Goal: Task Accomplishment & Management: Complete application form

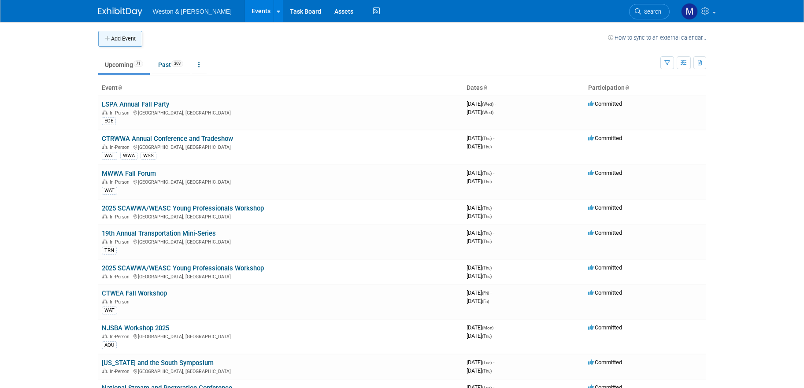
click at [131, 38] on button "Add Event" at bounding box center [120, 39] width 44 height 16
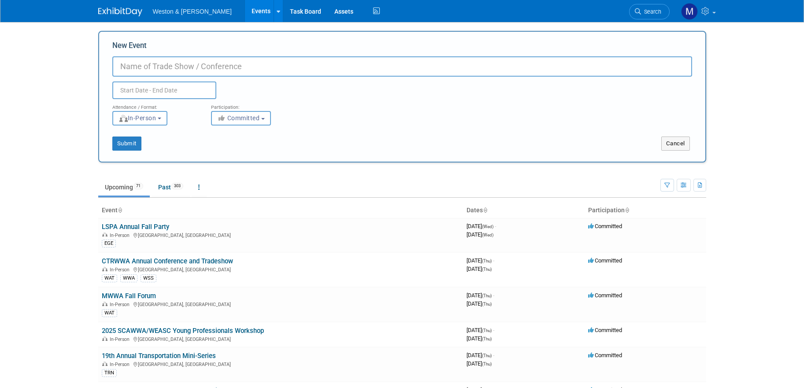
click at [188, 71] on input "New Event" at bounding box center [402, 66] width 580 height 20
type input "[US_STATE] Rural Water Association (MRWA) Annual Conf. & Trade Show"
click at [154, 85] on input "text" at bounding box center [164, 91] width 104 height 18
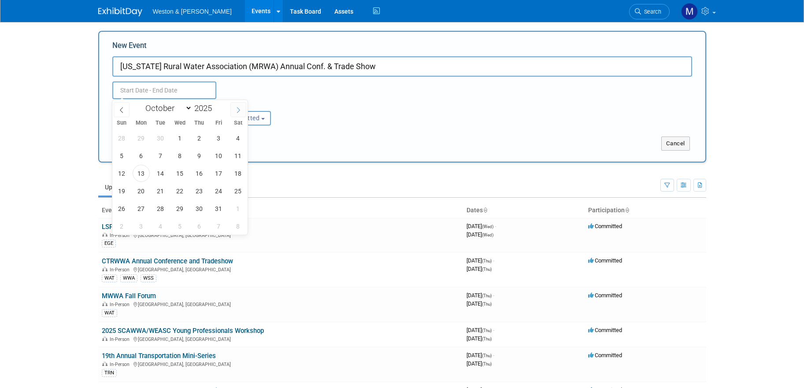
click at [240, 110] on icon at bounding box center [238, 110] width 6 height 6
select select "11"
click at [162, 157] on span "9" at bounding box center [160, 155] width 17 height 17
type input "Dec 9, 2025 to Dec 9, 2025"
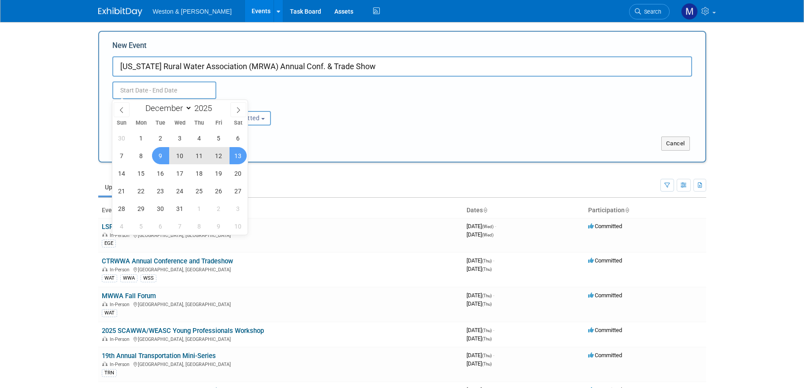
type input "Dec 9, 2025 to Dec 9, 2025"
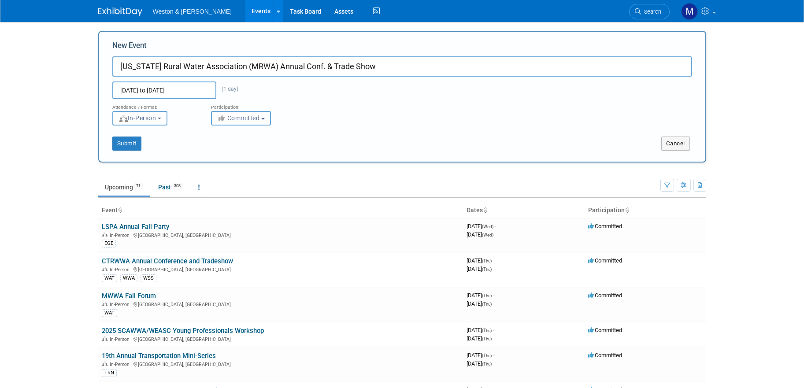
click at [329, 143] on div "Submit" at bounding box center [225, 144] width 252 height 14
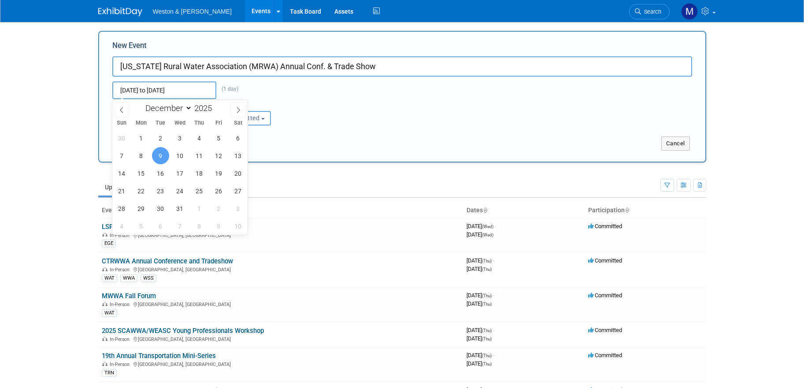
click at [193, 91] on input "Dec 9, 2025 to Dec 9, 2025" at bounding box center [164, 91] width 104 height 18
click at [311, 105] on div "Attendance / Format: <img src="https://www.exhibitday.com/Images/Format-InPerso…" at bounding box center [402, 112] width 593 height 26
click at [199, 87] on input "Dec 9, 2025 to Dec 9, 2025" at bounding box center [164, 91] width 104 height 18
click at [200, 158] on span "11" at bounding box center [199, 155] width 17 height 17
type input "Dec 9, 2025 to Dec 11, 2025"
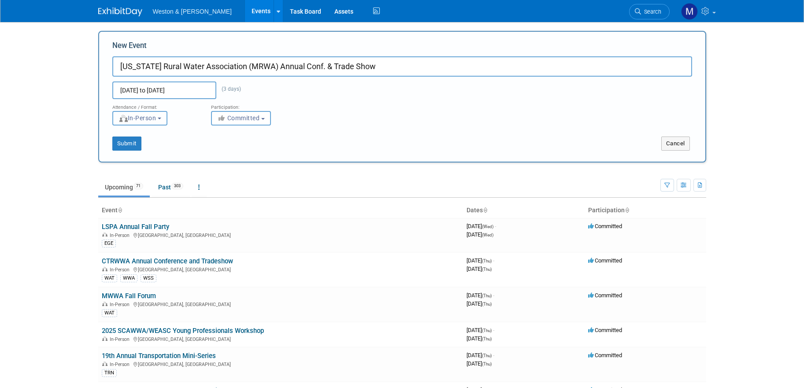
click at [161, 119] on b "button" at bounding box center [160, 119] width 4 height 2
click at [225, 119] on icon "button" at bounding box center [222, 118] width 10 height 6
click at [392, 126] on div "Submit Cancel" at bounding box center [402, 138] width 593 height 25
click at [134, 144] on button "Submit" at bounding box center [126, 144] width 29 height 14
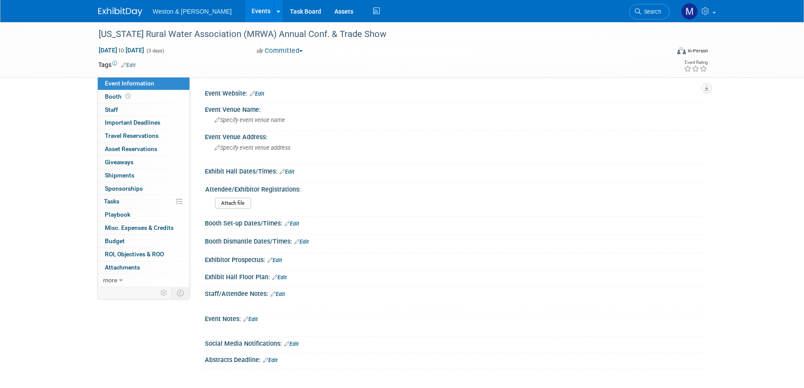
click at [261, 93] on link "Edit" at bounding box center [257, 94] width 15 height 6
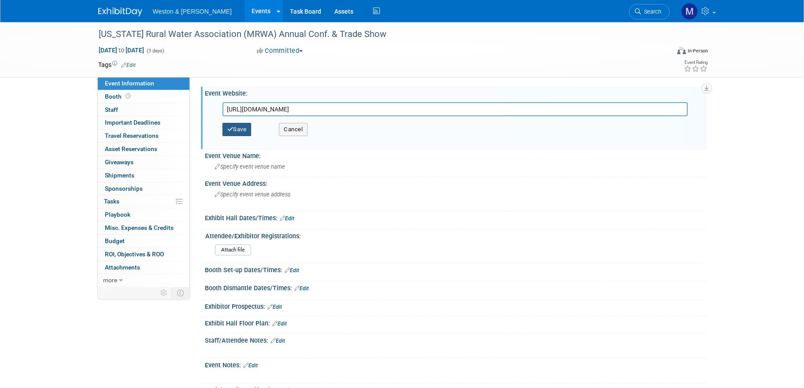
type input "https://www.mainerwa.org/events/exhibitors-only---45th-annual-conference-and-tr…"
click at [245, 128] on button "Save" at bounding box center [236, 129] width 29 height 13
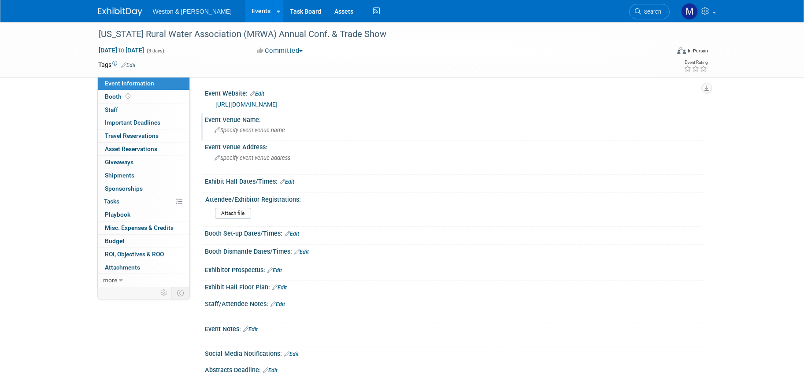
click at [248, 130] on span "Specify event venue name" at bounding box center [250, 130] width 70 height 7
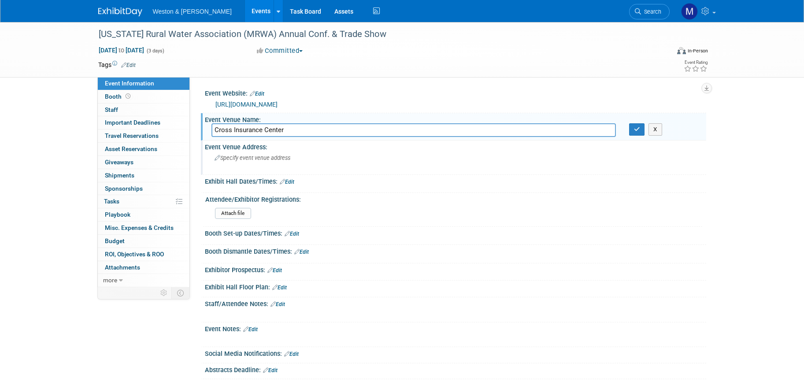
type input "Cross Insurance Center"
click at [262, 158] on span "Specify event venue address" at bounding box center [253, 158] width 76 height 7
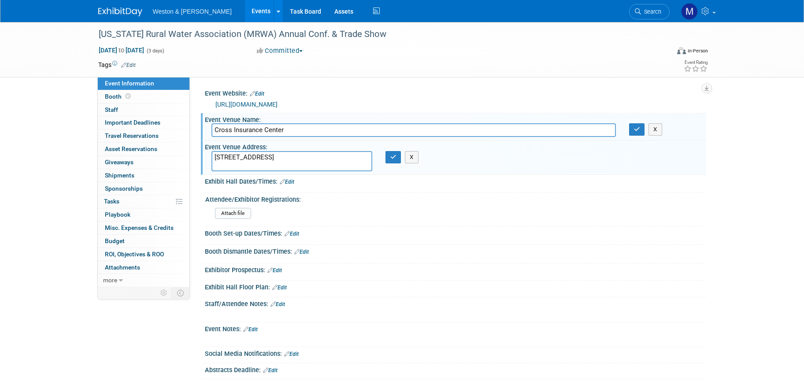
type textarea "515 Main Street Bangor, ME"
click at [477, 231] on div "Booth Set-up Dates/Times: Edit" at bounding box center [455, 232] width 501 height 11
click at [290, 181] on link "Edit" at bounding box center [287, 182] width 15 height 6
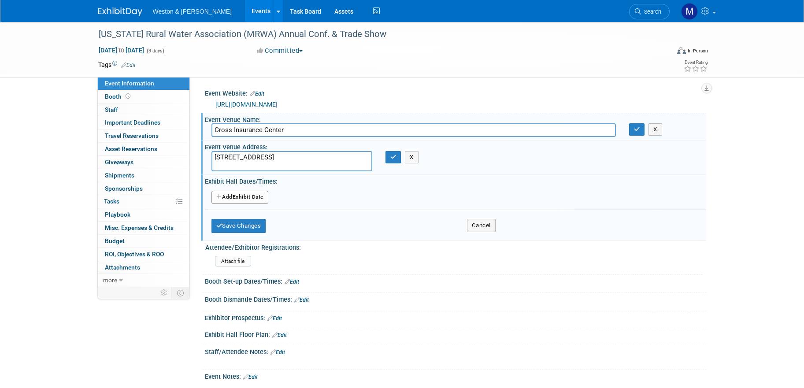
click at [238, 198] on button "Add Another Exhibit Date" at bounding box center [239, 197] width 57 height 13
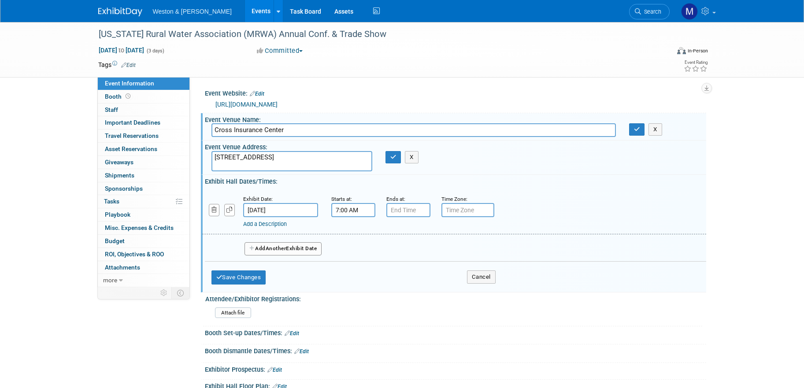
click at [339, 211] on input "7:00 AM" at bounding box center [353, 210] width 44 height 14
click at [354, 268] on span at bounding box center [351, 270] width 15 height 15
click at [428, 252] on button "AM" at bounding box center [429, 250] width 16 height 15
type input "6:00 PM"
click at [410, 210] on input "7:00 PM" at bounding box center [408, 210] width 44 height 14
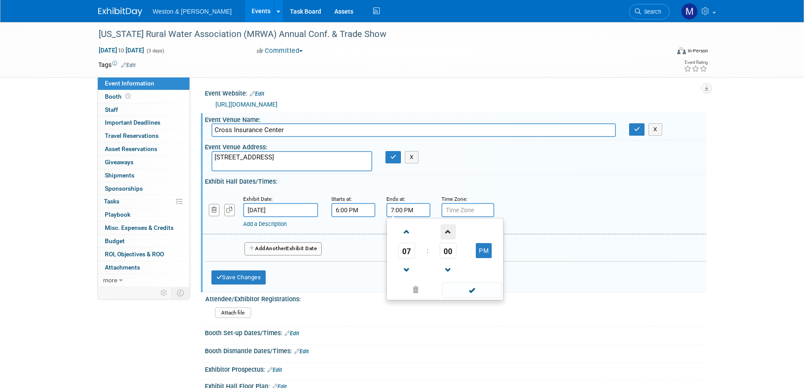
click at [445, 234] on span at bounding box center [448, 231] width 15 height 15
click at [451, 267] on span at bounding box center [448, 270] width 15 height 15
click at [449, 272] on span at bounding box center [448, 270] width 15 height 15
click at [448, 230] on span at bounding box center [448, 231] width 15 height 15
click at [446, 231] on span at bounding box center [448, 231] width 15 height 15
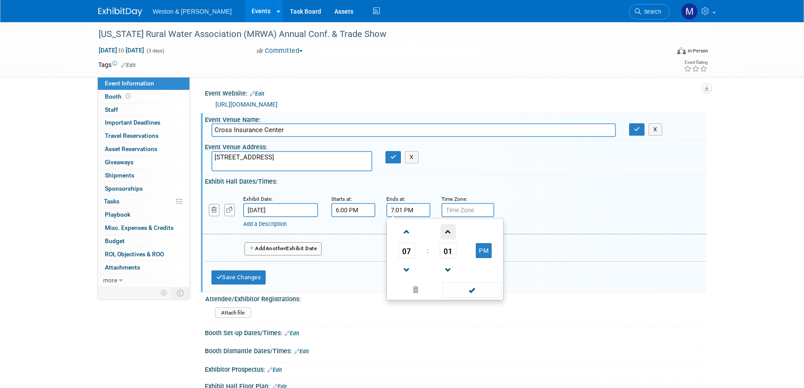
click at [446, 231] on span at bounding box center [448, 231] width 15 height 15
click at [446, 232] on span at bounding box center [448, 231] width 15 height 15
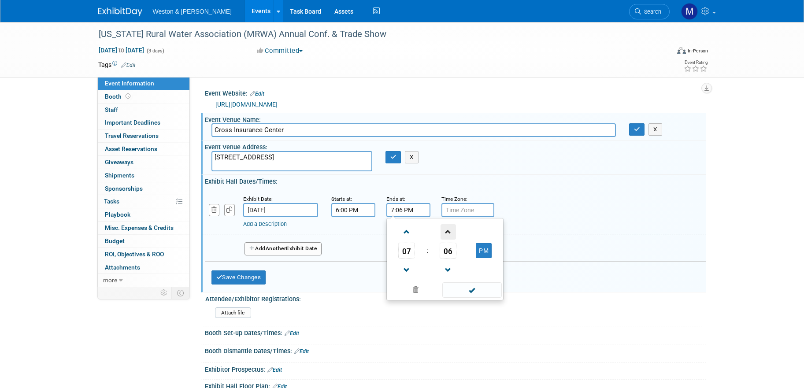
click at [446, 232] on span at bounding box center [448, 231] width 15 height 15
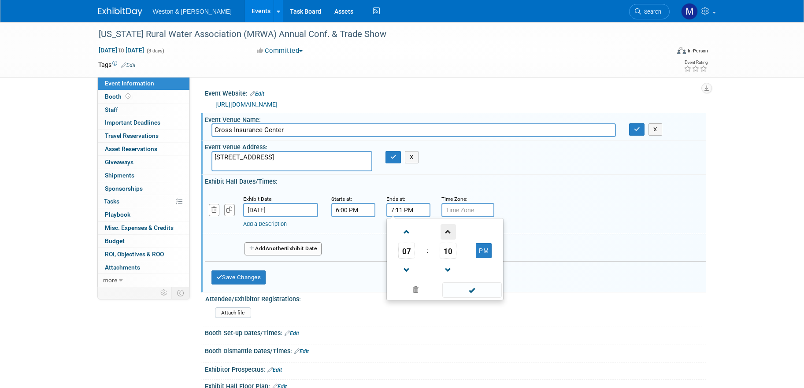
click at [446, 232] on span at bounding box center [448, 231] width 15 height 15
click at [446, 233] on span at bounding box center [448, 231] width 15 height 15
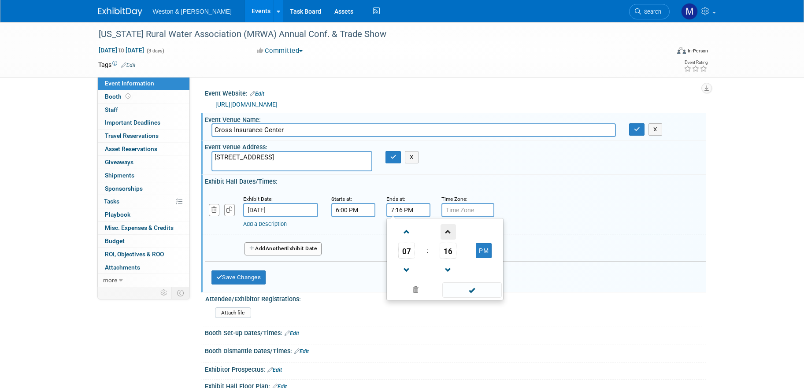
click at [446, 233] on span at bounding box center [448, 231] width 15 height 15
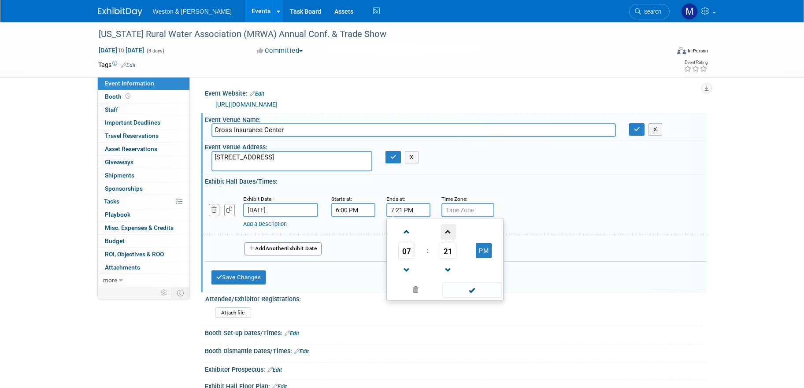
click at [446, 233] on span at bounding box center [448, 231] width 15 height 15
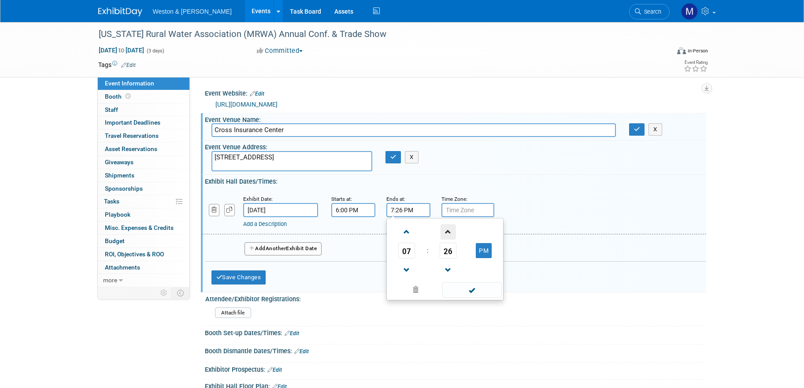
click at [446, 233] on span at bounding box center [448, 231] width 15 height 15
type input "7:30 PM"
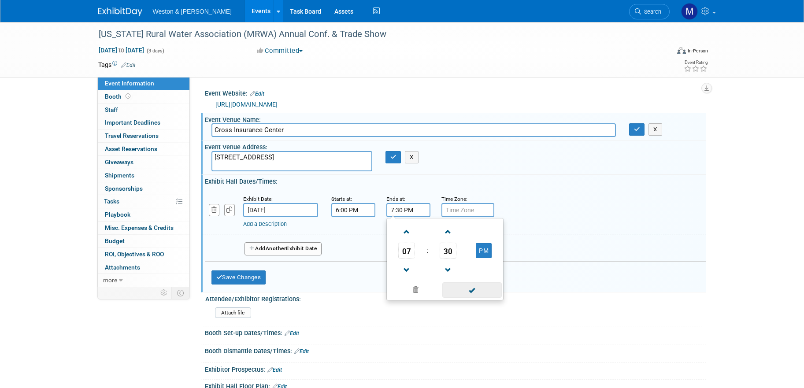
click at [477, 287] on span at bounding box center [471, 289] width 59 height 15
click at [462, 208] on input "text" at bounding box center [467, 210] width 53 height 14
type input "EST"
click at [258, 223] on link "Add a Description" at bounding box center [265, 224] width 44 height 7
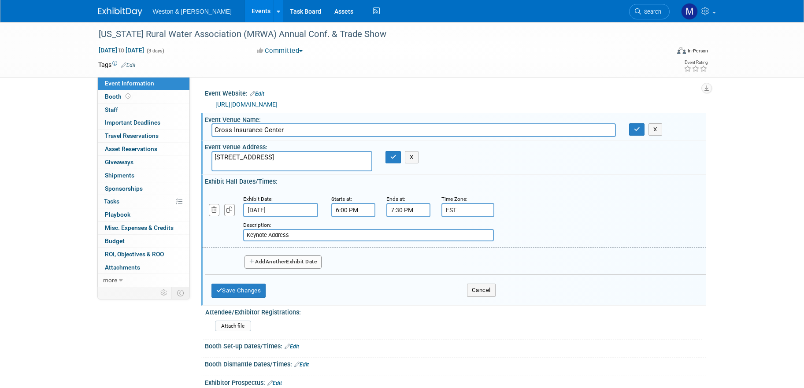
type input "Keynote Address"
click at [270, 261] on span "Another" at bounding box center [276, 262] width 21 height 6
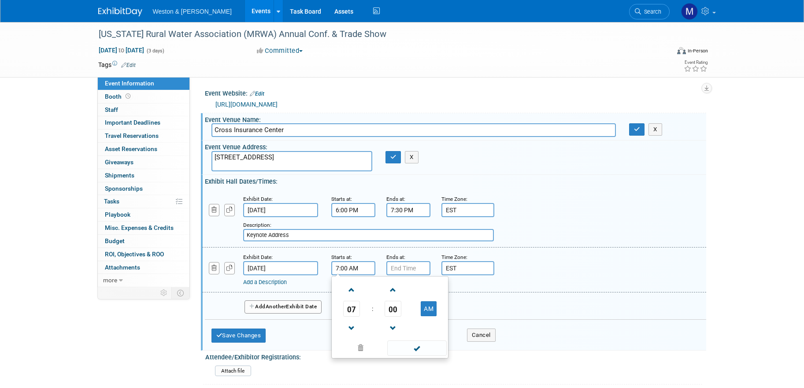
click at [356, 271] on input "7:00 AM" at bounding box center [353, 268] width 44 height 14
click at [352, 291] on span at bounding box center [351, 289] width 15 height 15
type input "8:00 AM"
drag, startPoint x: 511, startPoint y: 303, endPoint x: 458, endPoint y: 288, distance: 54.6
click at [508, 302] on div "Add Another Exhibit Date" at bounding box center [455, 304] width 501 height 23
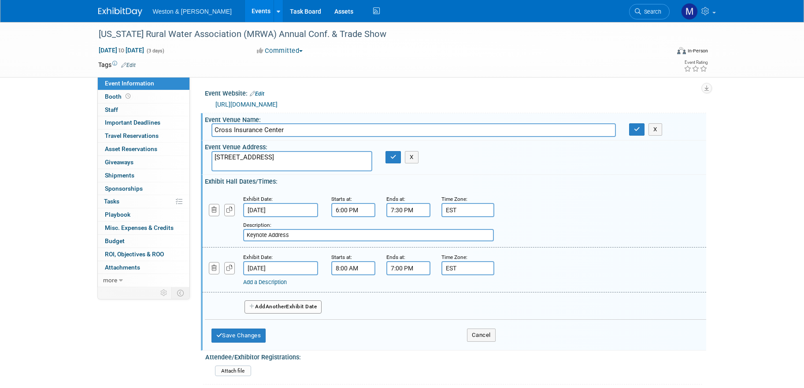
click at [405, 269] on input "7:00 PM" at bounding box center [408, 268] width 44 height 14
click at [405, 332] on span at bounding box center [406, 328] width 15 height 15
type input "4:00 PM"
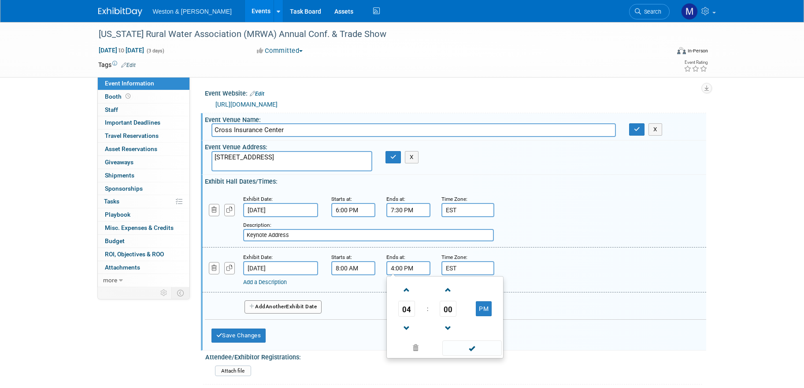
click at [541, 271] on div "Add a Description Description:" at bounding box center [454, 269] width 517 height 34
click at [276, 308] on span "Another" at bounding box center [276, 307] width 21 height 6
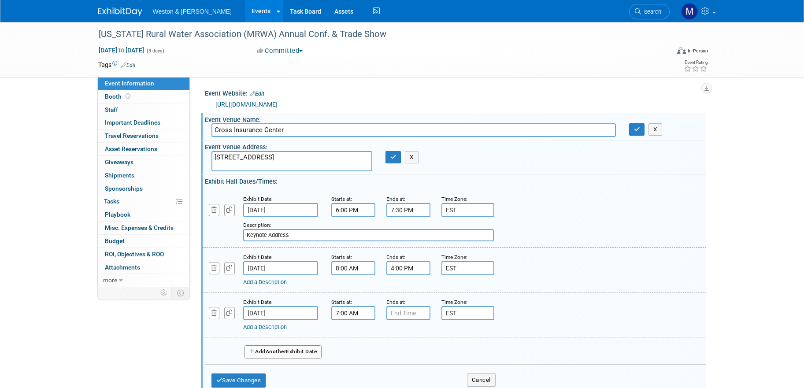
drag, startPoint x: 360, startPoint y: 313, endPoint x: 361, endPoint y: 318, distance: 5.2
click at [360, 314] on input "7:00 AM" at bounding box center [353, 313] width 44 height 14
click at [352, 337] on span at bounding box center [351, 334] width 15 height 15
type input "8:00 AM"
click at [410, 315] on input "7:00 PM" at bounding box center [408, 313] width 44 height 14
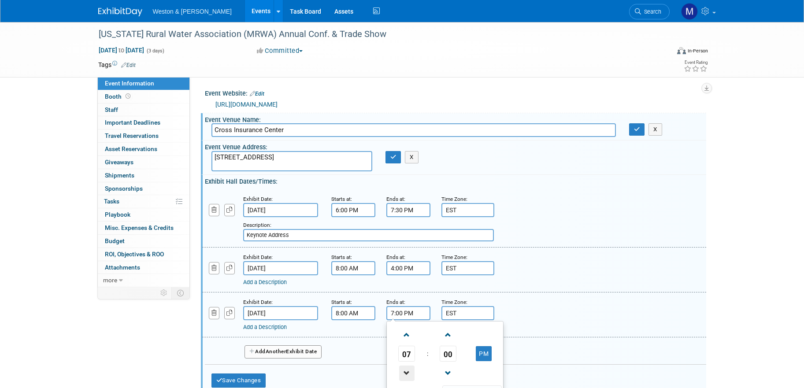
click at [404, 373] on span at bounding box center [406, 373] width 15 height 15
type input "3:00 PM"
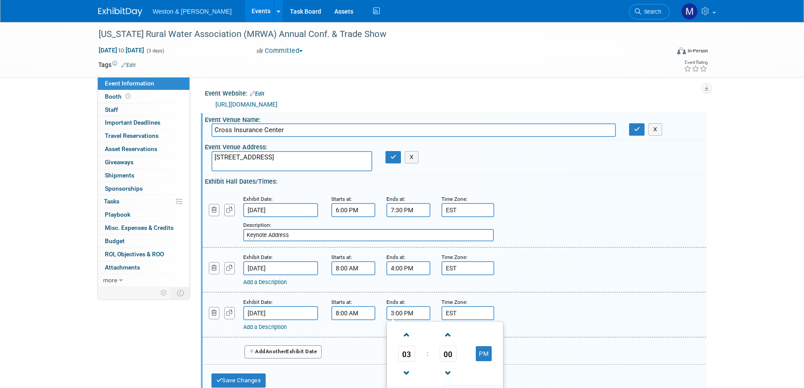
click at [536, 353] on div "Add Another Exhibit Date" at bounding box center [455, 348] width 501 height 23
click at [240, 380] on button "Save Changes" at bounding box center [238, 381] width 55 height 14
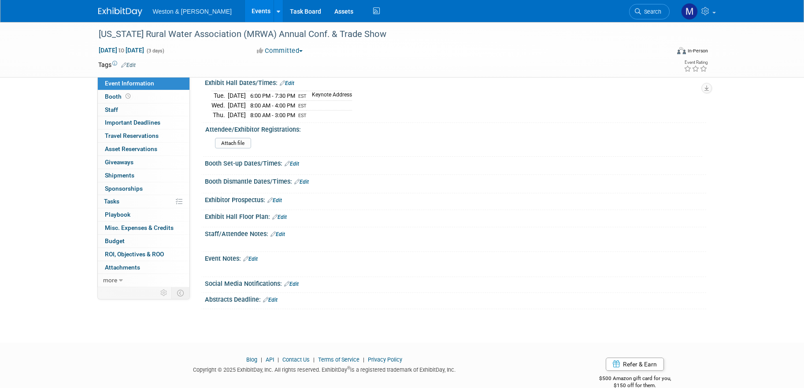
scroll to position [114, 0]
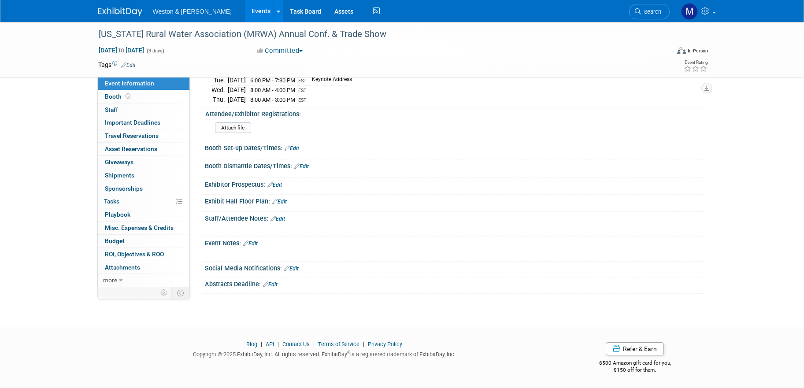
click at [280, 217] on link "Edit" at bounding box center [278, 219] width 15 height 6
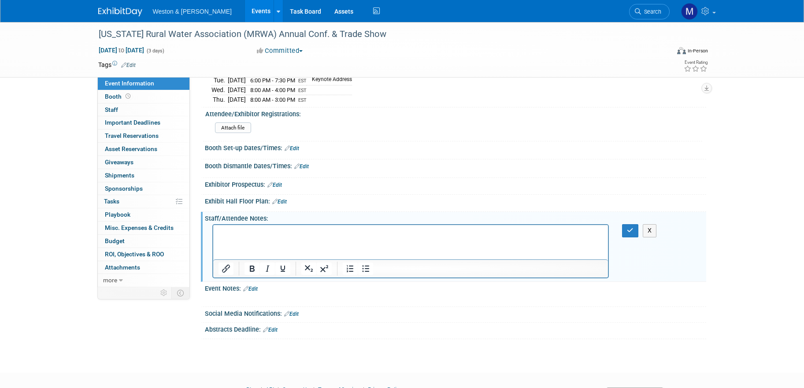
scroll to position [0, 0]
click at [652, 233] on button "X" at bounding box center [650, 230] width 14 height 13
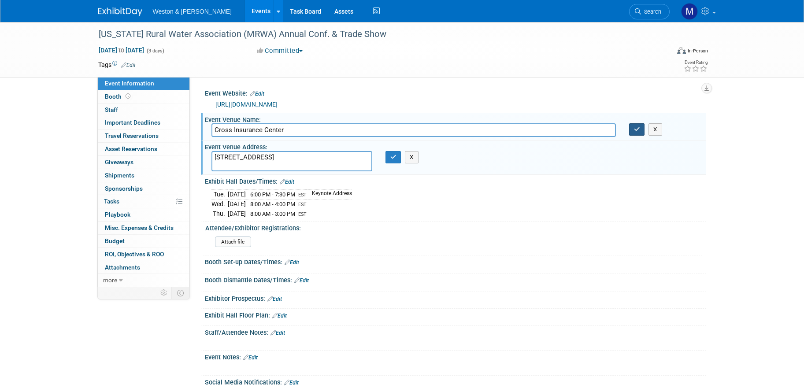
click at [639, 127] on icon "button" at bounding box center [637, 129] width 6 height 6
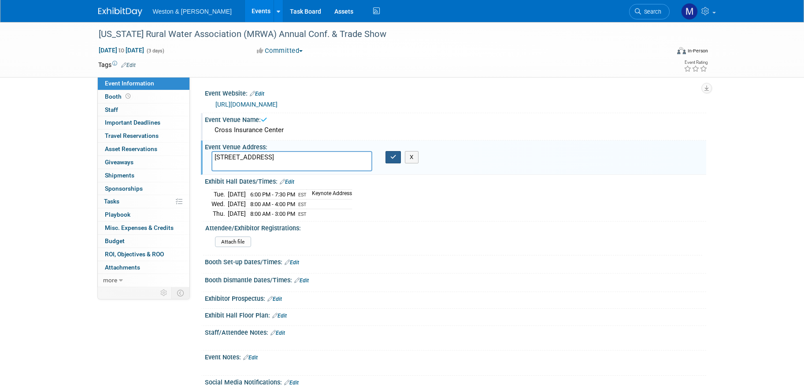
drag, startPoint x: 393, startPoint y: 157, endPoint x: 393, endPoint y: 187, distance: 29.5
click at [393, 158] on icon "button" at bounding box center [393, 157] width 6 height 6
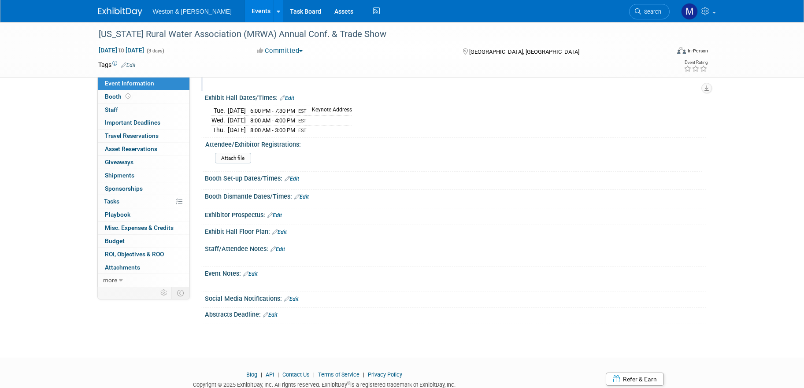
scroll to position [114, 0]
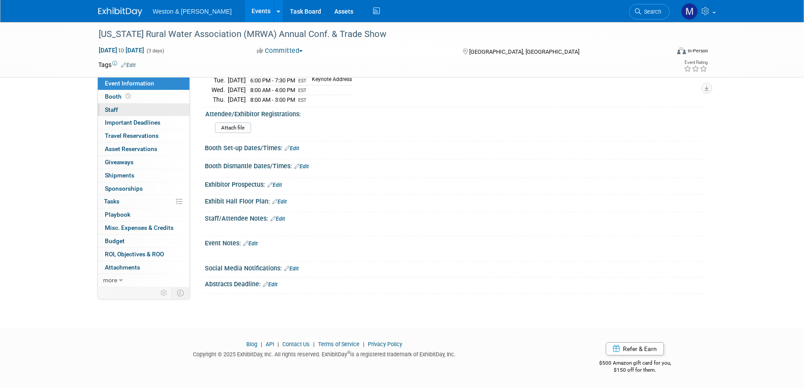
drag, startPoint x: 115, startPoint y: 109, endPoint x: 122, endPoint y: 111, distance: 7.2
click at [114, 109] on span "Staff 0" at bounding box center [111, 109] width 13 height 7
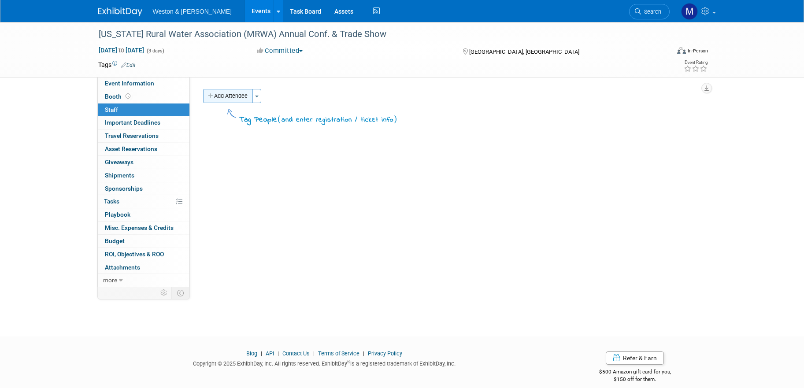
click at [241, 99] on button "Add Attendee" at bounding box center [228, 96] width 50 height 14
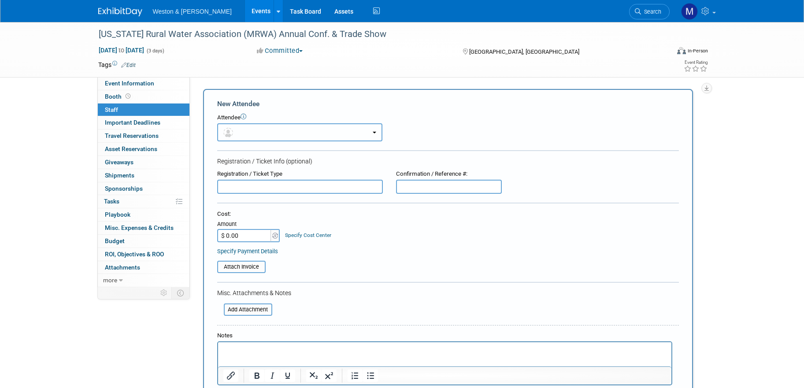
click at [330, 130] on button "button" at bounding box center [299, 132] width 165 height 18
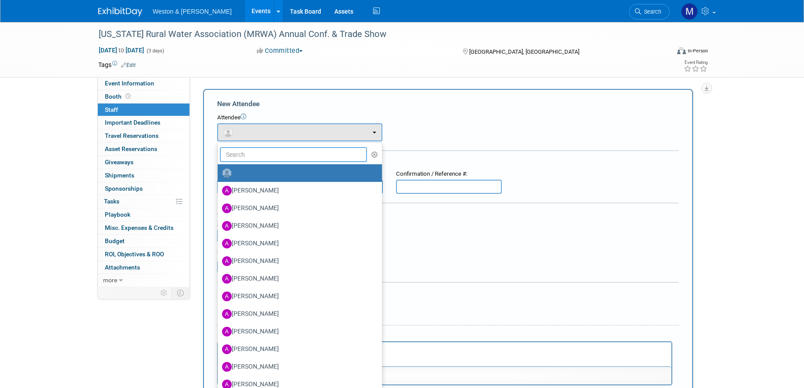
click at [280, 158] on input "text" at bounding box center [294, 154] width 148 height 15
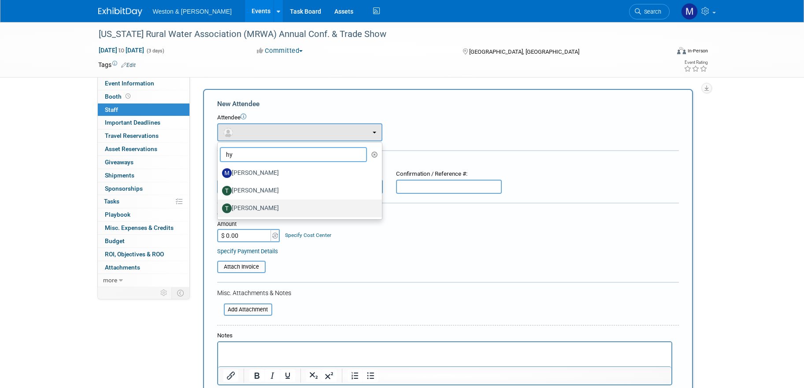
type input "hy"
click at [248, 208] on label "[PERSON_NAME]" at bounding box center [297, 208] width 151 height 14
click at [219, 208] on input "[PERSON_NAME]" at bounding box center [216, 207] width 6 height 6
select select "e6ba2d20-167b-410f-a88f-c66999f0fa71"
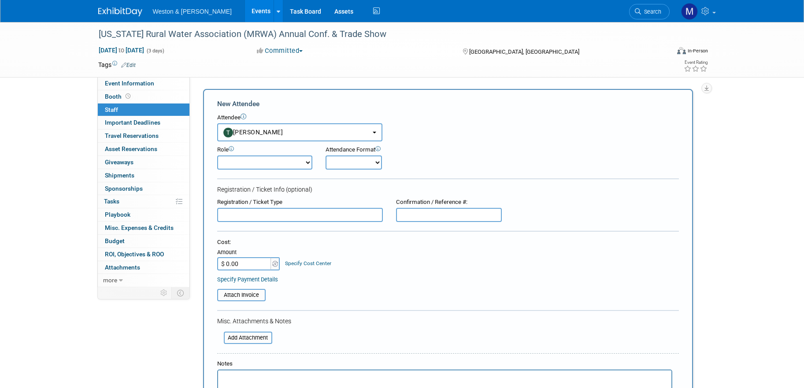
click at [308, 161] on select "Attendee (non-exhibitor) Demonstrator Host Planner Presenter Sales Representati…" at bounding box center [264, 163] width 95 height 14
click at [348, 189] on div "Registration / Ticket Info (optional)" at bounding box center [448, 189] width 462 height 9
click at [367, 161] on select "Onsite Remote" at bounding box center [354, 163] width 56 height 14
select select "1"
click at [326, 156] on select "Onsite Remote" at bounding box center [354, 163] width 56 height 14
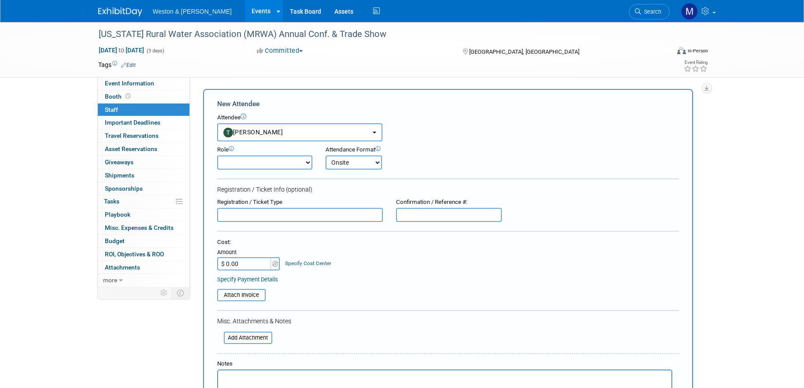
click at [270, 215] on input "text" at bounding box center [300, 215] width 166 height 14
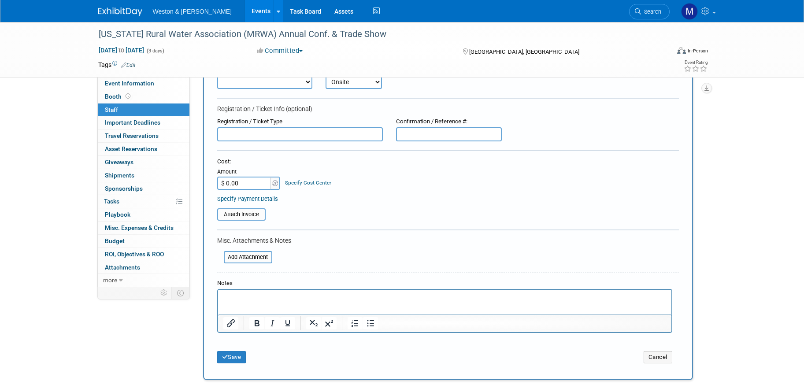
scroll to position [88, 0]
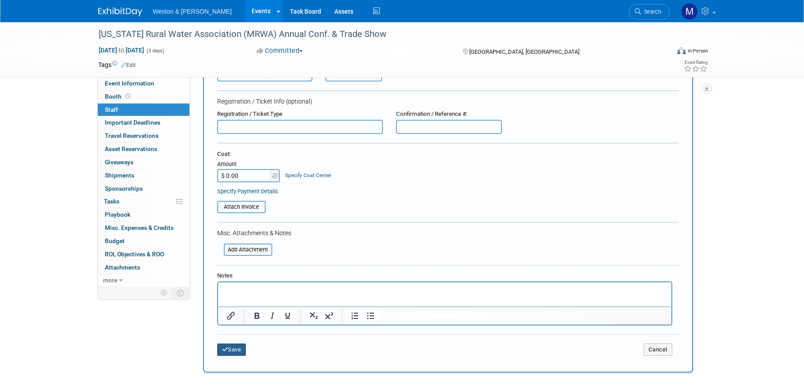
drag, startPoint x: 236, startPoint y: 350, endPoint x: 268, endPoint y: 349, distance: 32.6
click at [236, 350] on button "Save" at bounding box center [231, 350] width 29 height 12
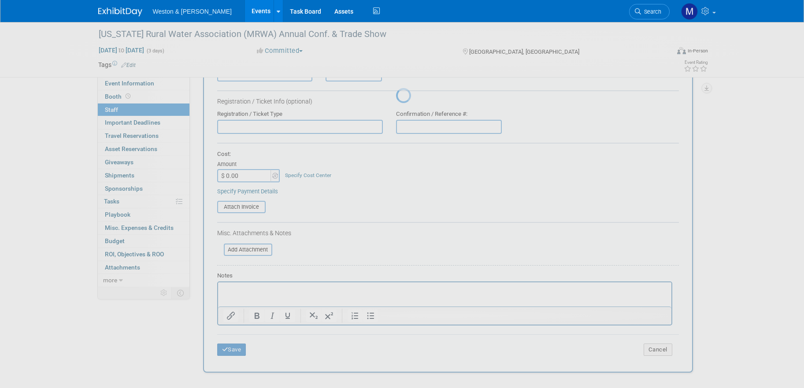
scroll to position [10, 0]
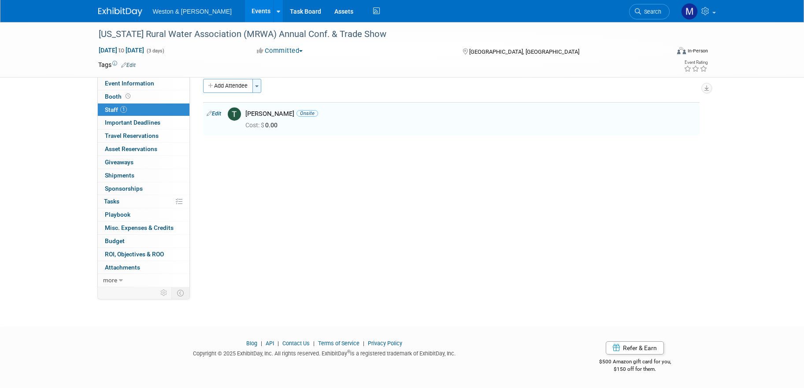
click at [256, 86] on span "button" at bounding box center [257, 86] width 4 height 2
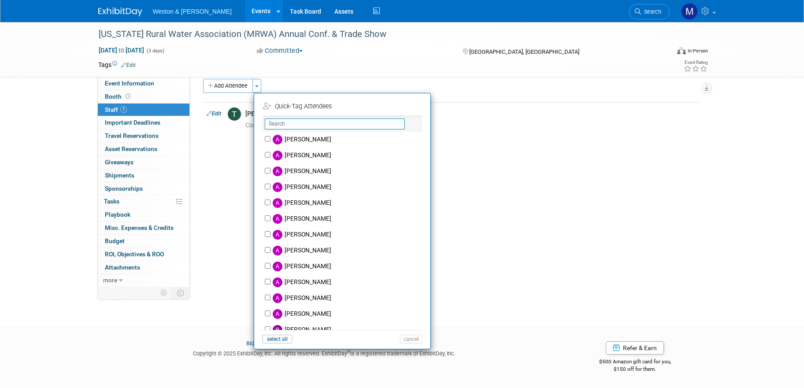
click at [286, 123] on input "text" at bounding box center [335, 124] width 140 height 11
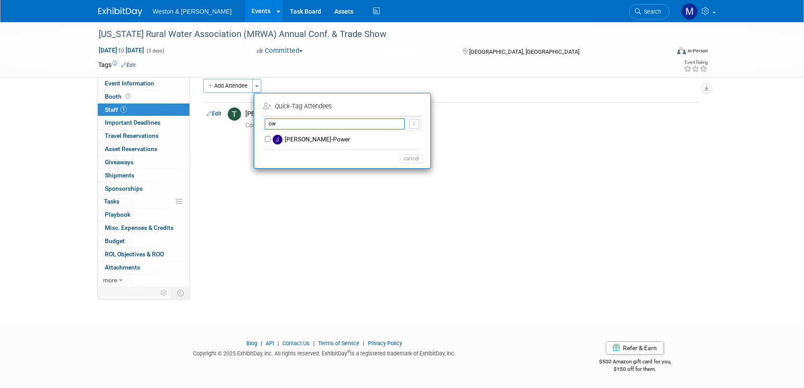
type input "o"
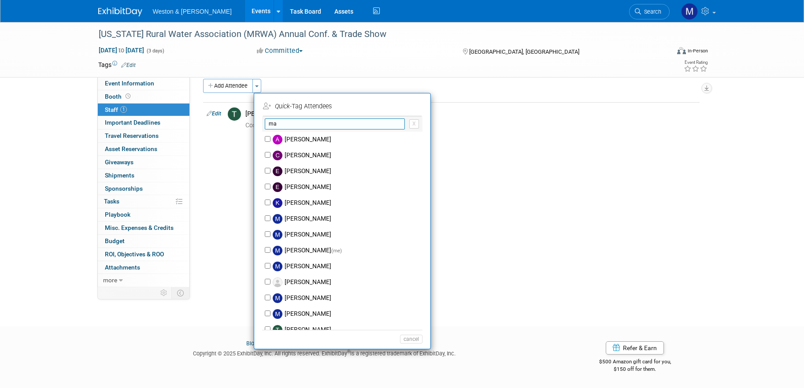
type input "m"
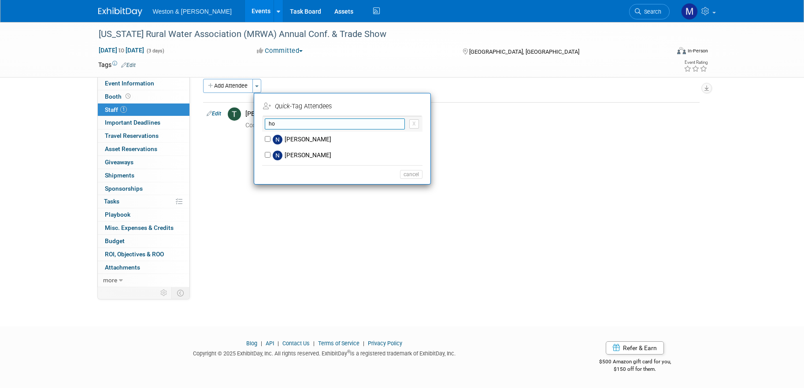
type input "h"
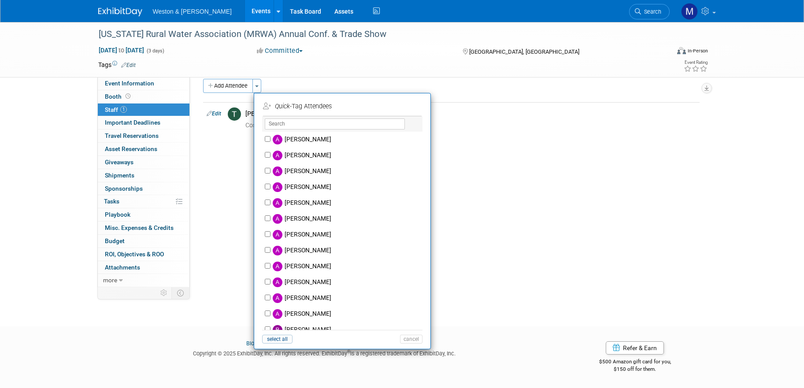
click at [504, 200] on div "Event Website: Edit https://www.mainerwa.org/events/exhibitors-only---45th-annu…" at bounding box center [448, 172] width 516 height 210
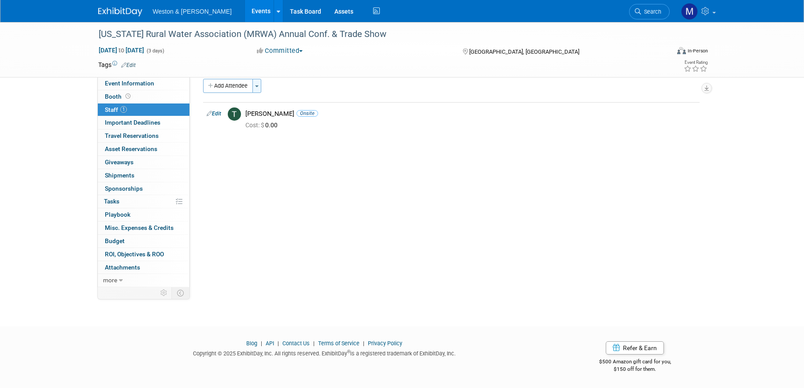
click at [258, 85] on span "button" at bounding box center [257, 86] width 4 height 2
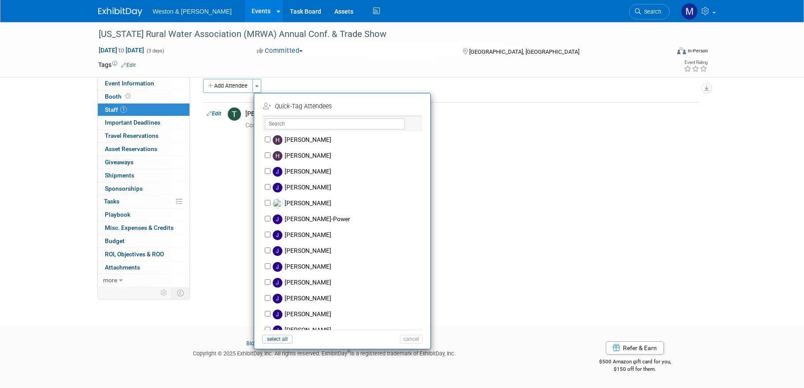
scroll to position [1881, 0]
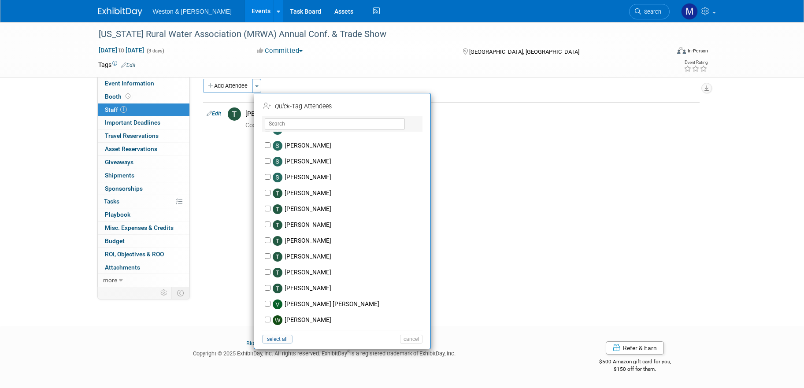
click at [505, 294] on div "Maine Rural Water Association (MRWA) Annual Conf. & Trade Show Dec 9, 2025 to D…" at bounding box center [402, 161] width 804 height 299
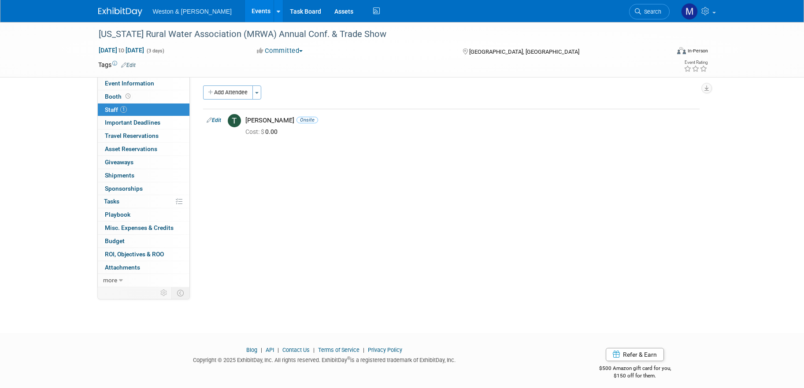
scroll to position [0, 0]
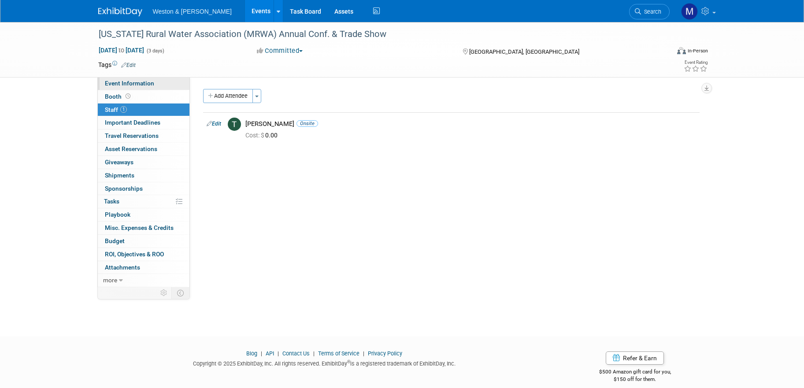
click at [122, 82] on span "Event Information" at bounding box center [129, 83] width 49 height 7
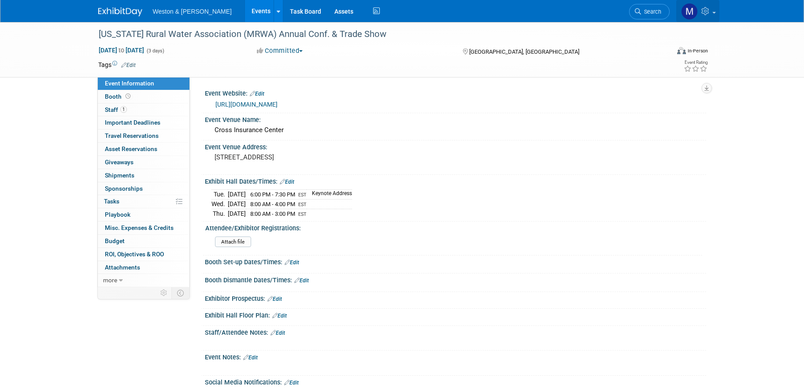
click at [709, 10] on icon at bounding box center [706, 11] width 10 height 8
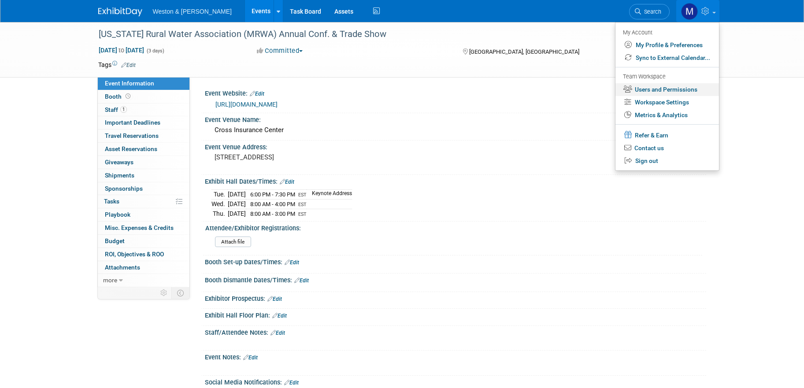
click at [673, 85] on link "Users and Permissions" at bounding box center [667, 89] width 104 height 13
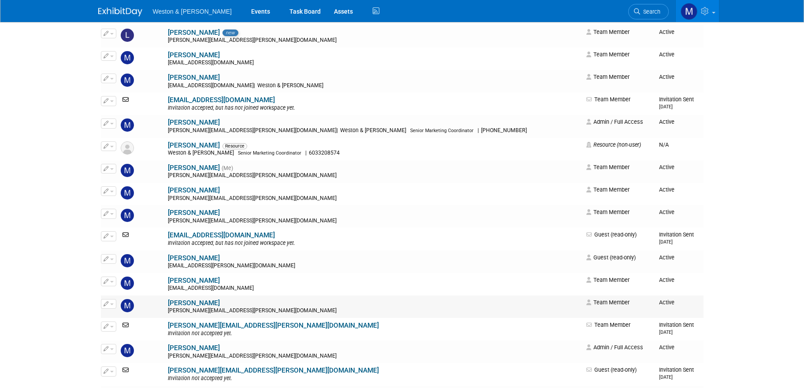
scroll to position [2491, 0]
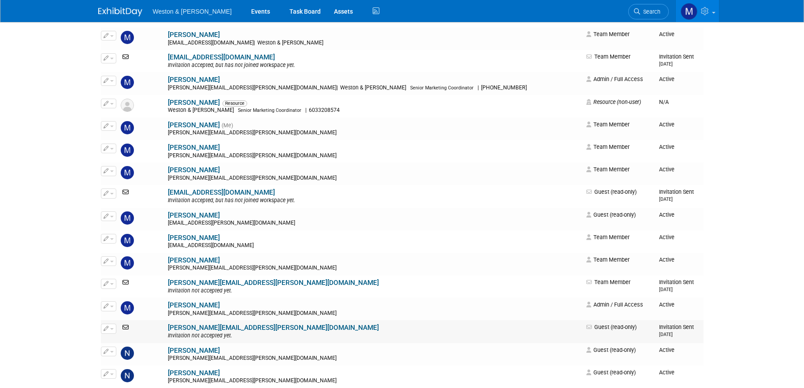
click at [126, 327] on icon at bounding box center [126, 327] width 11 height 6
click at [112, 328] on span "button" at bounding box center [112, 329] width 4 height 2
click at [179, 325] on link "[PERSON_NAME][EMAIL_ADDRESS][PERSON_NAME][DOMAIN_NAME]" at bounding box center [273, 328] width 211 height 8
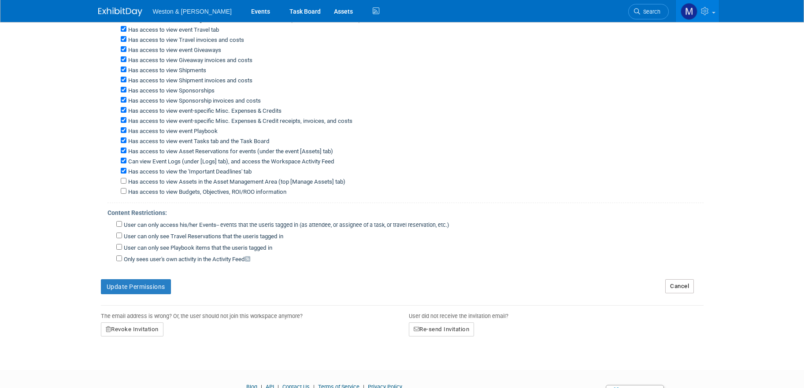
scroll to position [176, 0]
click at [442, 333] on button "Re-send Invitation" at bounding box center [442, 329] width 66 height 14
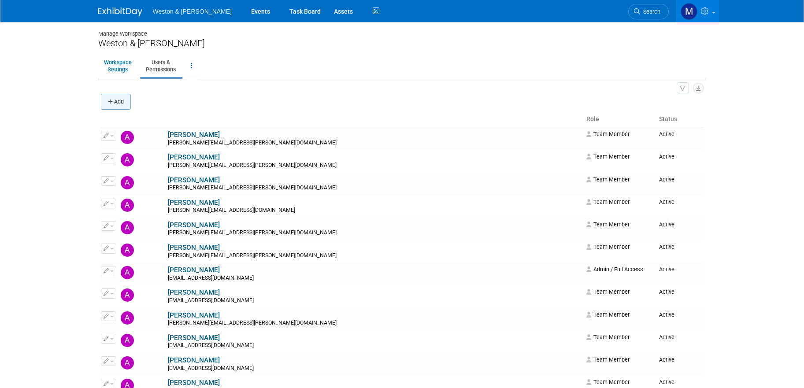
drag, startPoint x: 116, startPoint y: 104, endPoint x: 136, endPoint y: 99, distance: 20.8
click at [117, 103] on button "Add" at bounding box center [116, 102] width 30 height 16
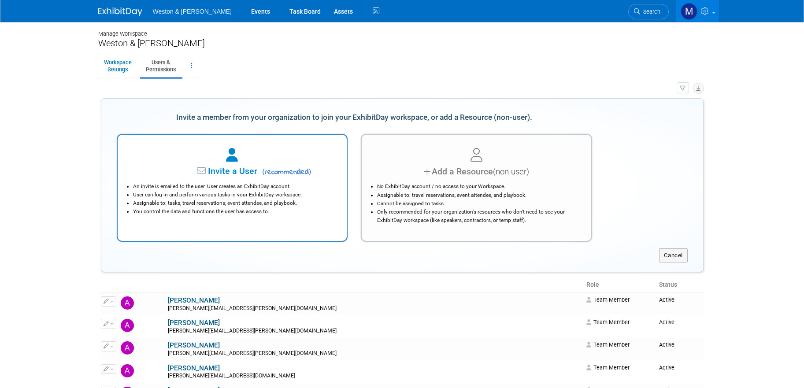
click at [235, 168] on span "Invite a User" at bounding box center [205, 171] width 104 height 10
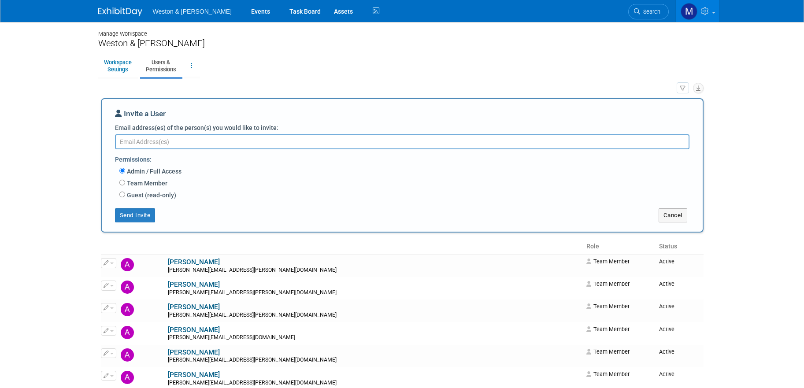
click at [195, 141] on textarea "Email address(es) of the person(s) you would like to invite:" at bounding box center [402, 141] width 574 height 15
click at [160, 147] on textarea "Email address(es) of the person(s) you would like to invite:" at bounding box center [402, 141] width 574 height 15
type textarea "martin.edward@wseinc.com"
click at [121, 196] on input "Guest (read-only)" at bounding box center [122, 195] width 6 height 6
radio input "true"
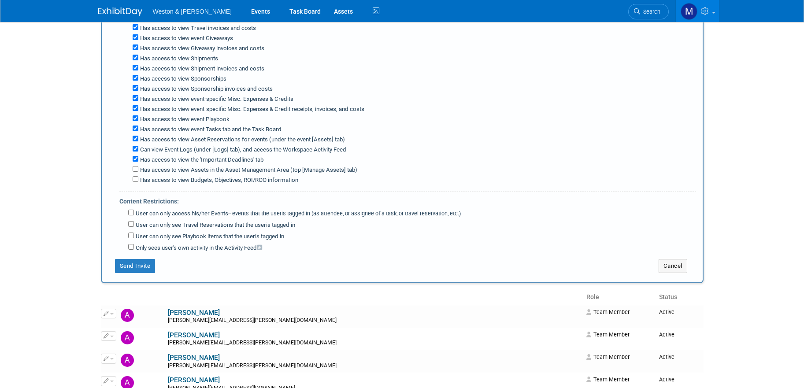
scroll to position [220, 0]
click at [127, 269] on button "Send Invite" at bounding box center [135, 266] width 41 height 14
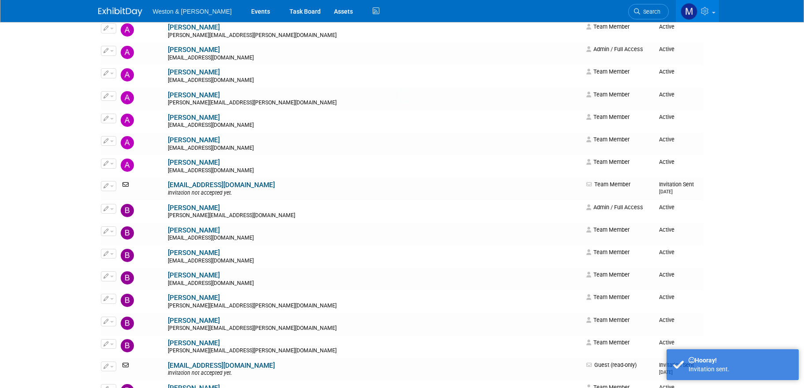
scroll to position [0, 0]
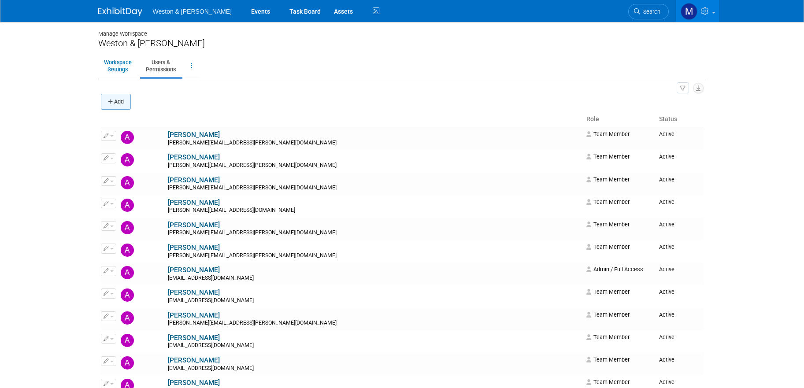
click at [118, 100] on button "Add" at bounding box center [116, 102] width 30 height 16
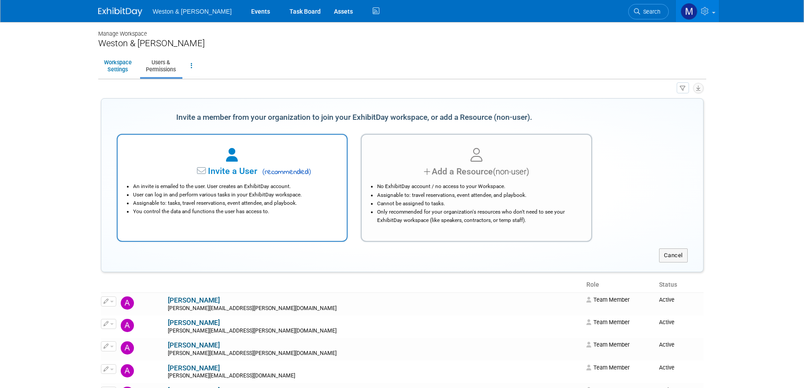
click at [239, 174] on span "Invite a User" at bounding box center [205, 171] width 104 height 10
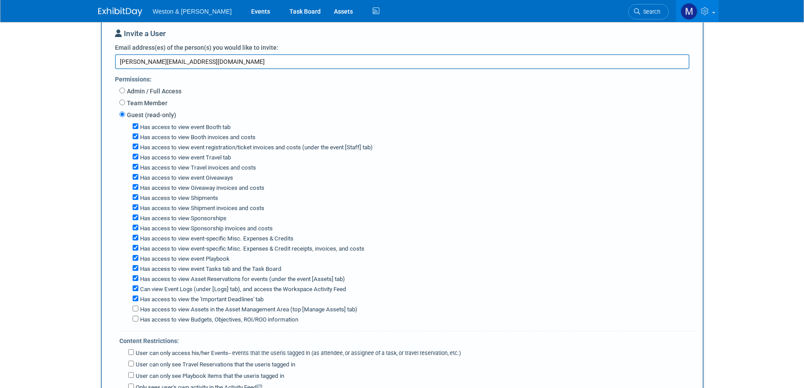
scroll to position [176, 0]
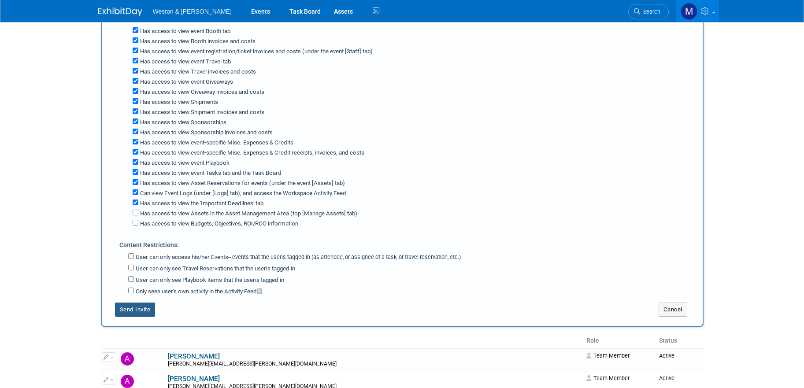
type textarea "holley.don@wseinc.com"
click at [126, 314] on button "Send Invite" at bounding box center [135, 310] width 41 height 14
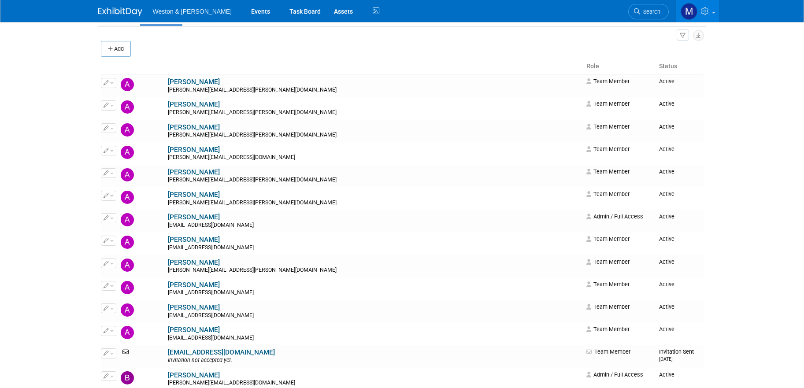
scroll to position [0, 0]
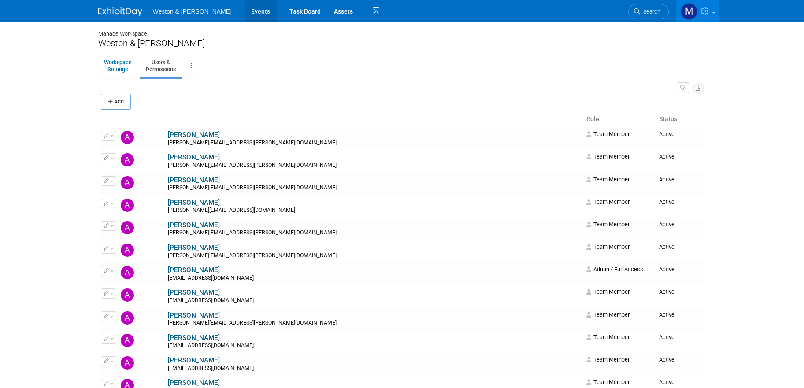
drag, startPoint x: 245, startPoint y: 10, endPoint x: 234, endPoint y: 68, distance: 59.4
click at [245, 10] on link "Events" at bounding box center [261, 11] width 32 height 22
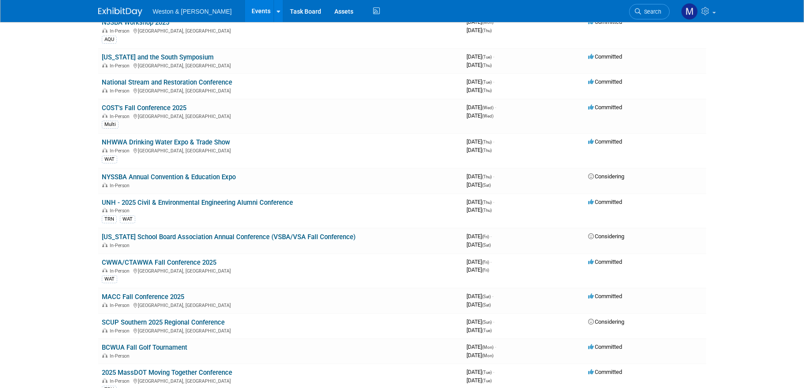
scroll to position [308, 0]
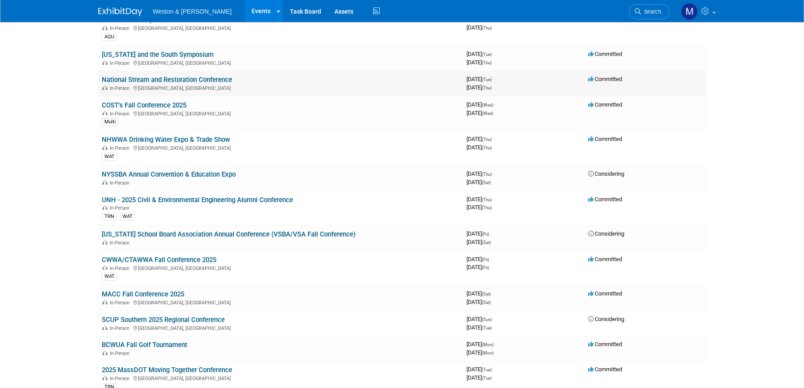
click at [139, 79] on link "National Stream and Restoration Conference" at bounding box center [167, 80] width 130 height 8
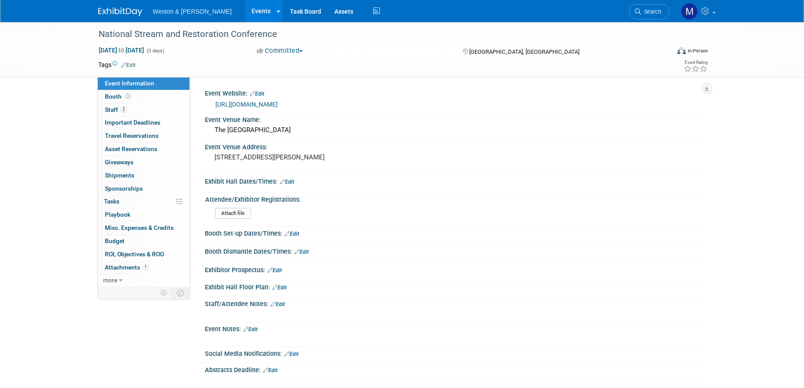
drag, startPoint x: 108, startPoint y: 108, endPoint x: 75, endPoint y: 109, distance: 33.0
click at [107, 108] on span "Staff 2" at bounding box center [116, 109] width 22 height 7
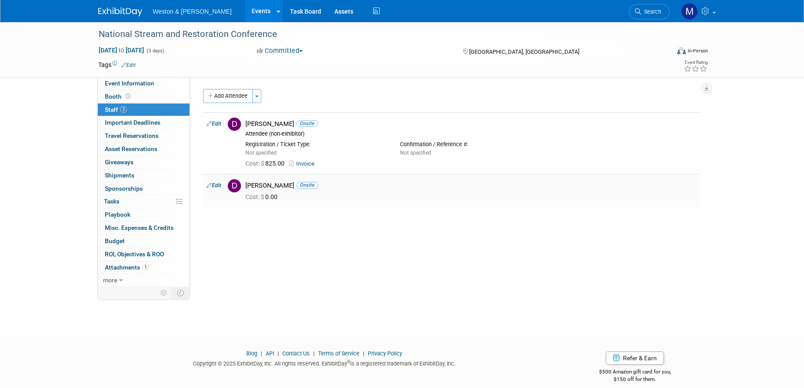
click at [219, 187] on link "Edit" at bounding box center [214, 185] width 15 height 6
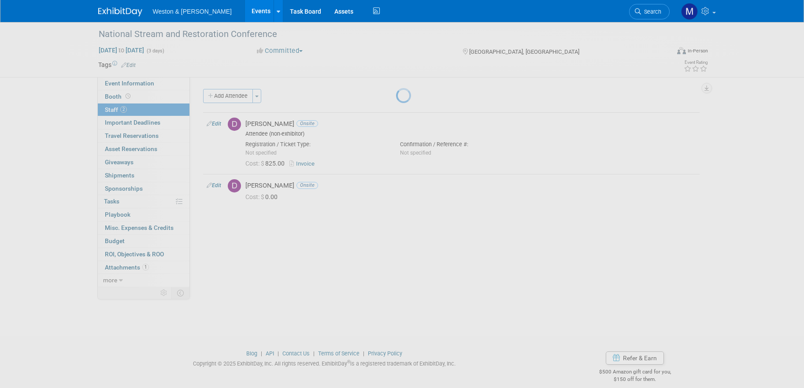
select select "7167cbd5-741b-469b-86b8-dd14795387c6"
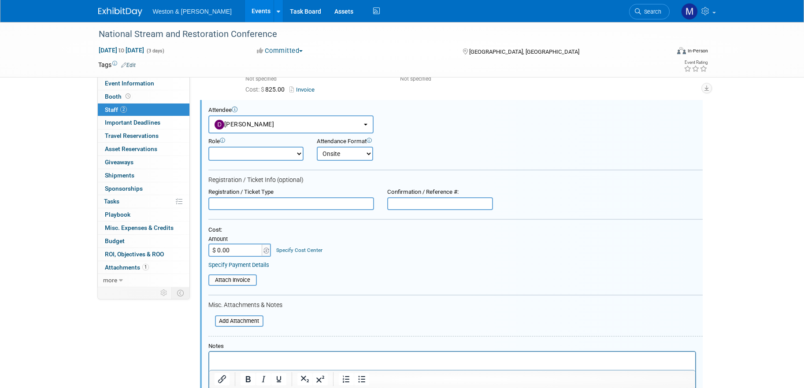
click at [265, 205] on input "text" at bounding box center [291, 203] width 166 height 13
type input "2-Day Registration"
drag, startPoint x: 451, startPoint y: 200, endPoint x: 535, endPoint y: 208, distance: 84.0
click at [452, 200] on input "text" at bounding box center [440, 203] width 106 height 13
click at [249, 251] on input "$ 0.00" at bounding box center [235, 250] width 55 height 13
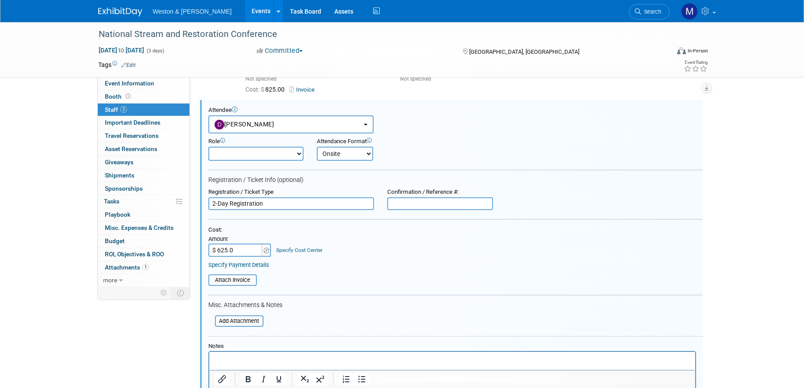
type input "$ 625.00"
drag, startPoint x: 235, startPoint y: 279, endPoint x: 240, endPoint y: 278, distance: 4.9
click at [237, 279] on input "file" at bounding box center [203, 280] width 105 height 10
click at [229, 277] on input "file" at bounding box center [203, 280] width 105 height 10
click at [229, 280] on input "file" at bounding box center [203, 280] width 105 height 10
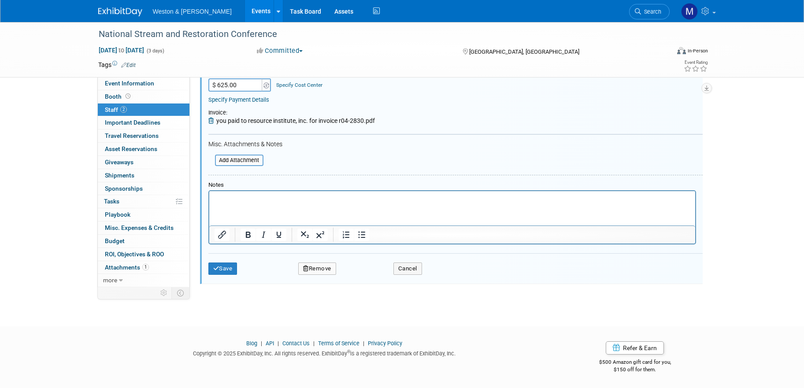
scroll to position [196, 0]
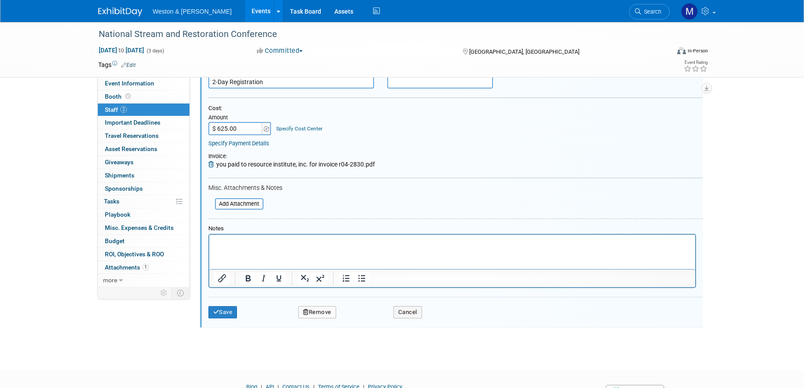
click at [249, 129] on input "$ 625.00" at bounding box center [235, 128] width 55 height 13
click at [233, 203] on input "file" at bounding box center [210, 204] width 105 height 10
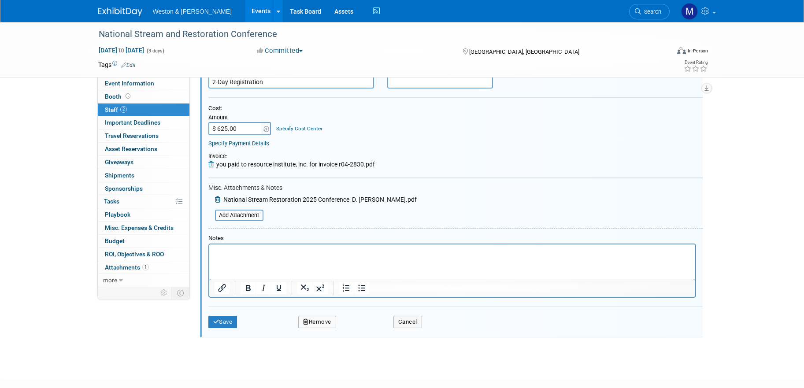
click at [252, 253] on p "Rich Text Area. Press ALT-0 for help." at bounding box center [452, 252] width 476 height 9
click at [223, 320] on button "Save" at bounding box center [222, 322] width 29 height 12
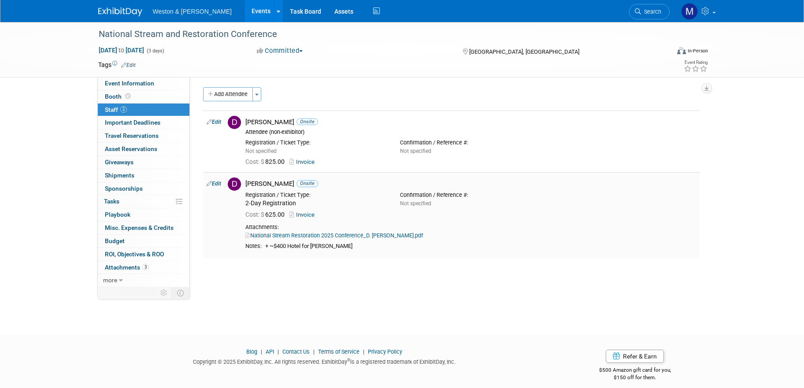
scroll to position [0, 0]
click at [245, 12] on link "Events" at bounding box center [261, 11] width 32 height 22
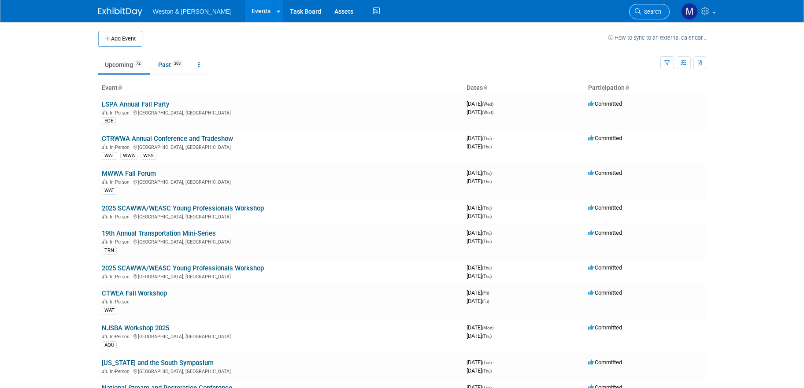
click at [645, 13] on span "Search" at bounding box center [651, 11] width 20 height 7
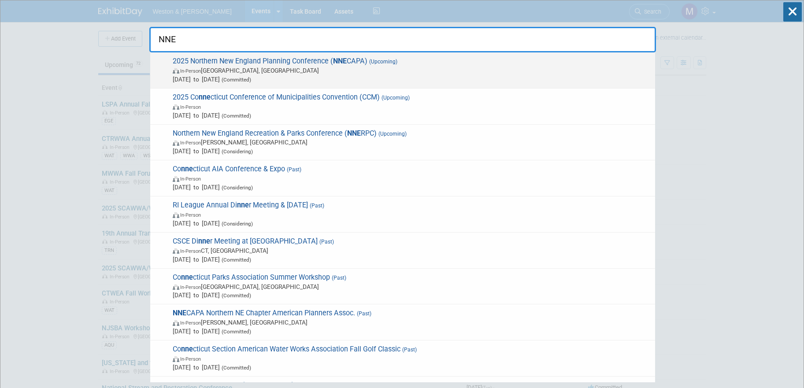
type input "NNE"
click at [278, 64] on span "2025 Northern New England Planning Conference ( NNE CAPA) (Upcoming) In-Person …" at bounding box center [410, 70] width 481 height 27
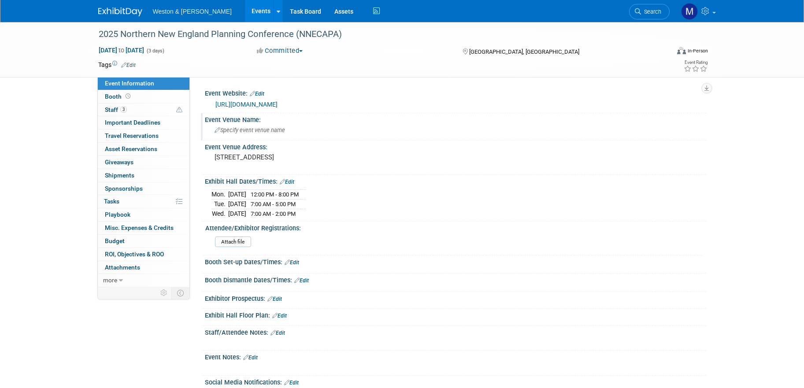
click at [245, 127] on span "Specify event venue name" at bounding box center [250, 130] width 70 height 7
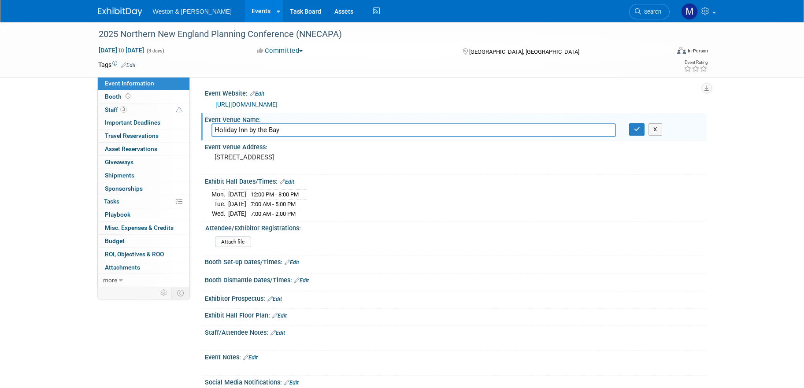
type input "Holiday Inn by the Bay"
click at [502, 252] on div "Attach file" at bounding box center [457, 242] width 490 height 21
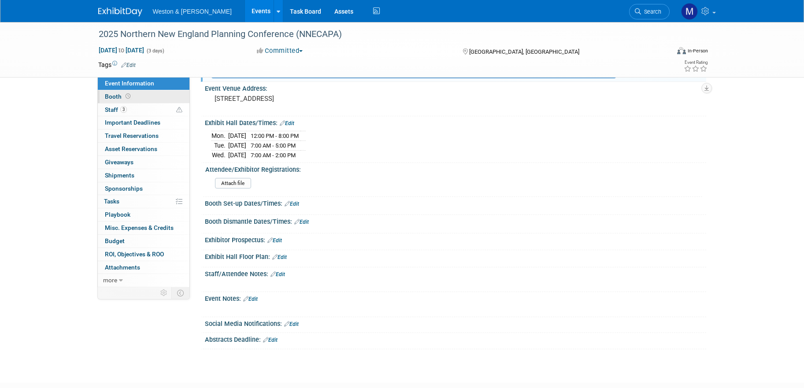
scroll to position [26, 0]
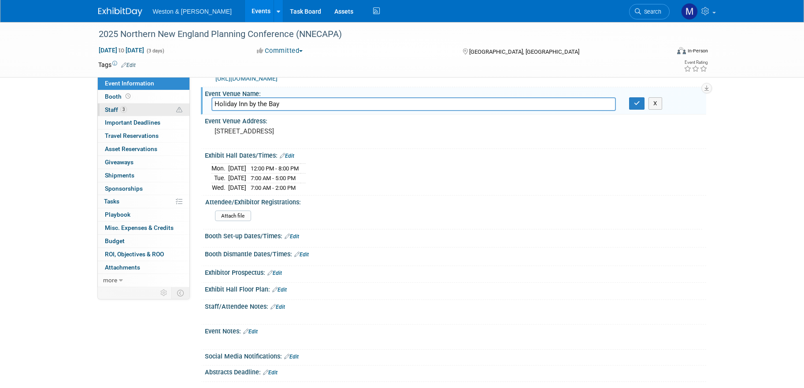
click at [114, 107] on span "Staff 3" at bounding box center [116, 109] width 22 height 7
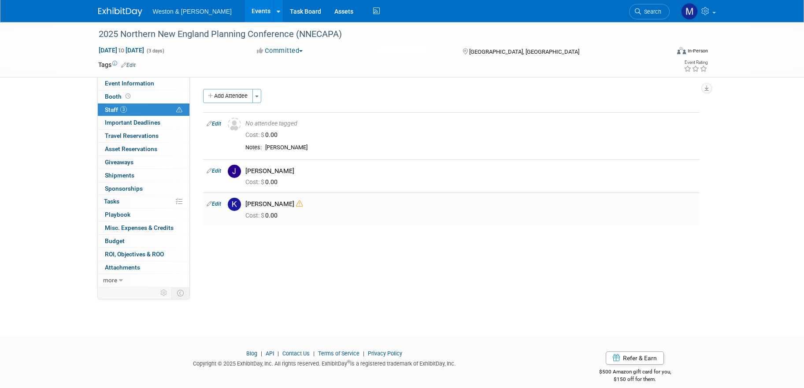
click at [216, 203] on link "Edit" at bounding box center [214, 204] width 15 height 6
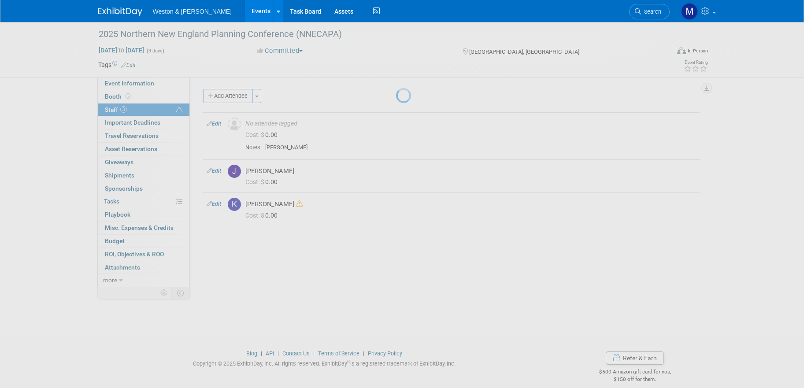
select select "ef041116-12c7-4001-9129-732de802f898"
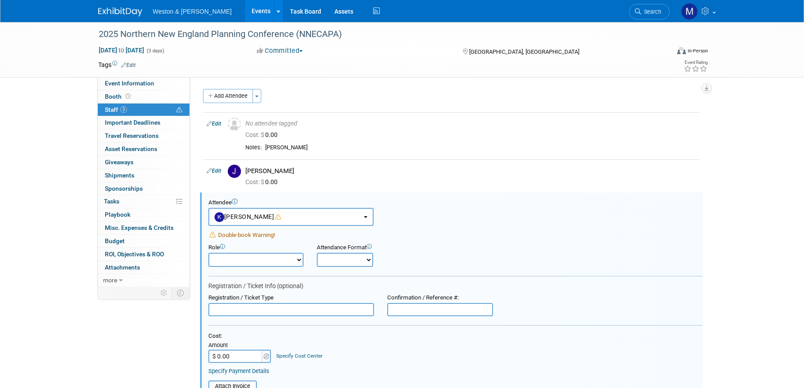
click at [74, 239] on div "2025 Northern New England Planning Conference (NNECAPA) Nov 3, 2025 to Nov 5, 2…" at bounding box center [402, 294] width 804 height 545
click at [58, 110] on div "2025 Northern New England Planning Conference (NNECAPA) Nov 3, 2025 to Nov 5, 2…" at bounding box center [402, 300] width 804 height 556
click at [259, 94] on button "Toggle Dropdown" at bounding box center [256, 96] width 9 height 14
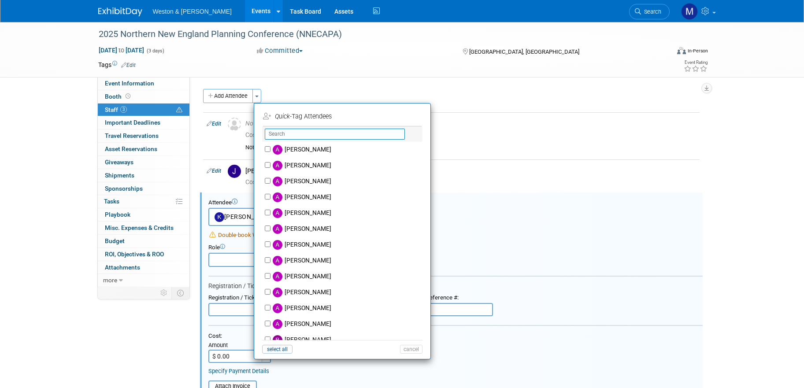
click at [309, 132] on input "text" at bounding box center [335, 134] width 140 height 11
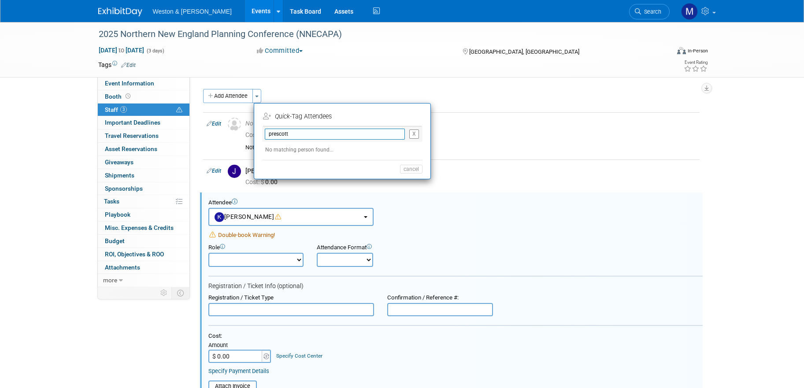
type input "prescott"
click at [415, 134] on button "X" at bounding box center [414, 134] width 10 height 9
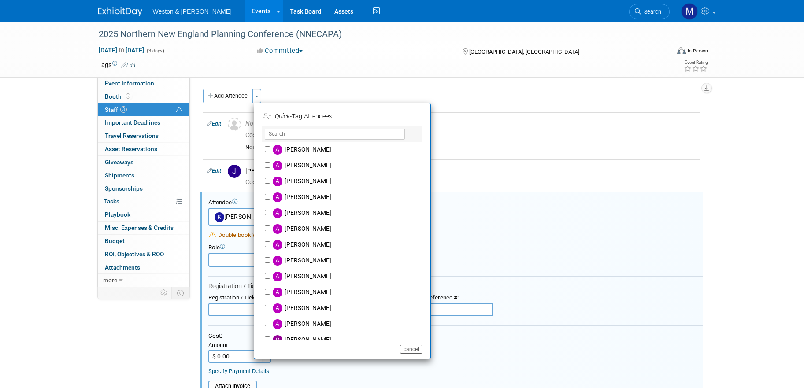
click at [407, 348] on button "cancel" at bounding box center [411, 349] width 22 height 9
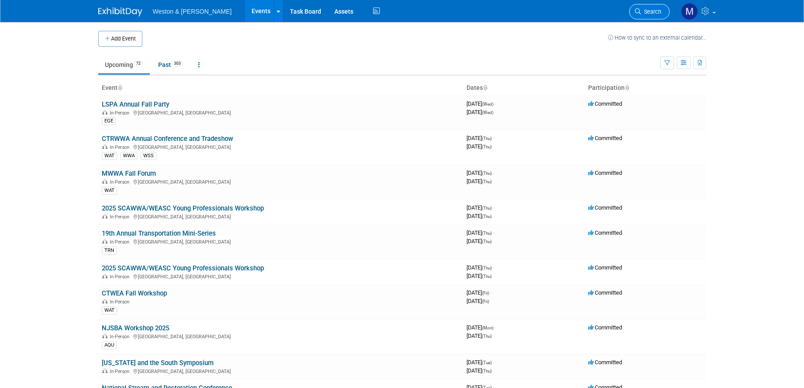
click at [641, 7] on link "Search" at bounding box center [649, 11] width 41 height 15
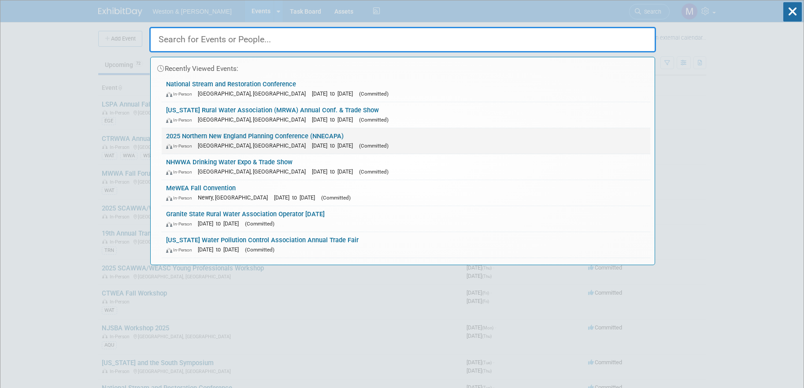
click at [324, 138] on link "2025 Northern New England Planning Conference (NNECAPA) In-Person [GEOGRAPHIC_D…" at bounding box center [406, 141] width 489 height 26
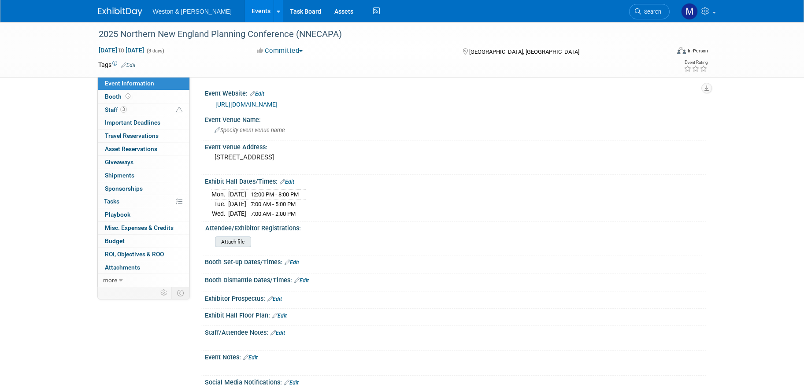
click at [237, 242] on input "file" at bounding box center [191, 242] width 120 height 10
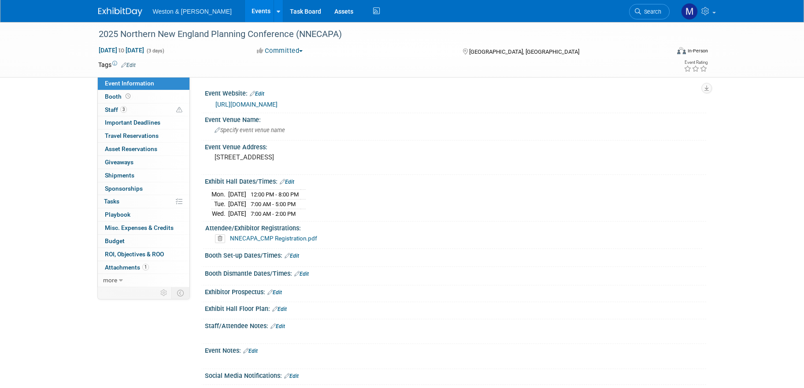
drag, startPoint x: 220, startPoint y: 238, endPoint x: 270, endPoint y: 238, distance: 50.2
click at [220, 238] on icon at bounding box center [220, 238] width 10 height 9
click at [212, 271] on link "Yes" at bounding box center [210, 271] width 26 height 14
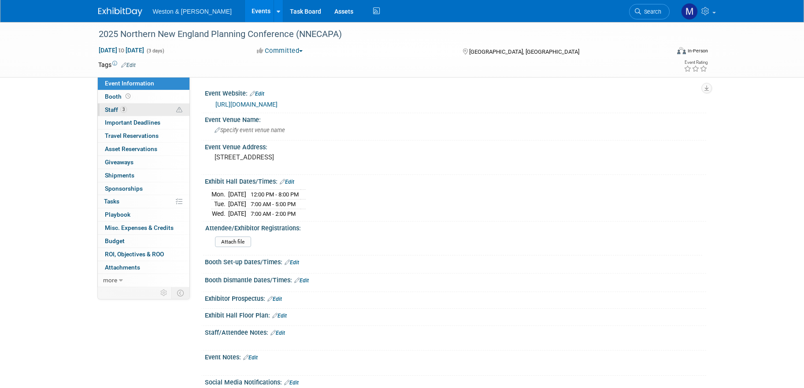
click at [109, 109] on span "Staff 3" at bounding box center [116, 109] width 22 height 7
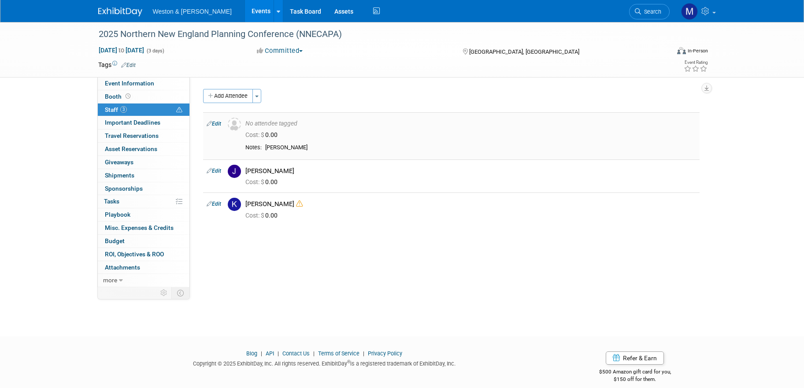
click at [216, 124] on link "Edit" at bounding box center [214, 124] width 15 height 6
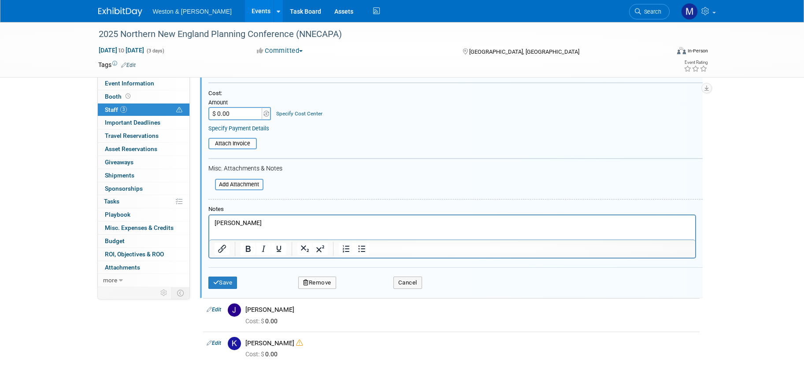
scroll to position [44, 0]
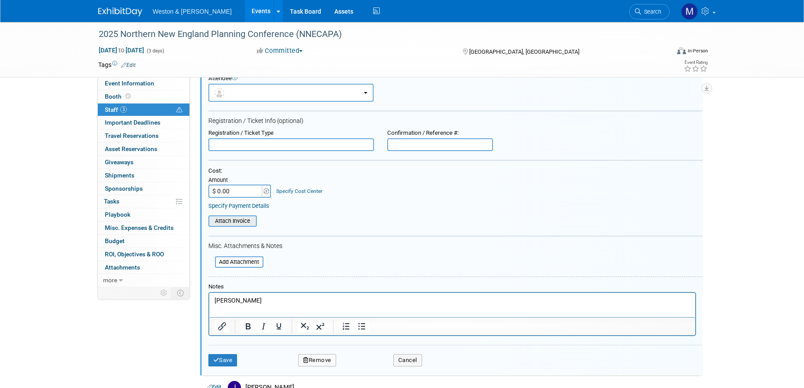
click at [233, 220] on input "file" at bounding box center [203, 221] width 105 height 10
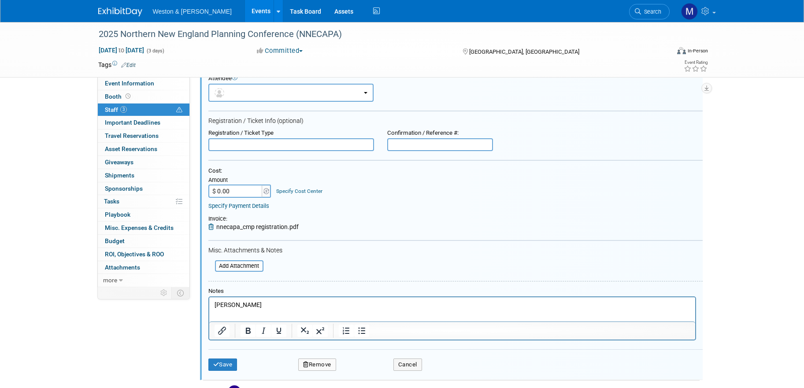
click at [241, 226] on span "nnecapa_cmp registration.pdf" at bounding box center [257, 226] width 82 height 7
type input "$ 313.12"
click at [388, 207] on div "Specify Payment Details" at bounding box center [455, 206] width 494 height 8
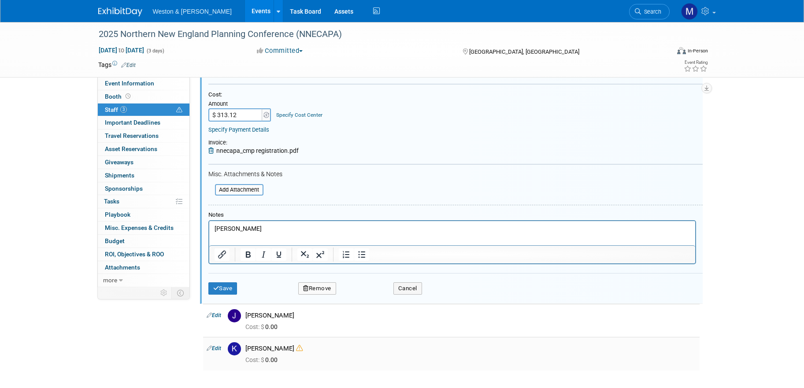
scroll to position [132, 0]
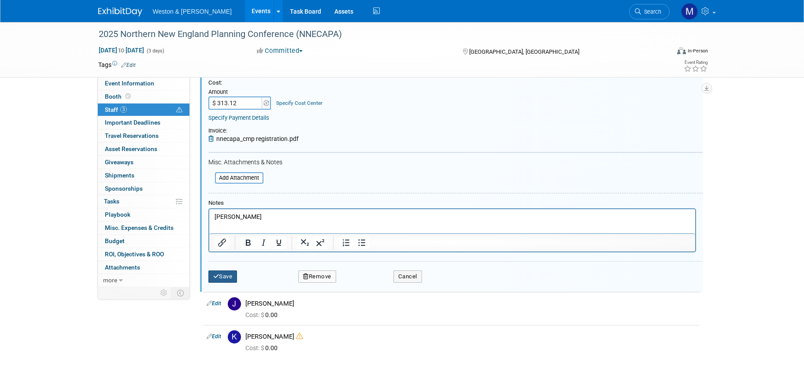
click at [229, 276] on button "Save" at bounding box center [222, 277] width 29 height 12
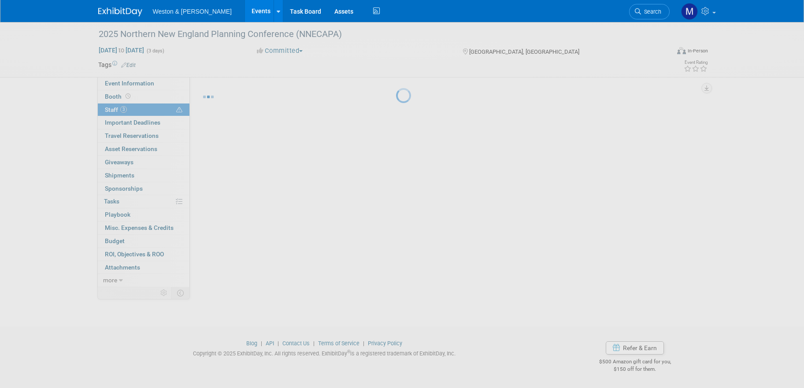
scroll to position [10, 0]
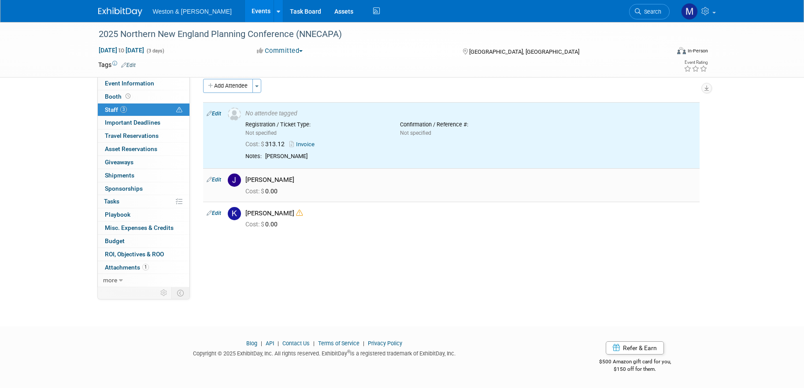
drag, startPoint x: 267, startPoint y: 178, endPoint x: 256, endPoint y: 186, distance: 12.9
click at [266, 178] on div "[PERSON_NAME]" at bounding box center [470, 180] width 451 height 8
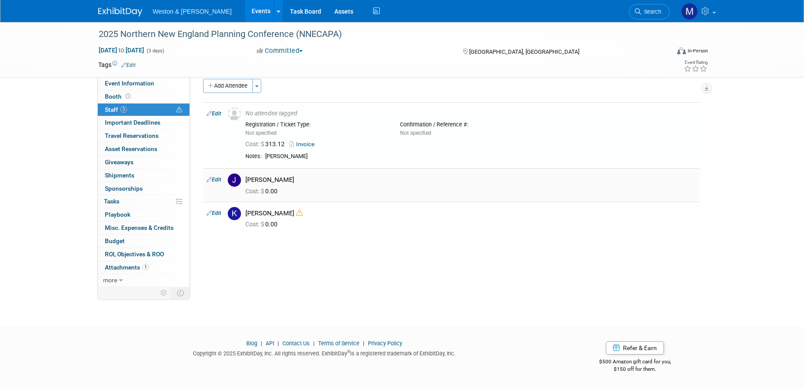
click at [213, 178] on link "Edit" at bounding box center [214, 180] width 15 height 6
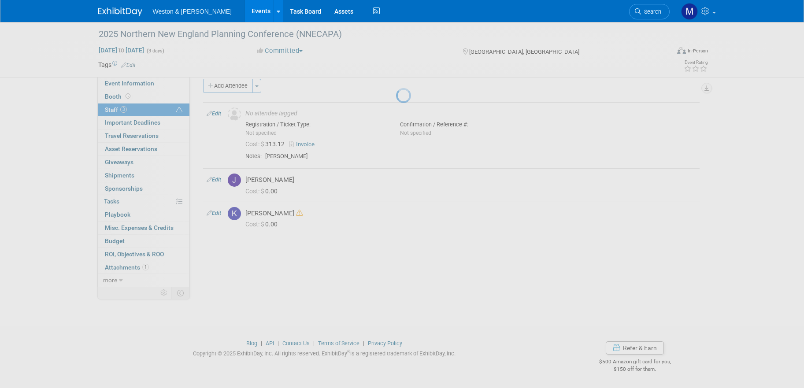
select select "b1c18573-452c-4b06-897d-21cc7a5c0b0f"
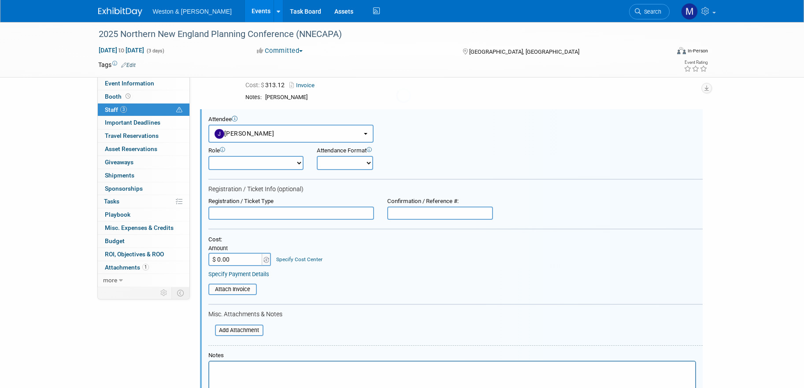
scroll to position [78, 0]
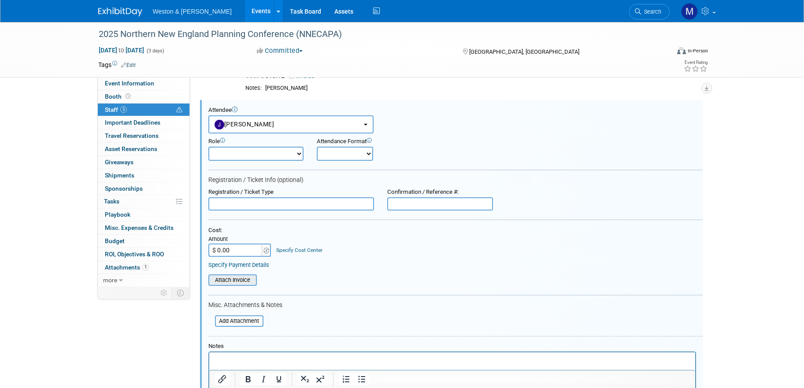
click at [229, 278] on input "file" at bounding box center [203, 280] width 105 height 10
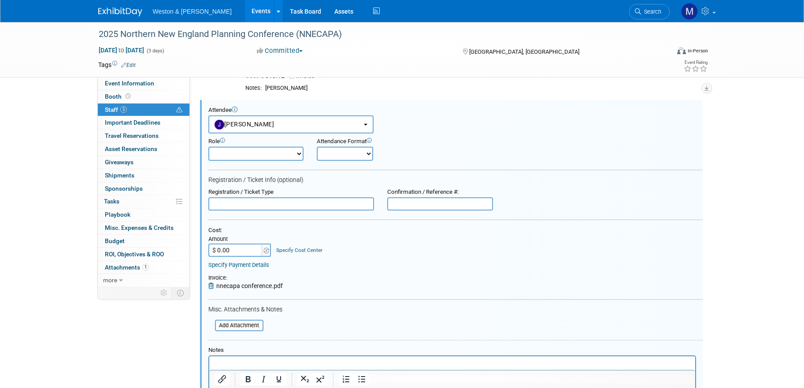
click at [241, 249] on input "$ 0.00" at bounding box center [235, 250] width 55 height 13
type input "$ 615.50"
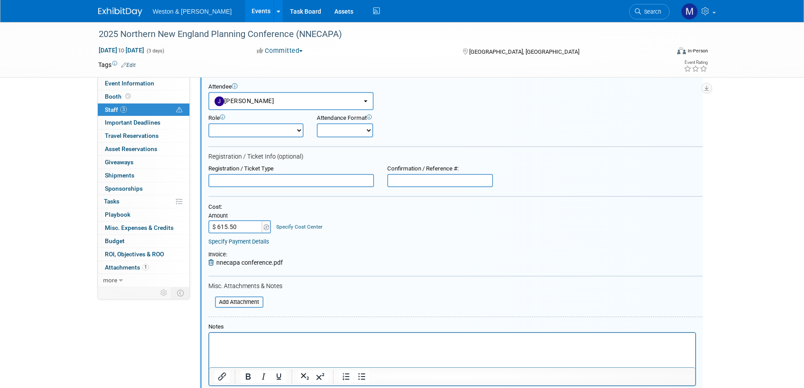
scroll to position [122, 0]
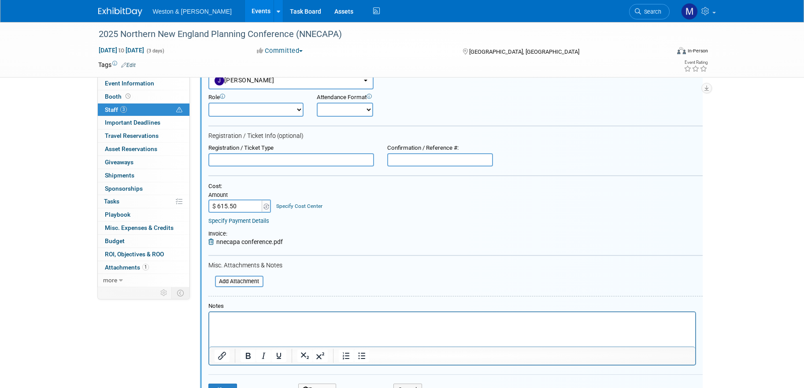
click at [253, 320] on p "Rich Text Area. Press ALT-0 for help." at bounding box center [452, 320] width 476 height 9
click at [511, 289] on form "Attendee <img src="https://www.exhibitday.com/Images/Unassigned-User-Icon.png" …" at bounding box center [455, 233] width 494 height 340
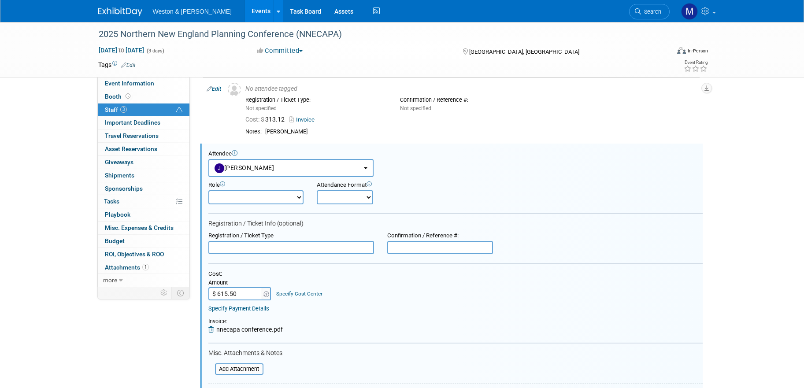
scroll to position [34, 0]
click at [232, 196] on select "Attendee (non-exhibitor) Demonstrator Host Planner Presenter Sales Representati…" at bounding box center [255, 198] width 95 height 14
click at [277, 197] on select "Attendee (non-exhibitor) Demonstrator Host Planner Presenter Sales Representati…" at bounding box center [255, 198] width 95 height 14
click at [369, 196] on select "Onsite Remote" at bounding box center [345, 198] width 56 height 14
select select "1"
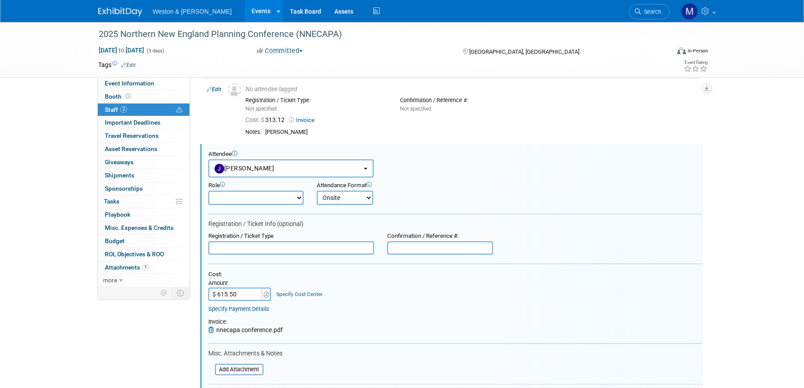
click at [317, 191] on select "Onsite Remote" at bounding box center [345, 198] width 56 height 14
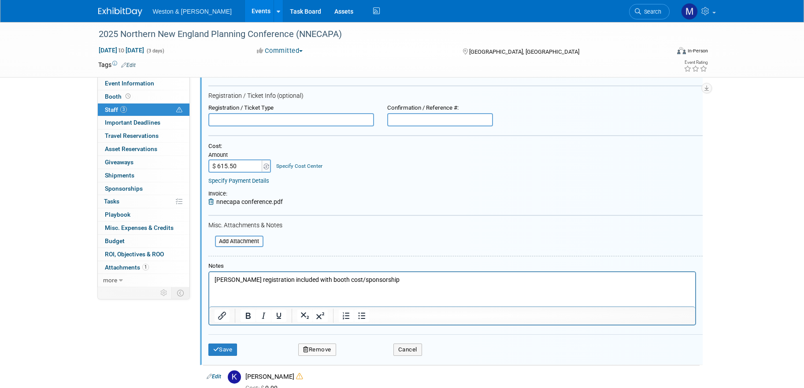
scroll to position [167, 0]
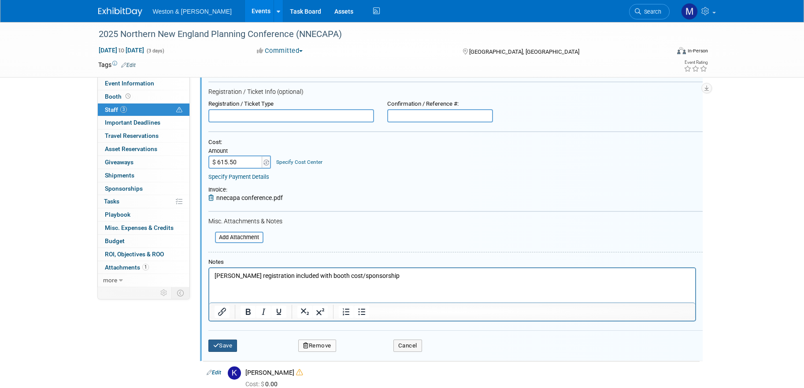
drag, startPoint x: 232, startPoint y: 342, endPoint x: 130, endPoint y: 342, distance: 101.8
click at [230, 343] on button "Save" at bounding box center [222, 346] width 29 height 12
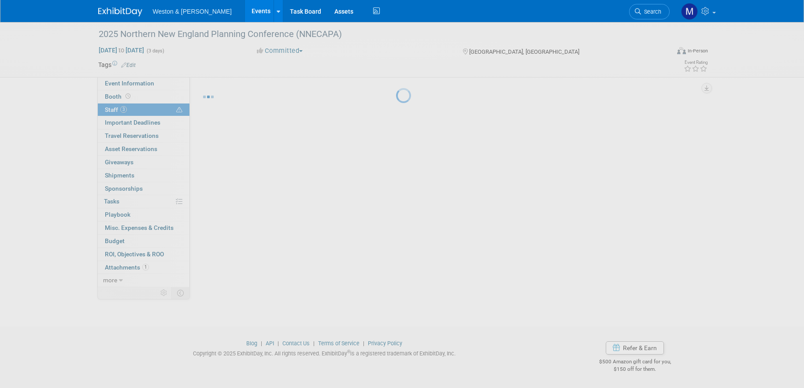
scroll to position [10, 0]
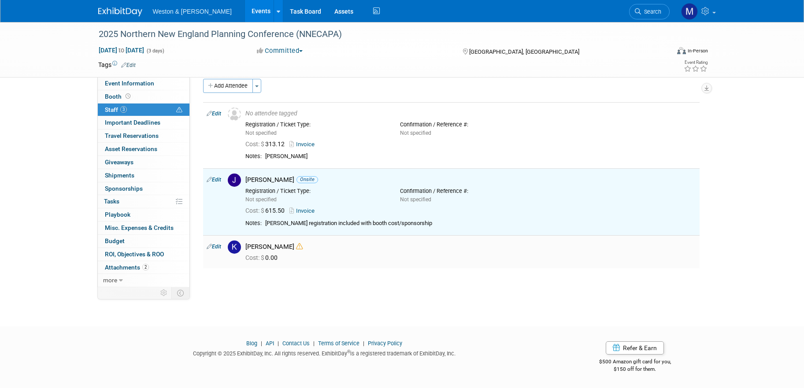
click at [256, 258] on span "Cost: $" at bounding box center [255, 257] width 20 height 7
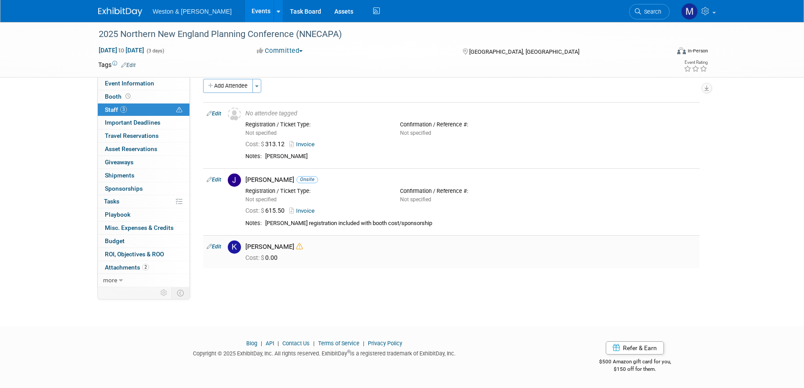
click at [296, 247] on icon at bounding box center [299, 246] width 7 height 7
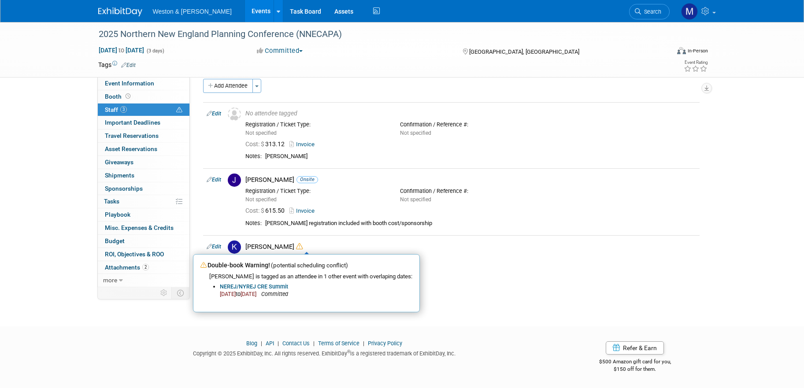
click at [453, 274] on div "Add Attendee Toggle Dropdown Quick -Tag Attendees Apply X (me) select all" at bounding box center [451, 178] width 497 height 198
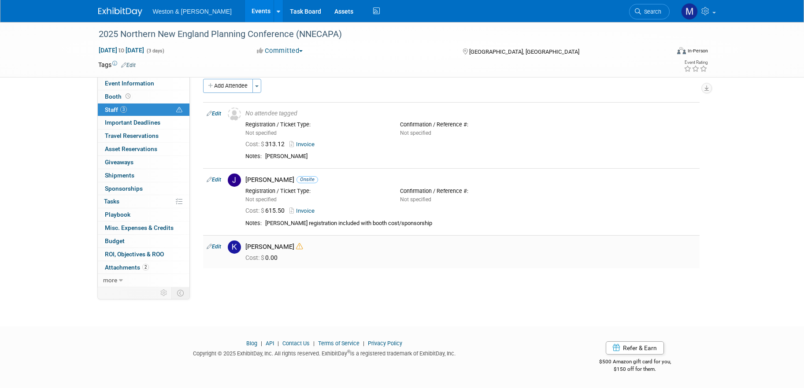
click at [234, 245] on img at bounding box center [234, 247] width 13 height 13
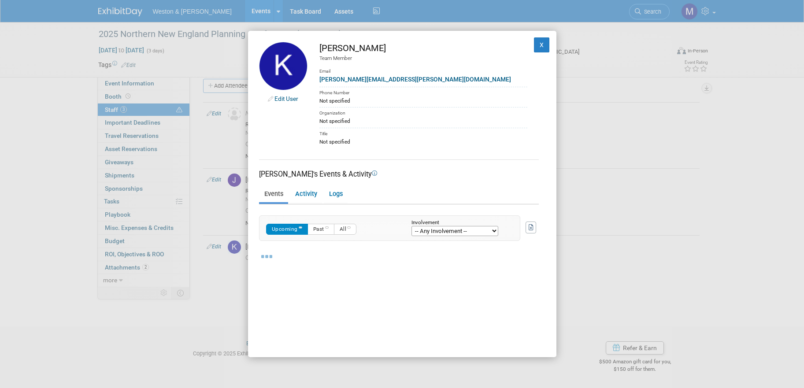
click at [215, 247] on div "Edit User Karen Prescott Team Member Email Prescott.Karen@wseinc.com Phone Numb…" at bounding box center [402, 194] width 804 height 388
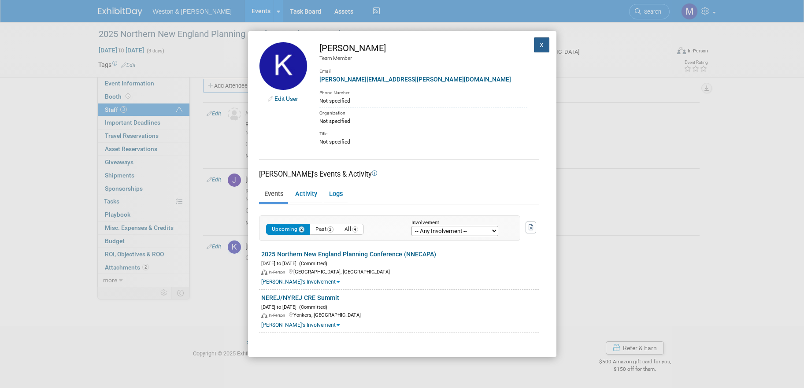
click at [538, 42] on button "X" at bounding box center [542, 44] width 16 height 15
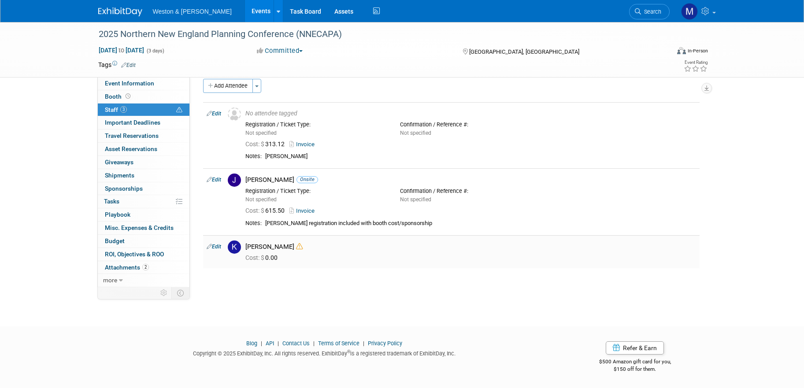
click at [220, 246] on link "Edit" at bounding box center [214, 247] width 15 height 6
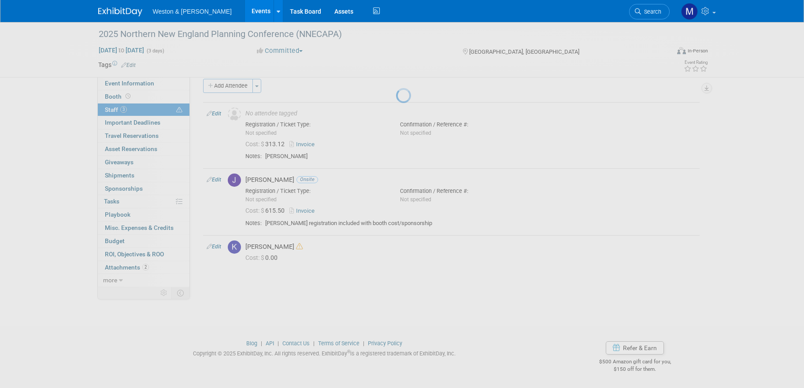
select select "ef041116-12c7-4001-9129-732de802f898"
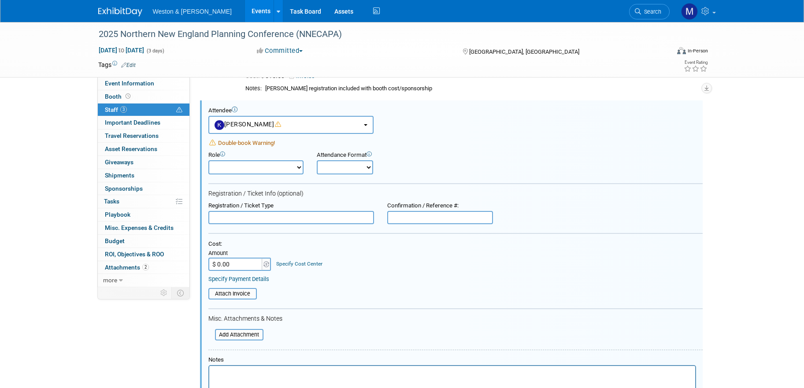
scroll to position [0, 0]
click at [230, 293] on input "file" at bounding box center [203, 294] width 105 height 10
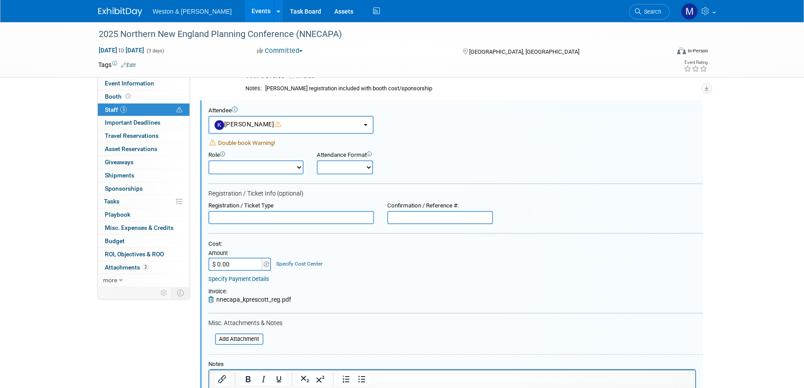
click at [230, 264] on input "$ 0.00" at bounding box center [235, 264] width 55 height 13
click at [248, 266] on input "$ 364.00" at bounding box center [235, 264] width 55 height 13
drag, startPoint x: 239, startPoint y: 263, endPoint x: 230, endPoint y: 264, distance: 8.4
click at [230, 264] on input "$ 364.00" at bounding box center [235, 264] width 55 height 13
type input "$ 364.38"
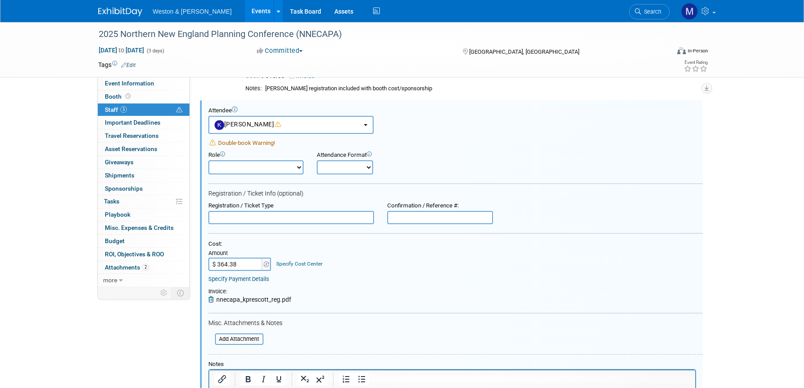
click at [415, 271] on div "Cost: Amount $ 364.38 Specify Cost Center Cost Center -- Not Specified --" at bounding box center [455, 262] width 494 height 42
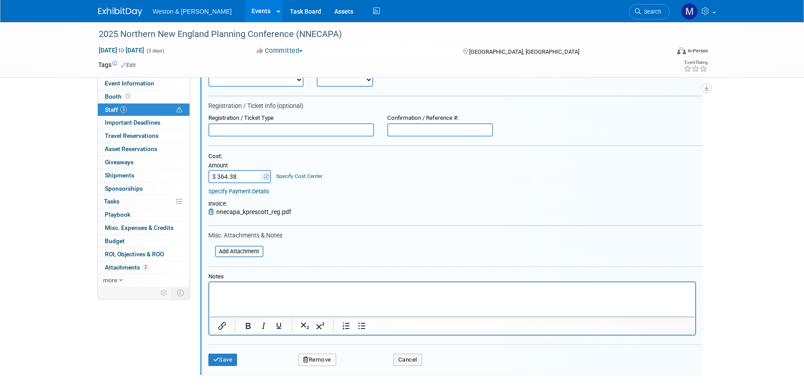
scroll to position [233, 0]
click at [221, 362] on button "Save" at bounding box center [222, 359] width 29 height 12
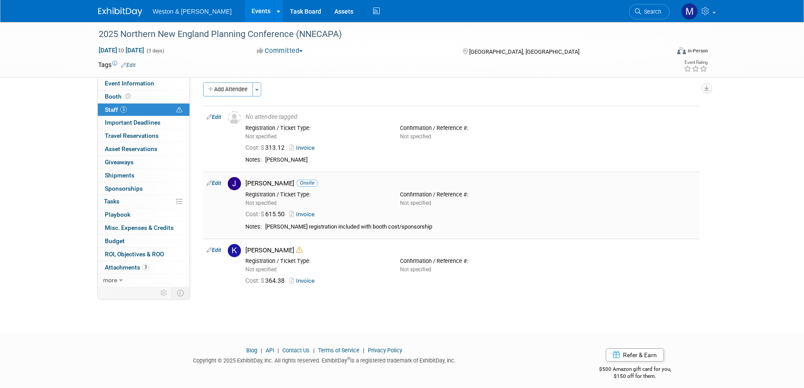
scroll to position [0, 0]
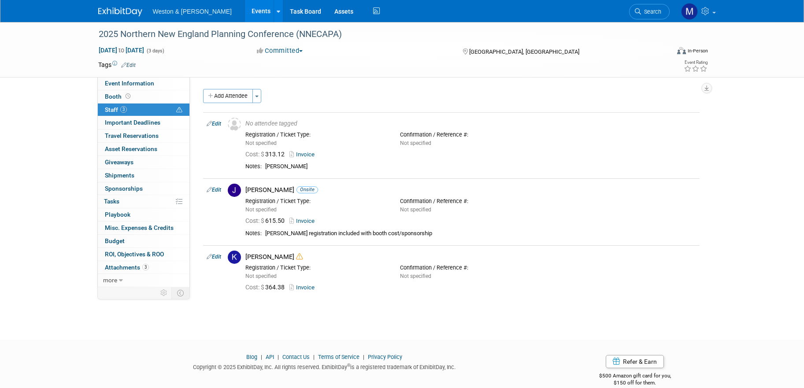
click at [245, 10] on link "Events" at bounding box center [261, 11] width 32 height 22
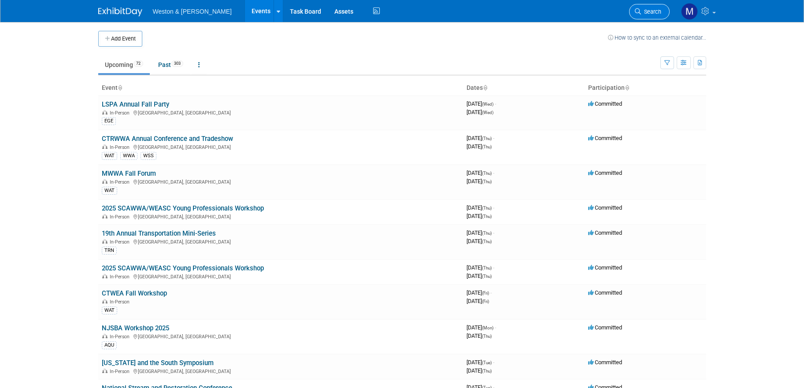
click at [647, 9] on span "Search" at bounding box center [651, 11] width 20 height 7
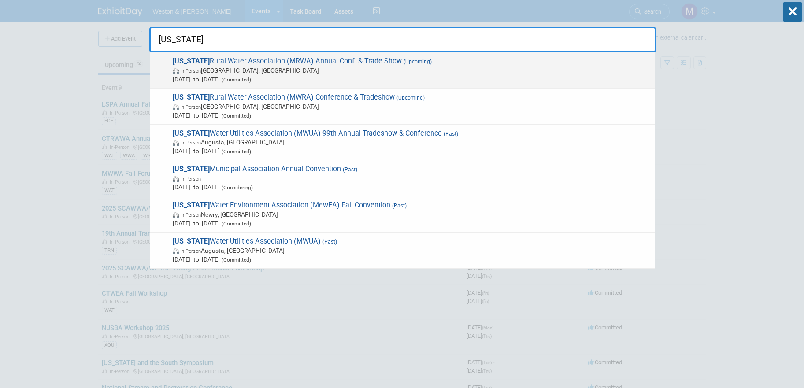
type input "[US_STATE]"
click at [226, 59] on span "[US_STATE] Rural Water Association (MRWA) Annual Conf. & Trade Show (Upcoming) …" at bounding box center [410, 70] width 481 height 27
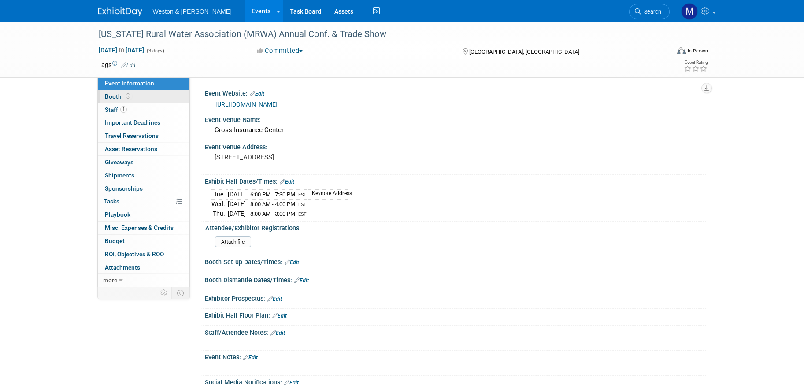
click at [113, 94] on span "Booth" at bounding box center [118, 96] width 27 height 7
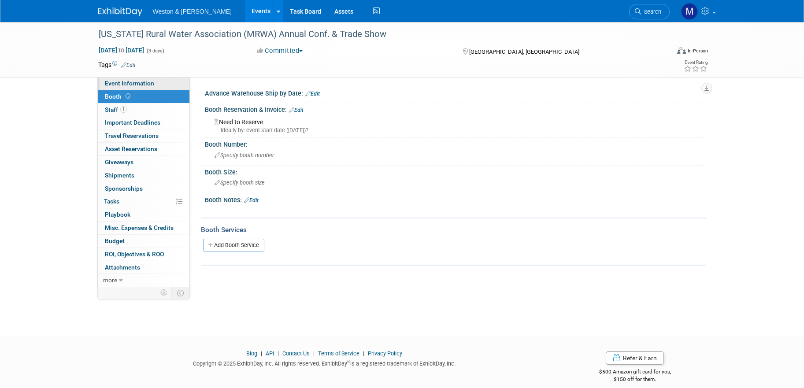
click at [141, 82] on span "Event Information" at bounding box center [129, 83] width 49 height 7
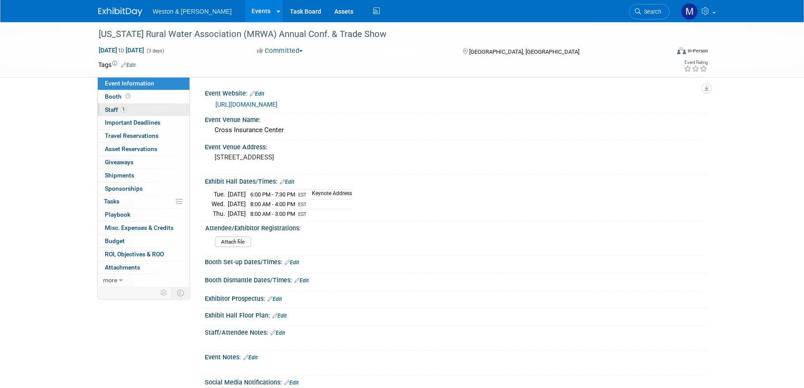
click at [107, 104] on div "Event Information Event Info Booth Booth 1 Staff 1 Staff Important Deadlines Im…" at bounding box center [143, 182] width 93 height 210
click at [119, 110] on span "Staff 1" at bounding box center [116, 109] width 22 height 7
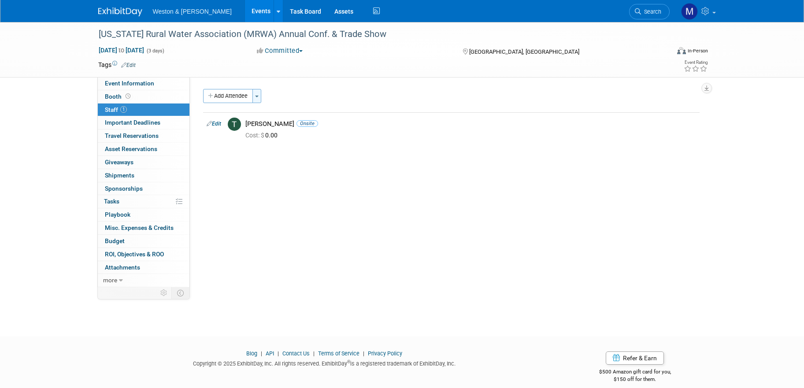
click at [258, 94] on button "Toggle Dropdown" at bounding box center [256, 96] width 9 height 14
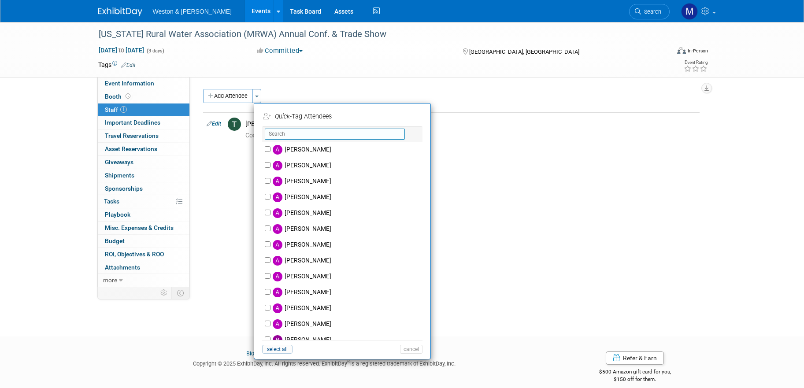
click at [285, 133] on input "text" at bounding box center [335, 134] width 140 height 11
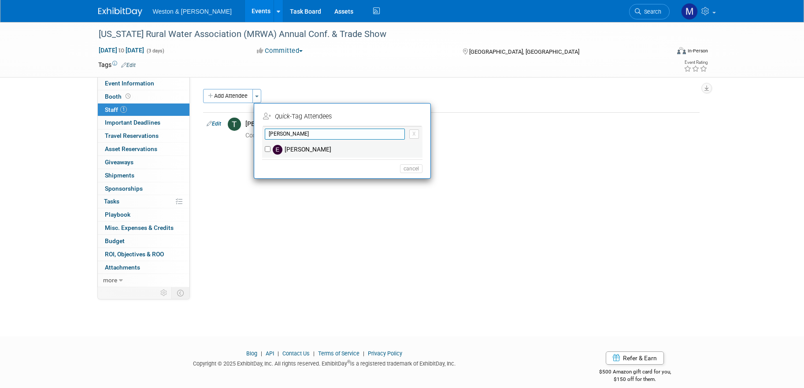
type input "[PERSON_NAME]"
click at [271, 147] on label "[PERSON_NAME]" at bounding box center [348, 150] width 155 height 16
click at [271, 147] on input "[PERSON_NAME]" at bounding box center [268, 149] width 6 height 6
checkbox input "true"
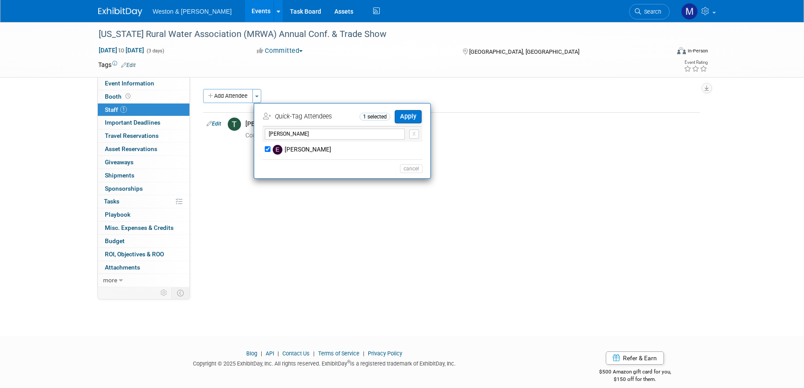
click at [408, 118] on button "Apply" at bounding box center [408, 116] width 27 height 13
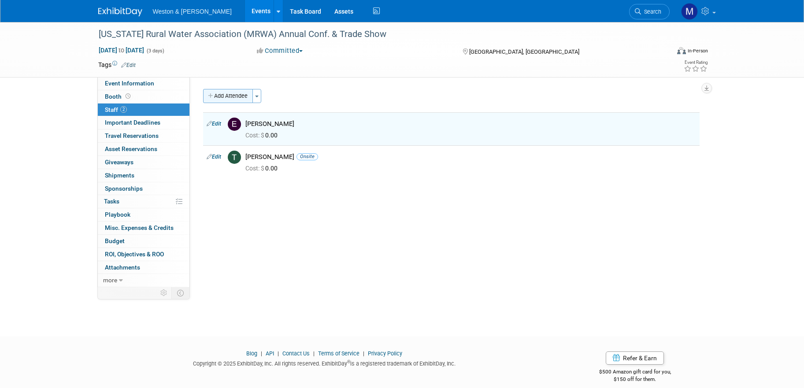
click at [237, 96] on button "Add Attendee" at bounding box center [228, 96] width 50 height 14
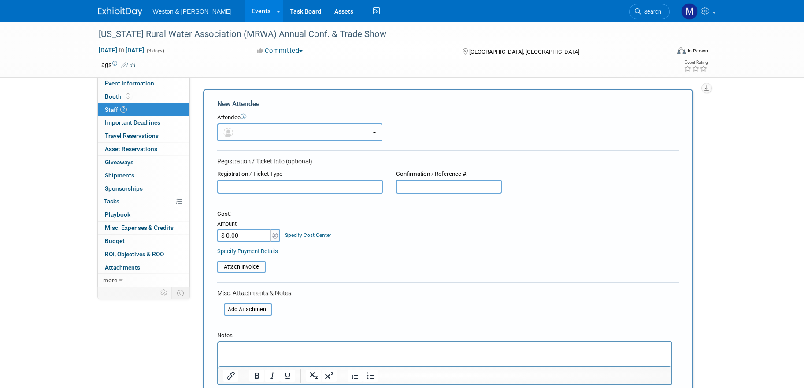
click at [273, 130] on button "button" at bounding box center [299, 132] width 165 height 18
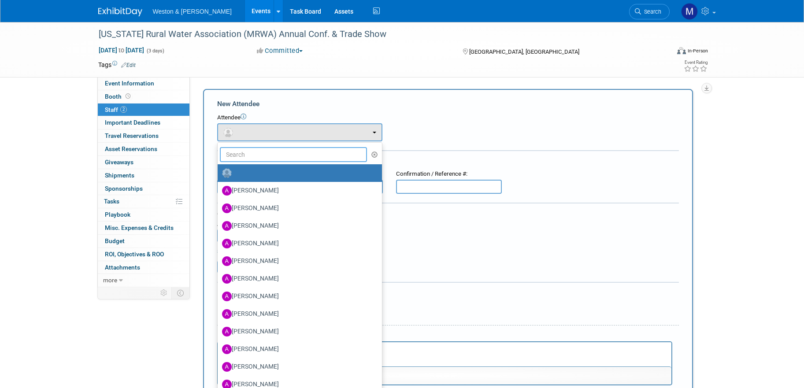
click at [265, 158] on input "text" at bounding box center [294, 154] width 148 height 15
type input "[PERSON_NAME]"
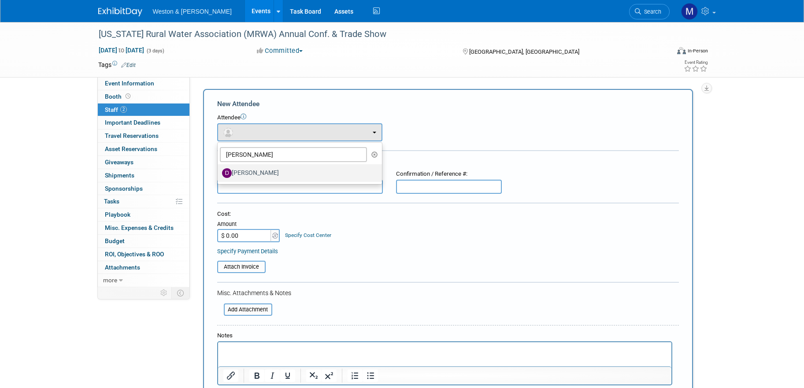
click at [254, 170] on label "[PERSON_NAME]" at bounding box center [297, 173] width 151 height 14
click at [219, 170] on input "[PERSON_NAME]" at bounding box center [216, 172] width 6 height 6
select select "e0c06c1c-8bbb-48cb-a666-71ba75a95b27"
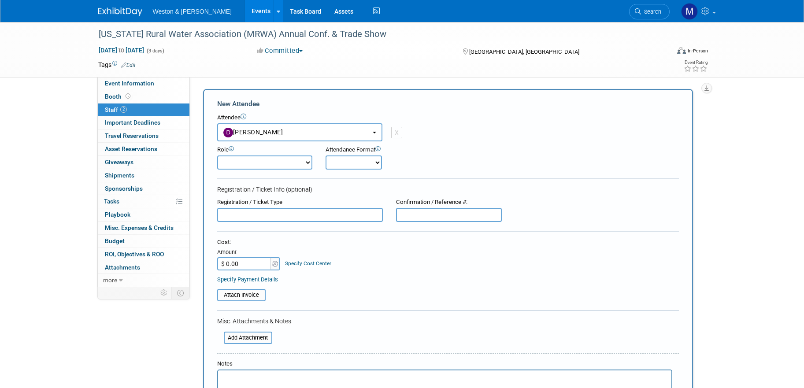
click at [464, 126] on div "Attendee <img src="[URL][DOMAIN_NAME]" style="width: 22px; height: 22px; border…" at bounding box center [448, 128] width 462 height 28
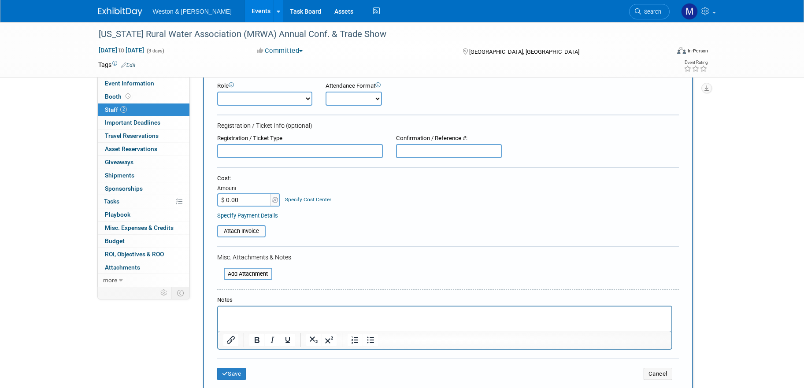
scroll to position [220, 0]
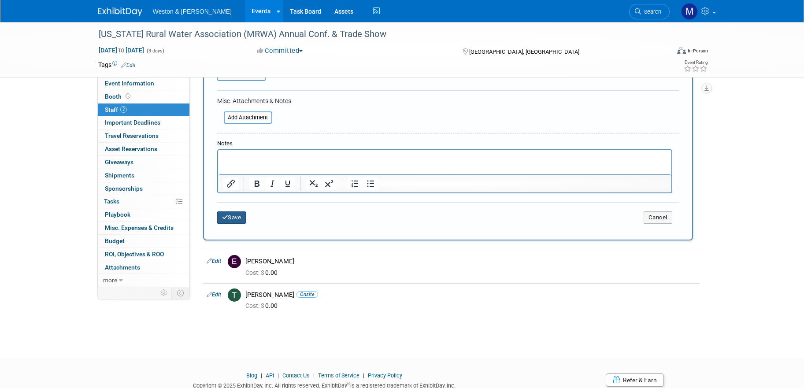
drag, startPoint x: 227, startPoint y: 218, endPoint x: 235, endPoint y: 219, distance: 7.9
click at [227, 218] on icon "submit" at bounding box center [225, 218] width 6 height 6
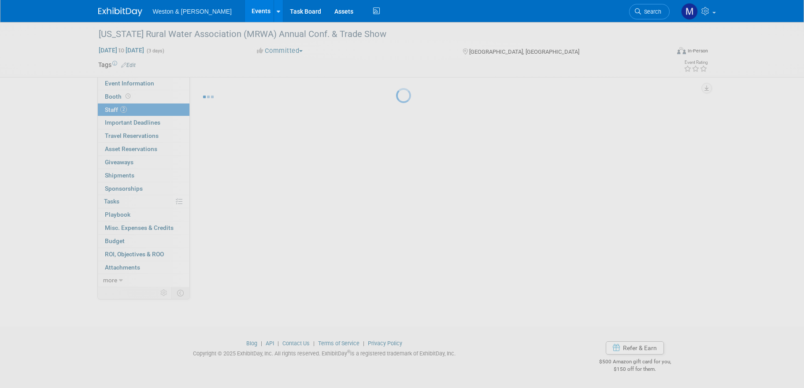
scroll to position [10, 0]
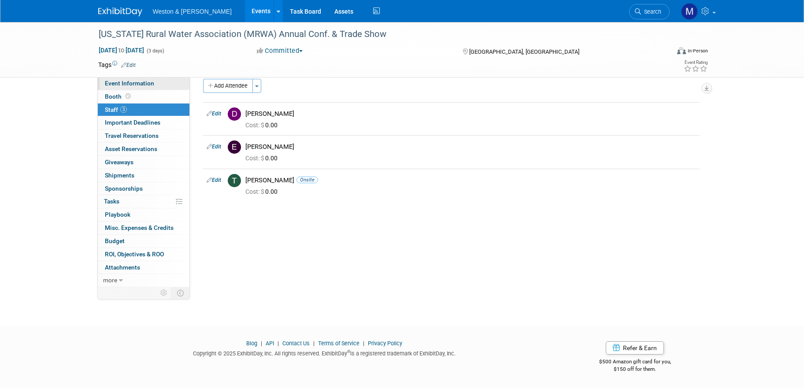
click at [122, 84] on span "Event Information" at bounding box center [129, 83] width 49 height 7
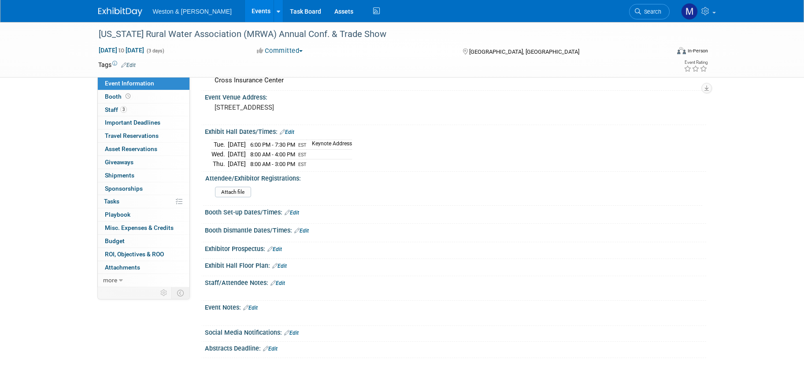
scroll to position [0, 0]
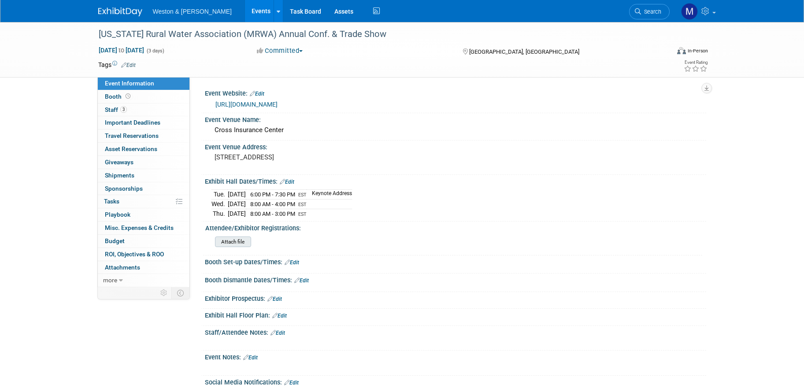
click at [232, 239] on input "file" at bounding box center [191, 242] width 120 height 10
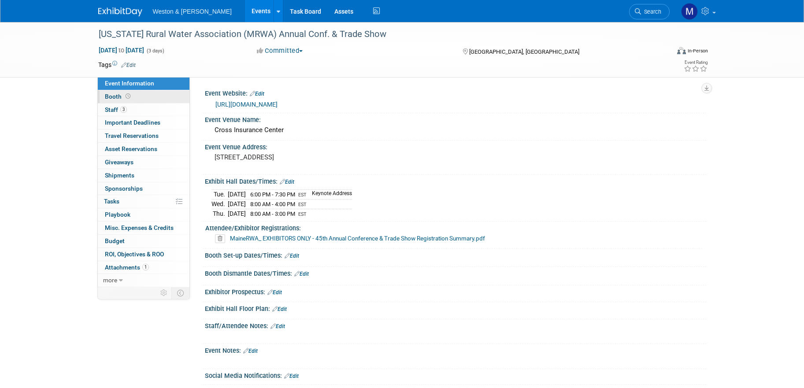
click at [112, 96] on span "Booth" at bounding box center [118, 96] width 27 height 7
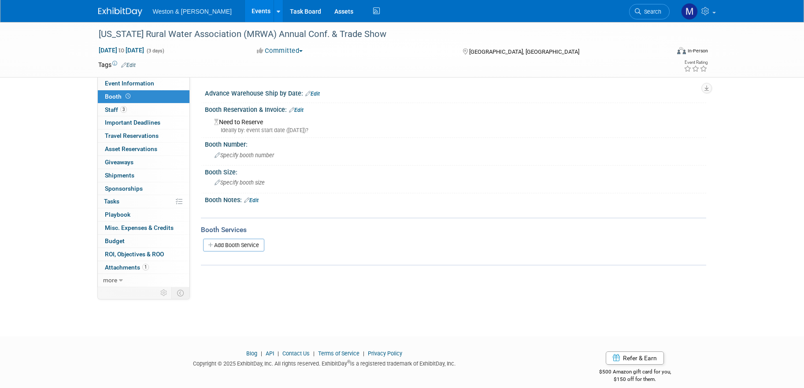
click at [300, 109] on link "Edit" at bounding box center [296, 110] width 15 height 6
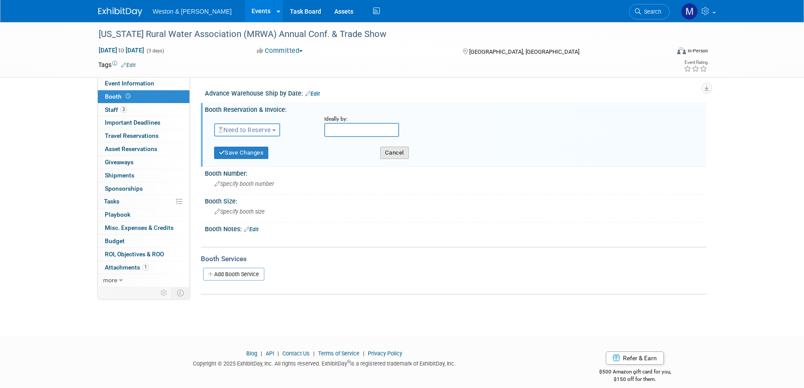
click at [391, 153] on button "Cancel" at bounding box center [394, 153] width 29 height 12
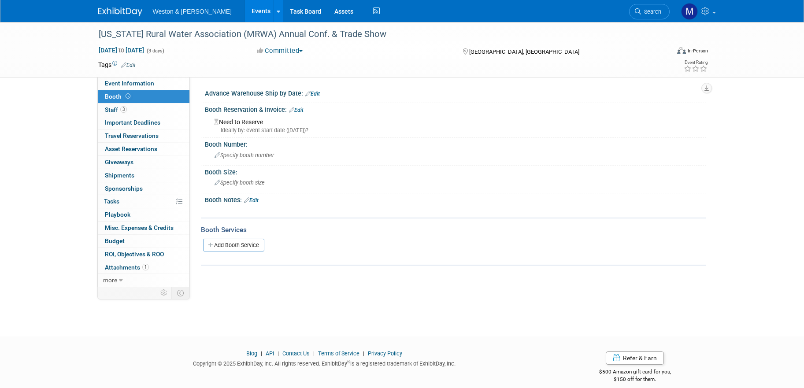
click at [229, 109] on div "Booth Reservation & Invoice: Edit" at bounding box center [455, 108] width 501 height 11
click at [299, 107] on link "Edit" at bounding box center [296, 110] width 15 height 6
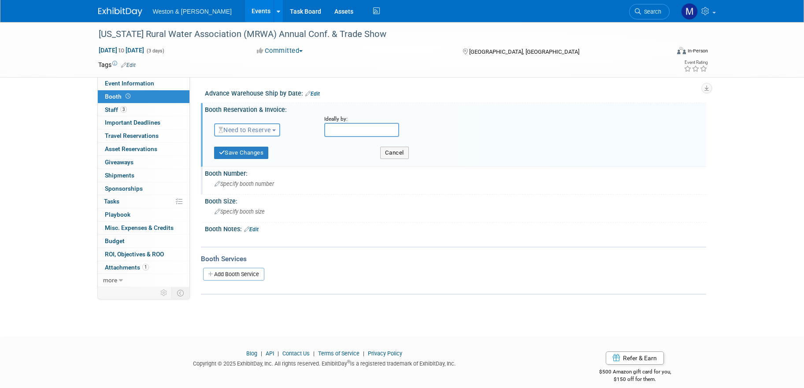
click at [514, 185] on div "Specify booth number" at bounding box center [455, 184] width 488 height 14
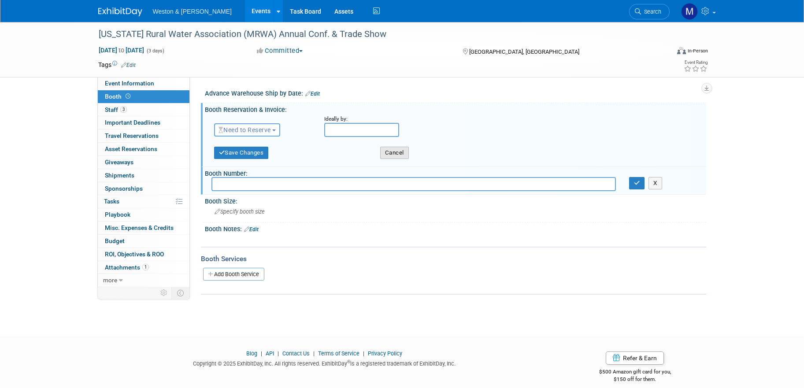
click at [404, 155] on button "Cancel" at bounding box center [394, 153] width 29 height 12
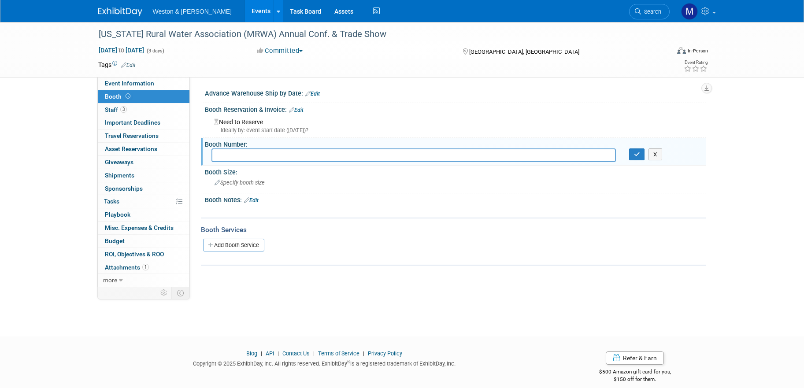
click at [432, 314] on div "[US_STATE] Rural Water Association (MRWA) Annual Conf. & Trade Show [DATE] to […" at bounding box center [402, 171] width 804 height 299
click at [124, 111] on span "3" at bounding box center [123, 109] width 7 height 7
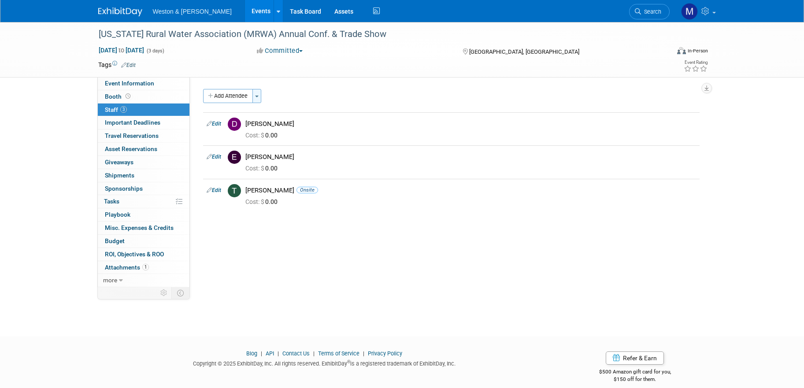
click at [259, 97] on button "Toggle Dropdown" at bounding box center [256, 96] width 9 height 14
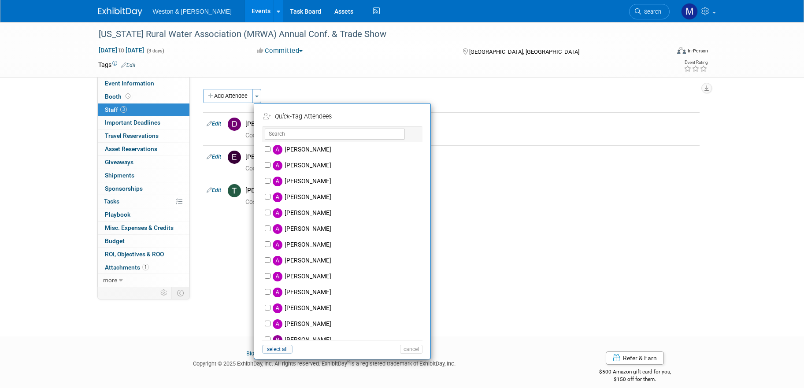
drag, startPoint x: 202, startPoint y: 326, endPoint x: 215, endPoint y: 307, distance: 23.2
click at [202, 325] on body "Weston & Sampson Events Add Event Bulk Upload Events Shareable Event Boards Rec…" at bounding box center [402, 194] width 804 height 388
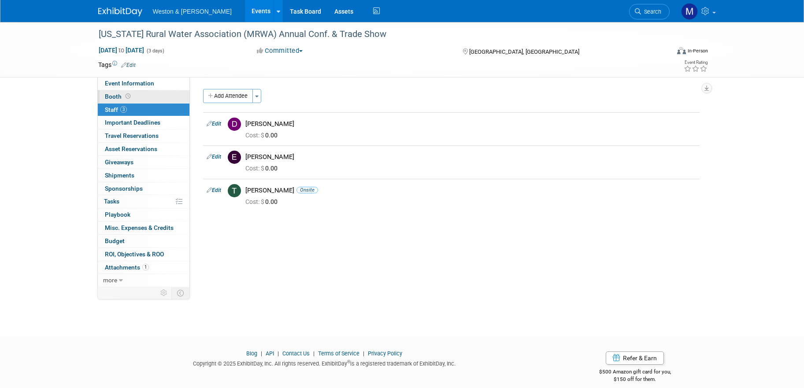
click at [116, 94] on span "Booth" at bounding box center [118, 96] width 27 height 7
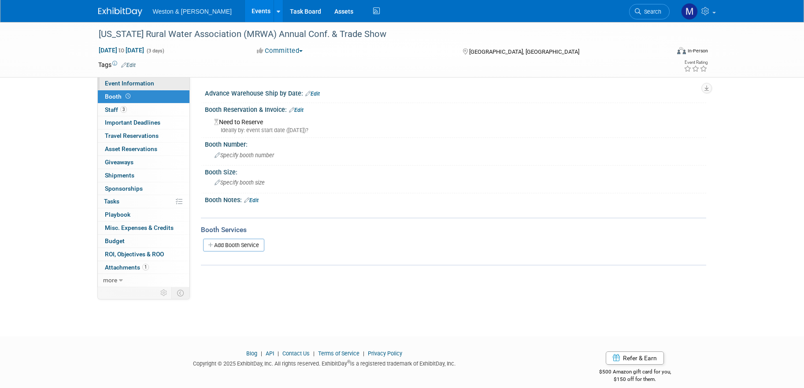
click at [115, 81] on span "Event Information" at bounding box center [129, 83] width 49 height 7
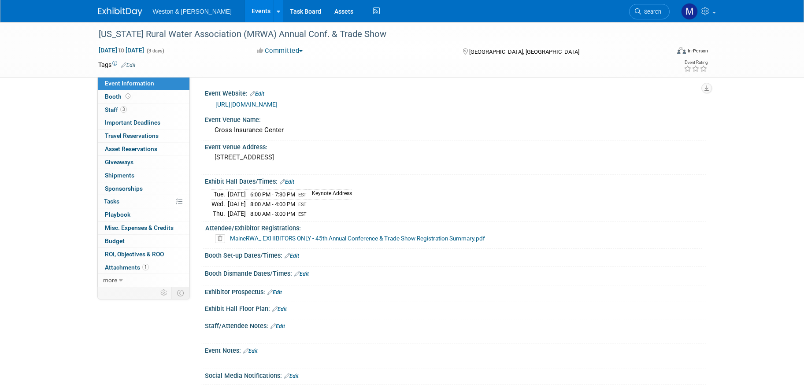
scroll to position [44, 0]
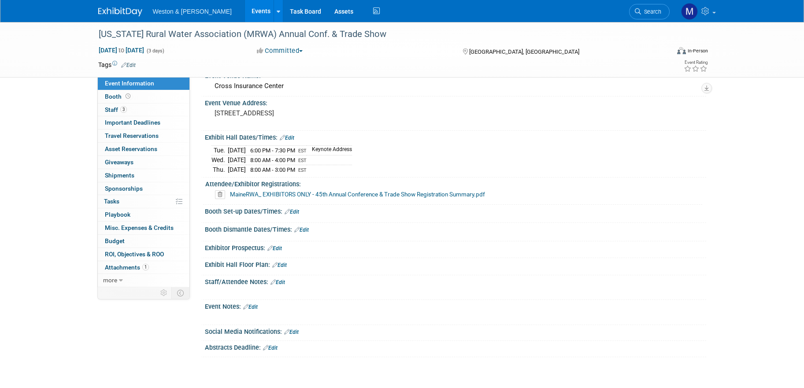
click at [280, 281] on link "Edit" at bounding box center [278, 282] width 15 height 6
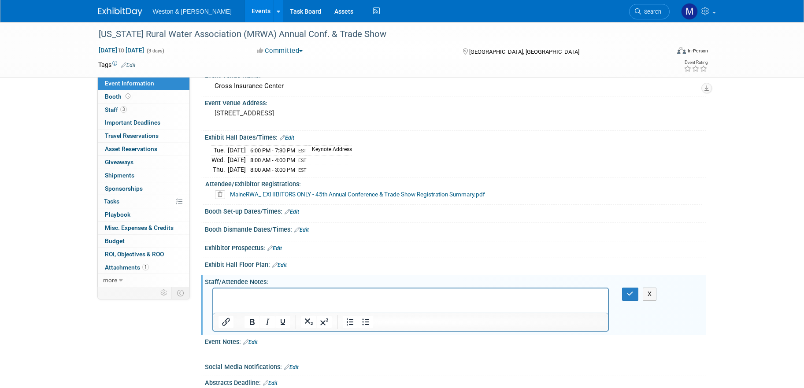
scroll to position [0, 0]
click at [628, 293] on icon "button" at bounding box center [630, 294] width 7 height 6
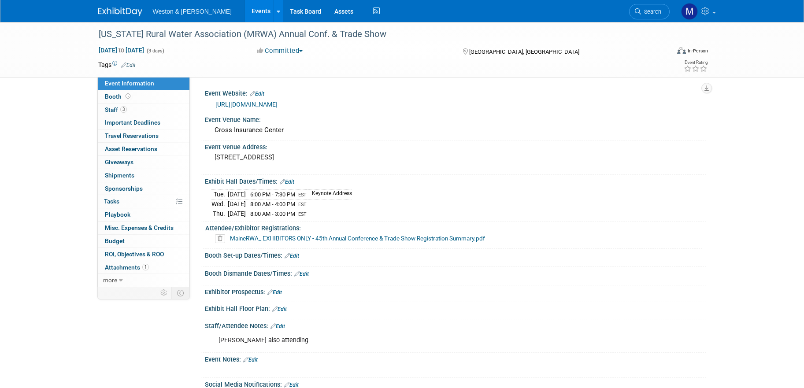
click at [245, 9] on link "Events" at bounding box center [261, 11] width 32 height 22
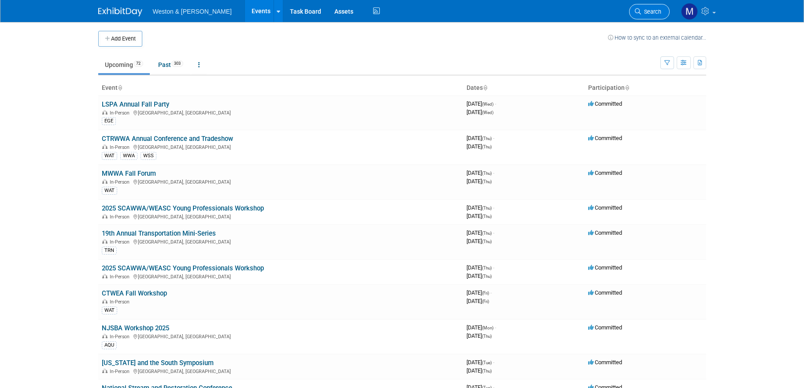
click at [645, 11] on span "Search" at bounding box center [651, 11] width 20 height 7
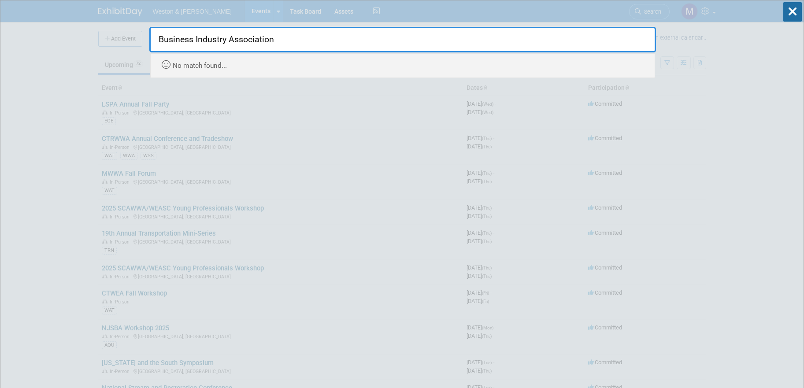
type input "Business Industry Association"
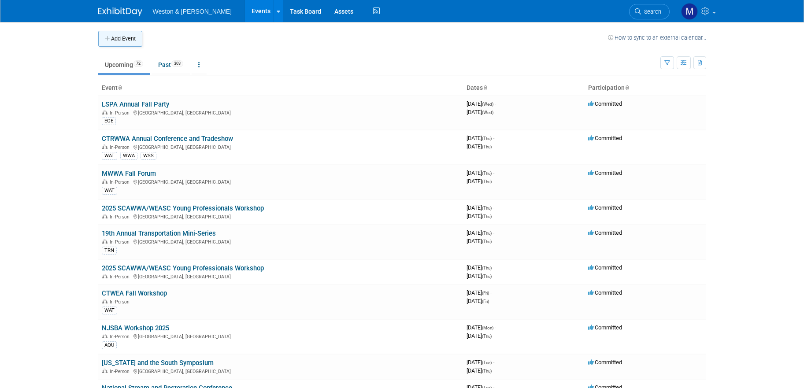
drag, startPoint x: 124, startPoint y: 41, endPoint x: 428, endPoint y: 134, distance: 317.5
click at [126, 41] on button "Add Event" at bounding box center [120, 39] width 44 height 16
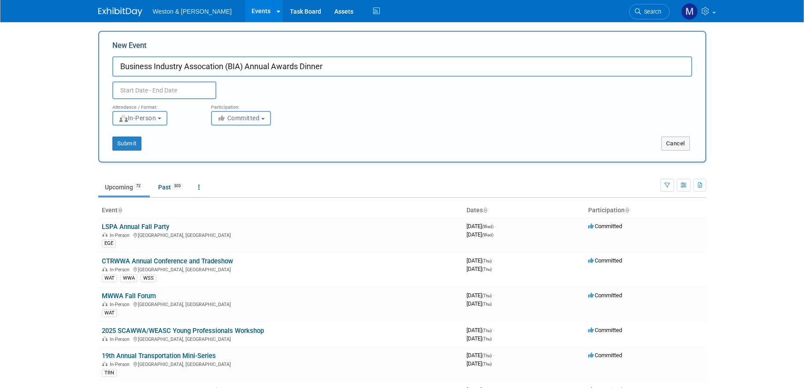
drag, startPoint x: 153, startPoint y: 63, endPoint x: 162, endPoint y: 62, distance: 9.3
click at [153, 63] on input "Business Industry Assocation (BIA) Annual Awards Dinner" at bounding box center [402, 66] width 580 height 20
type input "Business & Industry Assocation (BIA) Annual Awards Dinner"
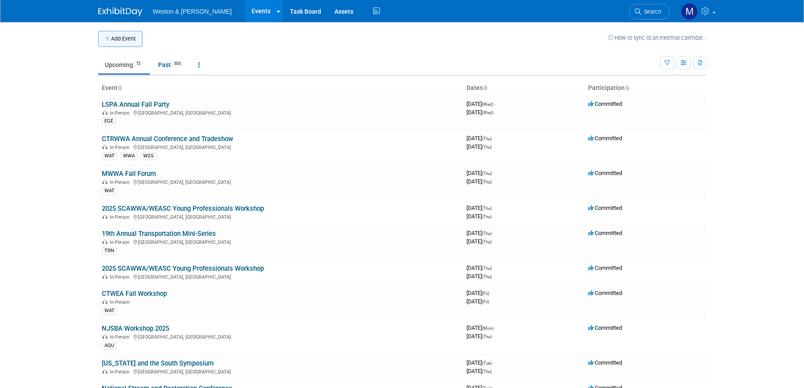
click at [126, 42] on button "Add Event" at bounding box center [120, 39] width 44 height 16
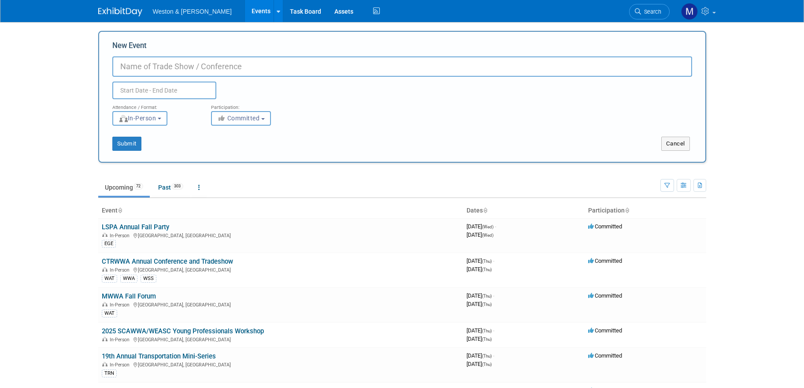
click at [203, 65] on input "New Event" at bounding box center [402, 66] width 580 height 20
click at [664, 10] on link "Search" at bounding box center [649, 11] width 41 height 15
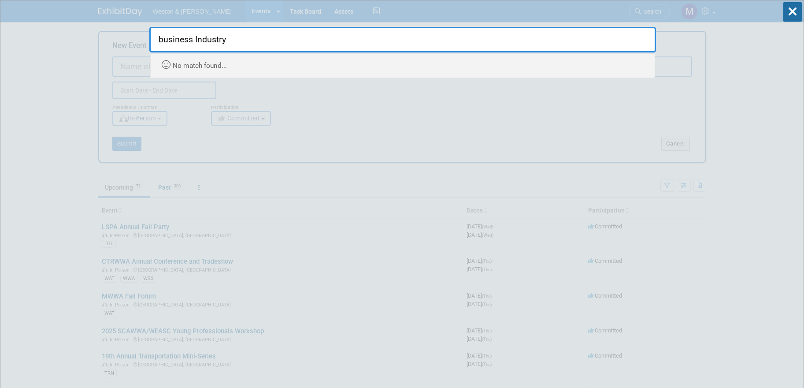
type input "business Industry"
drag, startPoint x: 760, startPoint y: 135, endPoint x: 714, endPoint y: 67, distance: 82.7
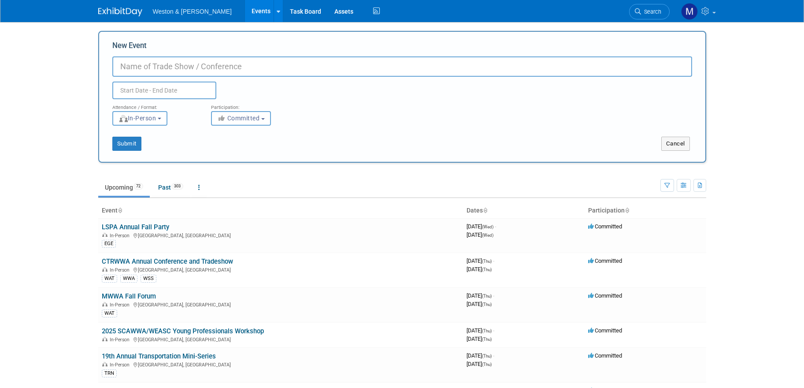
drag, startPoint x: 164, startPoint y: 72, endPoint x: 440, endPoint y: 41, distance: 277.1
click at [166, 72] on input "New Event" at bounding box center [402, 66] width 580 height 20
click at [152, 64] on input "Business Industry &" at bounding box center [402, 66] width 580 height 20
click at [199, 65] on input "Business & Industry &" at bounding box center [402, 66] width 580 height 20
type input "Business & Industry Association (BIA) Annual Dinner and Awards"
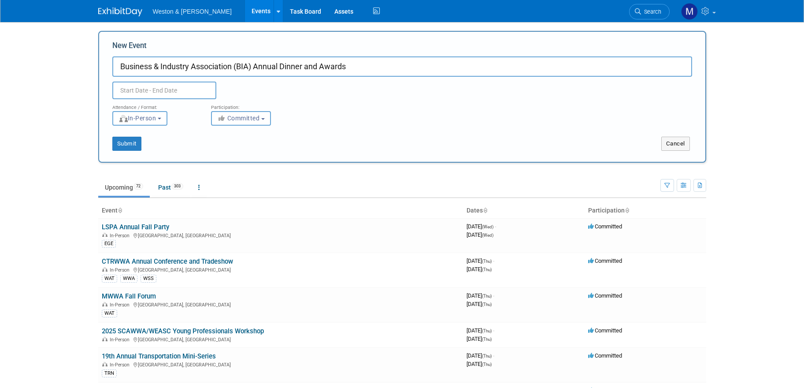
click at [12, 266] on body "Weston & [PERSON_NAME] Events Add Event Bulk Upload Events Shareable Event Boar…" at bounding box center [402, 194] width 804 height 388
click at [158, 88] on input "text" at bounding box center [164, 91] width 104 height 18
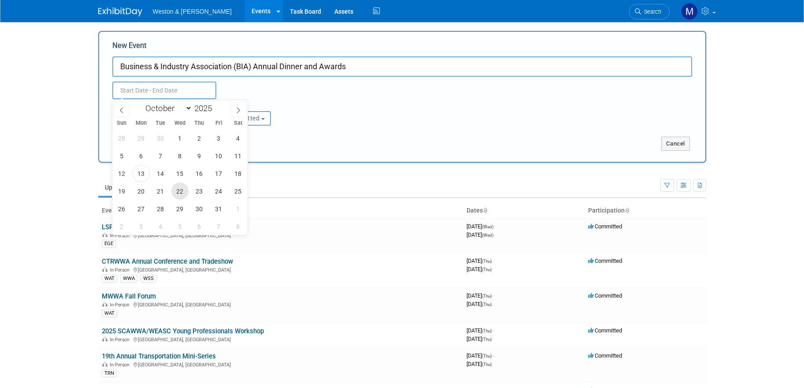
click at [180, 194] on span "22" at bounding box center [179, 190] width 17 height 17
click at [184, 190] on span "22" at bounding box center [179, 190] width 17 height 17
type input "[DATE] to [DATE]"
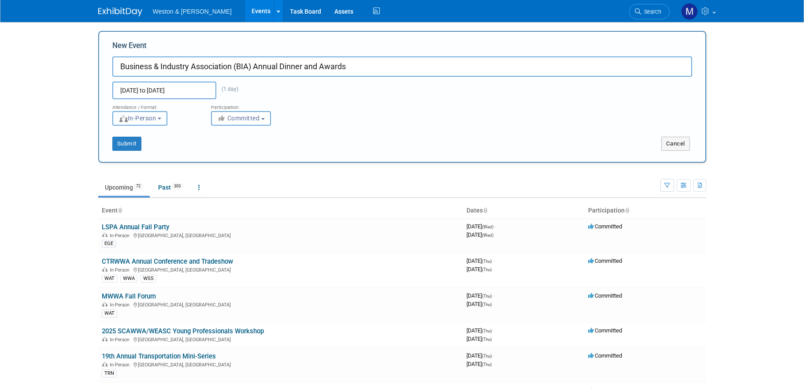
click at [130, 120] on span "In-Person" at bounding box center [138, 118] width 38 height 7
click at [258, 136] on div "Submit Cancel" at bounding box center [402, 138] width 593 height 25
click at [126, 145] on button "Submit" at bounding box center [126, 144] width 29 height 14
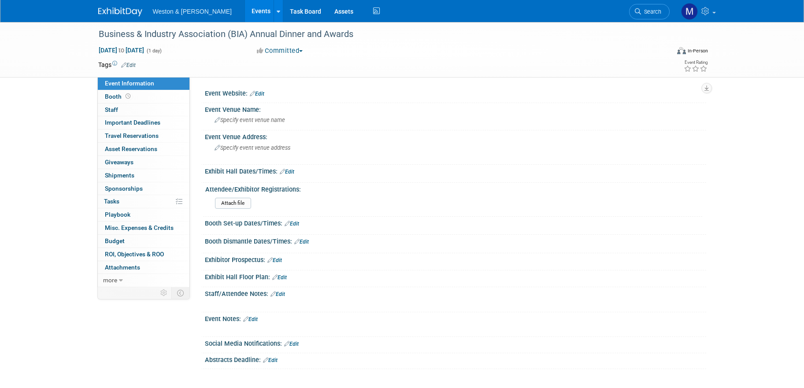
drag, startPoint x: 260, startPoint y: 92, endPoint x: 274, endPoint y: 94, distance: 13.8
click at [261, 92] on link "Edit" at bounding box center [257, 94] width 15 height 6
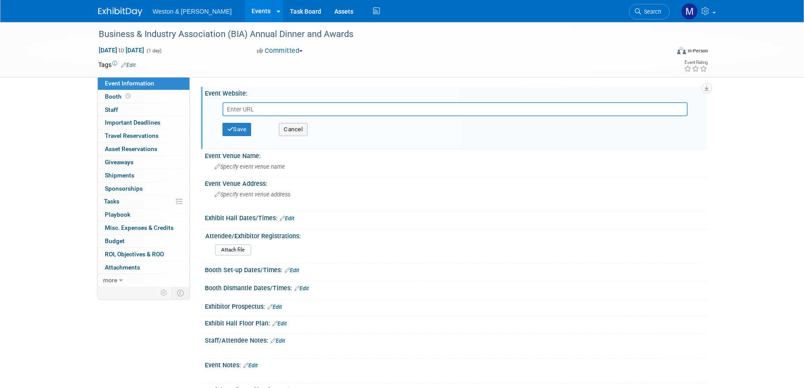
click at [242, 109] on input "text" at bounding box center [454, 109] width 465 height 14
type input "https://members.biaofnh.com/events/Details/bia-s-112th-annual-dinner-and-awards…"
click at [239, 127] on button "Save" at bounding box center [236, 129] width 29 height 13
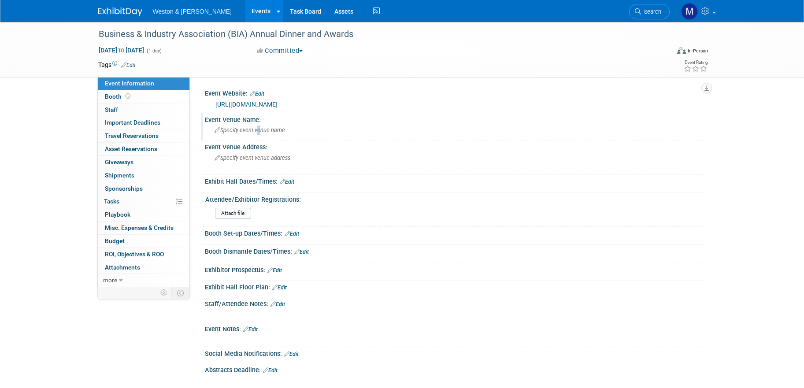
click at [257, 128] on span "Specify event venue name" at bounding box center [250, 130] width 70 height 7
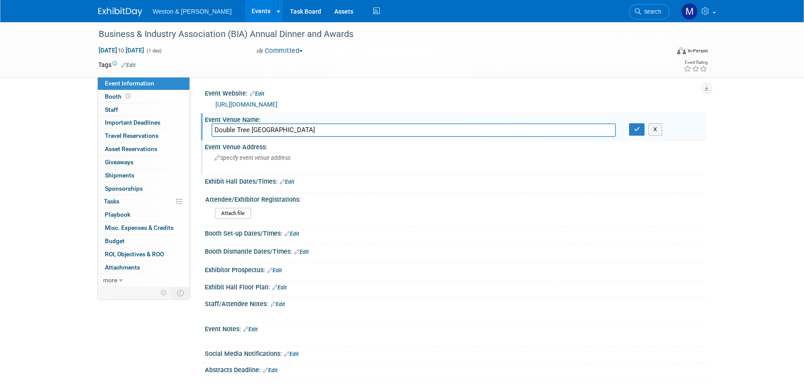
type input "Double Tree Hilton Manchester"
click at [274, 154] on div "Specify event venue address" at bounding box center [309, 161] width 196 height 20
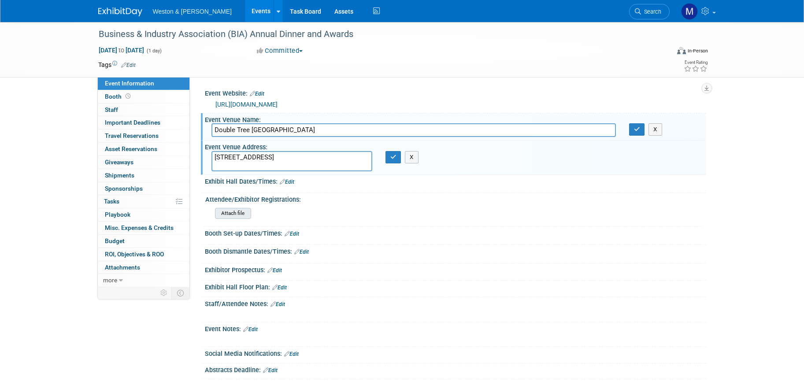
type textarea "700 Elm St. Manchester, NH 03101"
click at [244, 213] on input "file" at bounding box center [191, 213] width 120 height 10
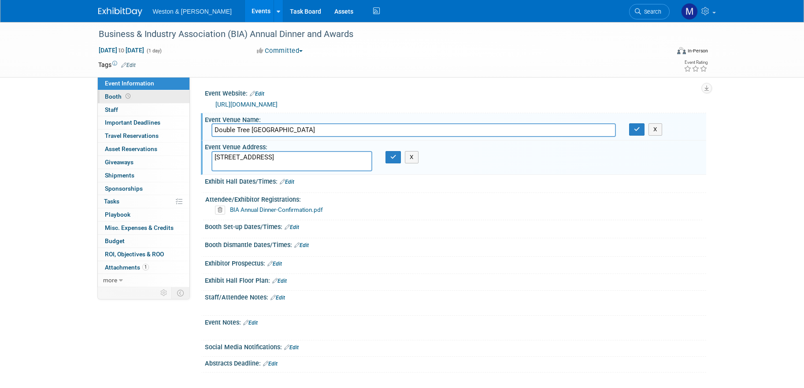
click at [118, 95] on span "Booth" at bounding box center [118, 96] width 27 height 7
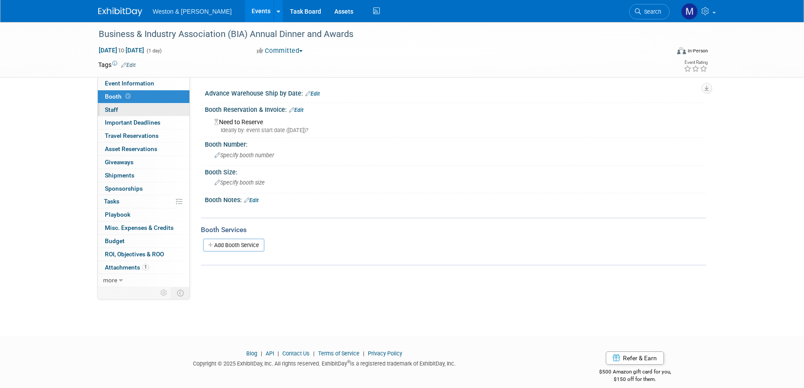
click at [111, 110] on span "Staff 0" at bounding box center [111, 109] width 13 height 7
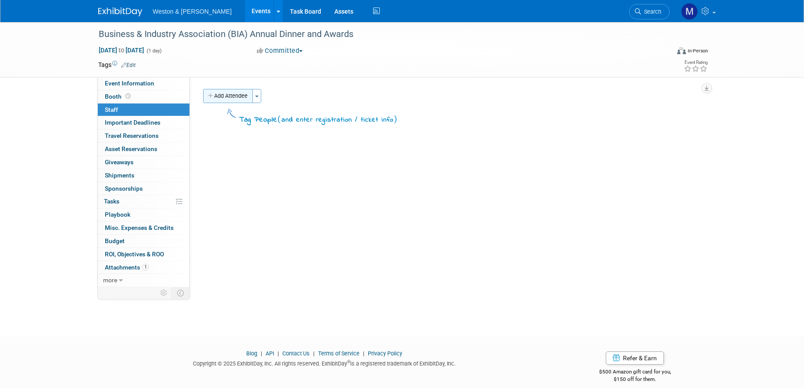
click at [237, 98] on button "Add Attendee" at bounding box center [228, 96] width 50 height 14
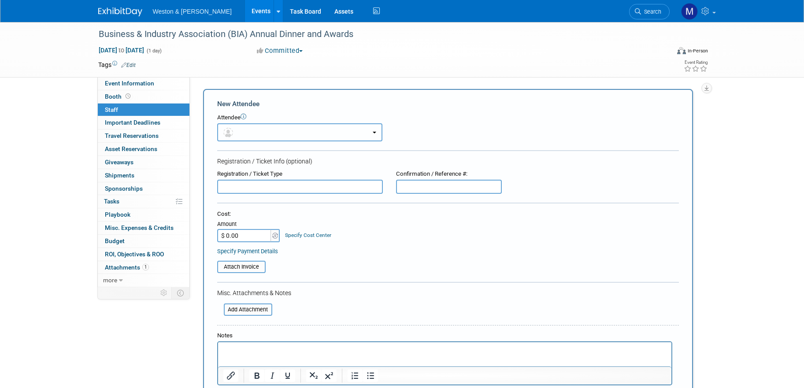
click at [246, 131] on button "button" at bounding box center [299, 132] width 165 height 18
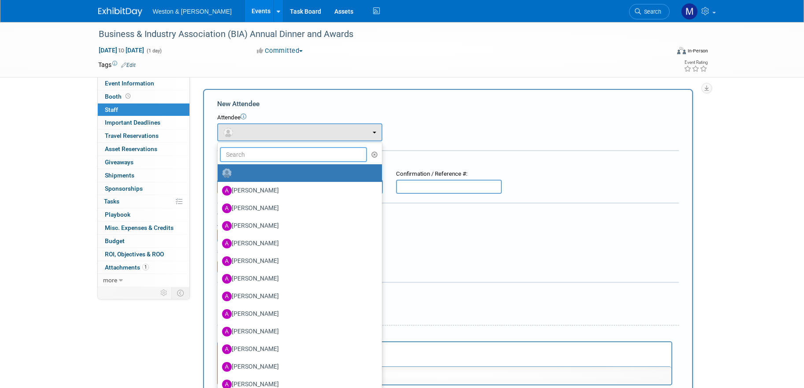
click at [278, 159] on input "text" at bounding box center [294, 154] width 148 height 15
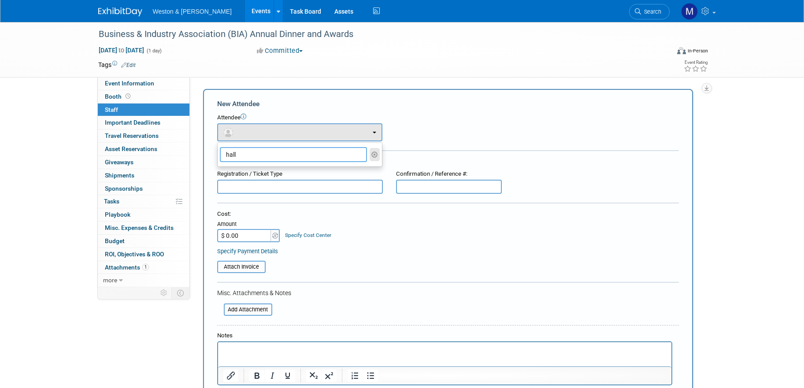
type input "hall"
drag, startPoint x: 374, startPoint y: 155, endPoint x: 365, endPoint y: 155, distance: 9.7
click at [374, 155] on icon "button" at bounding box center [374, 155] width 7 height 6
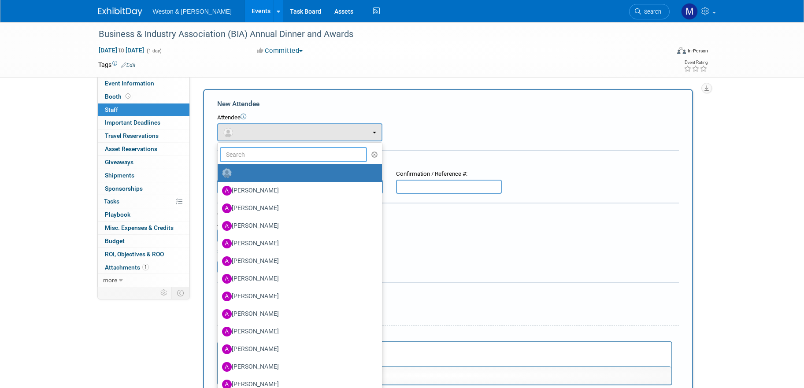
click at [282, 152] on input "text" at bounding box center [294, 154] width 148 height 15
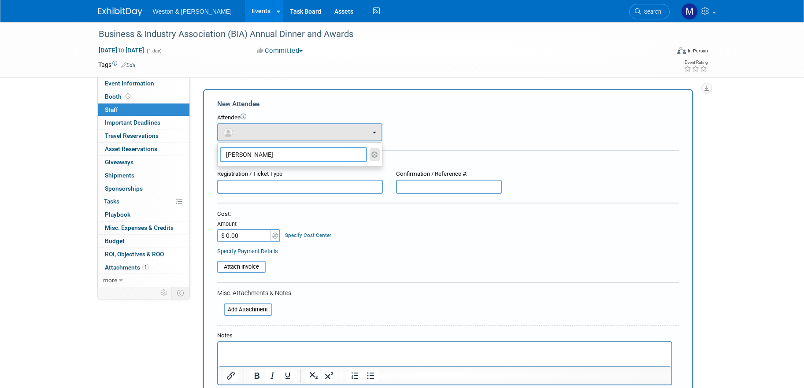
type input "Hoye"
drag, startPoint x: 374, startPoint y: 153, endPoint x: 369, endPoint y: 155, distance: 5.2
click at [372, 154] on icon "button" at bounding box center [374, 155] width 7 height 6
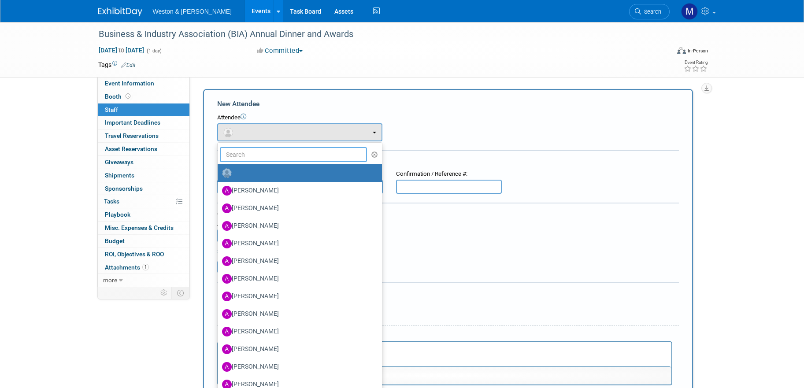
click at [274, 157] on input "text" at bounding box center [294, 154] width 148 height 15
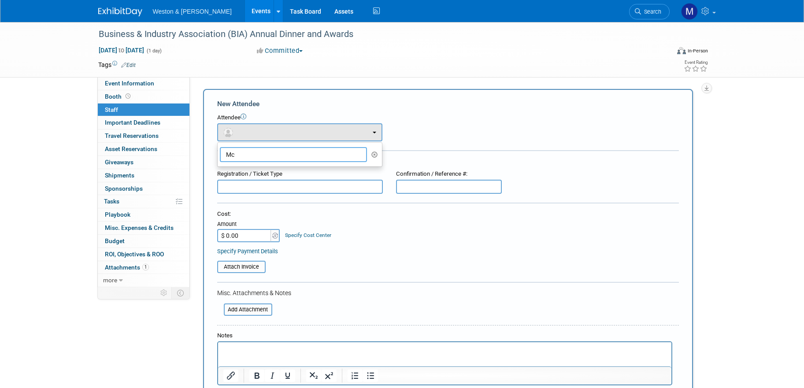
type input "M"
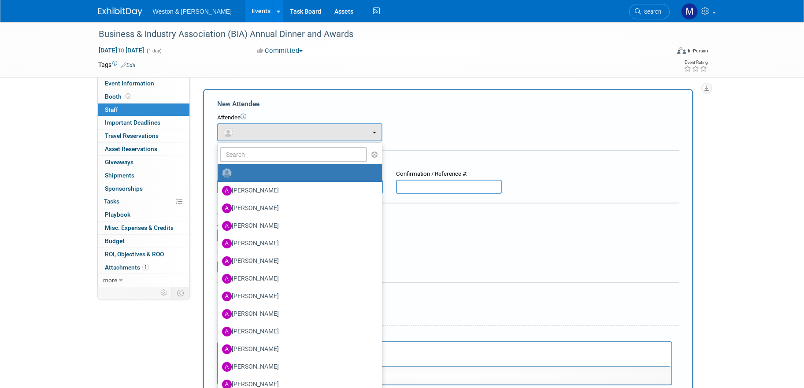
click at [456, 119] on div "Attendee" at bounding box center [448, 118] width 462 height 8
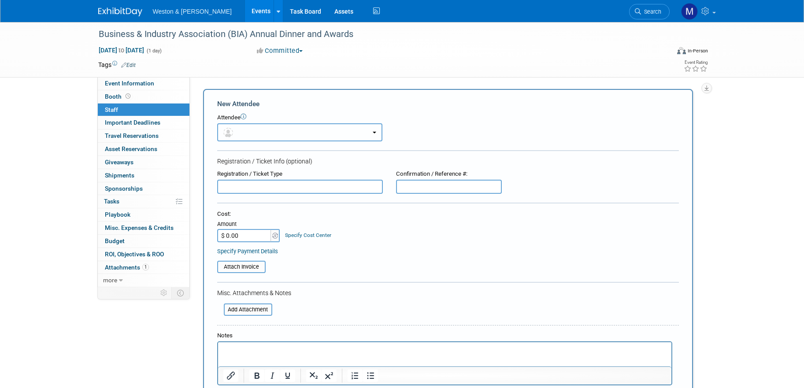
click at [270, 132] on button "button" at bounding box center [299, 132] width 165 height 18
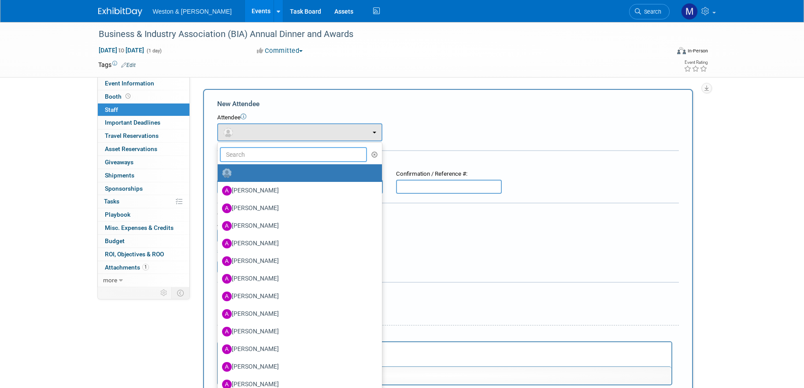
click at [262, 154] on input "text" at bounding box center [294, 154] width 148 height 15
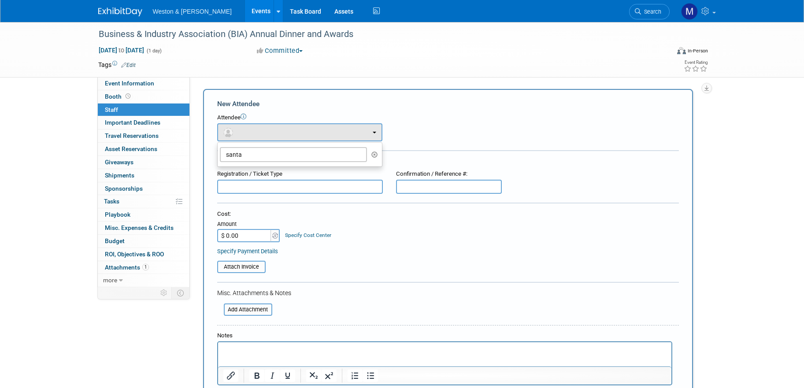
click at [489, 116] on div "Attendee" at bounding box center [448, 118] width 462 height 8
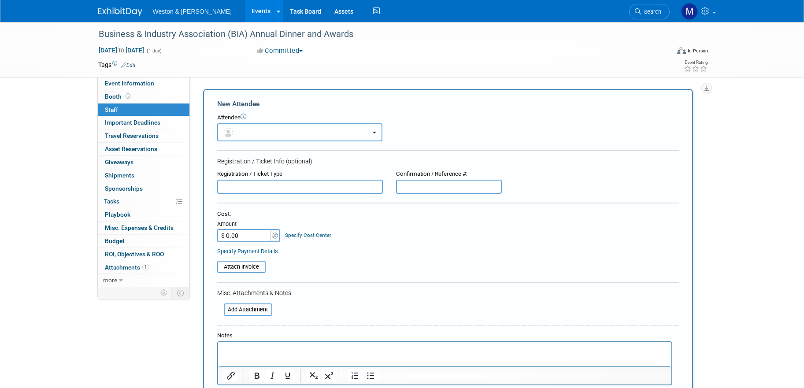
click at [262, 131] on button "button" at bounding box center [299, 132] width 165 height 18
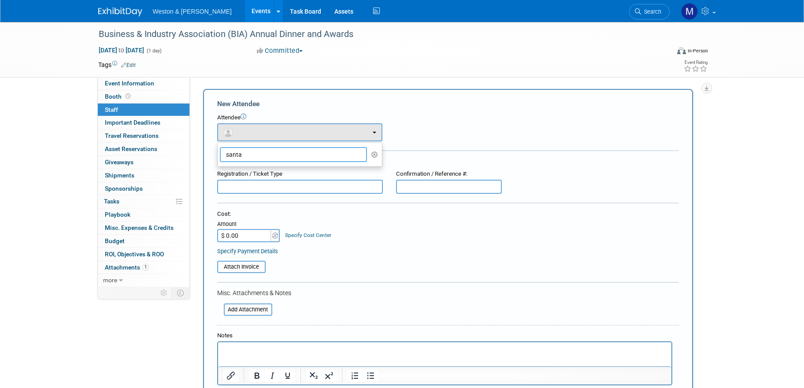
drag, startPoint x: 258, startPoint y: 157, endPoint x: 202, endPoint y: 152, distance: 56.2
click at [202, 152] on div "Add Attendee Toggle Dropdown Quick -Tag Attendees Apply X (me) select all cancel" at bounding box center [451, 261] width 510 height 344
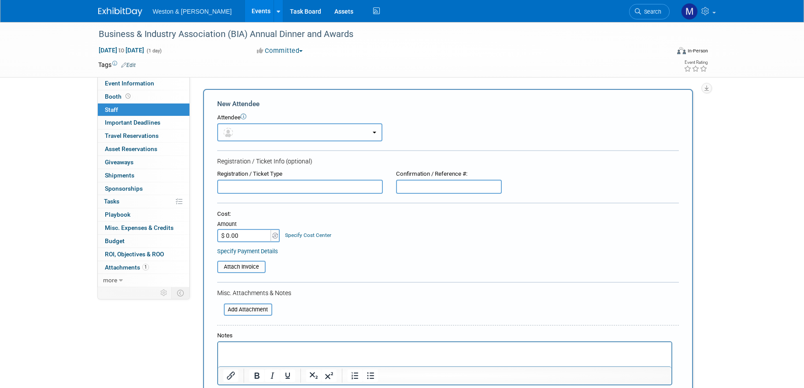
click at [329, 130] on button "button" at bounding box center [299, 132] width 165 height 18
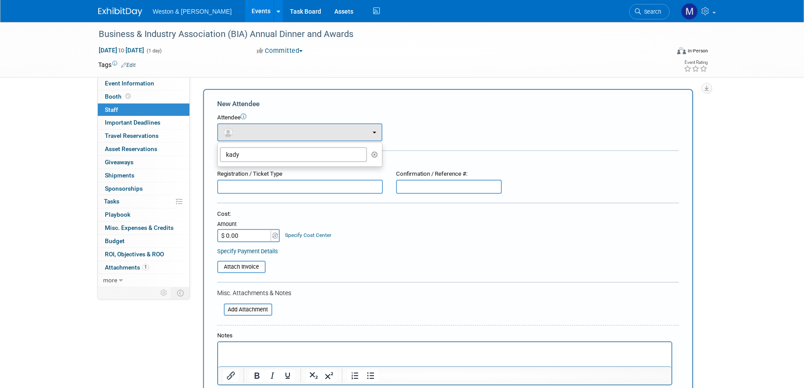
click at [437, 78] on div "Event Website: Edit https://members.biaofnh.com/events/Details/bia-s-112th-annu…" at bounding box center [448, 182] width 516 height 210
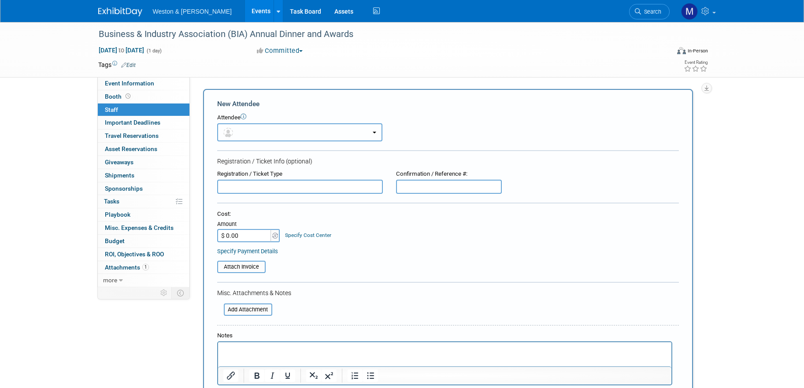
click at [264, 136] on button "button" at bounding box center [299, 132] width 165 height 18
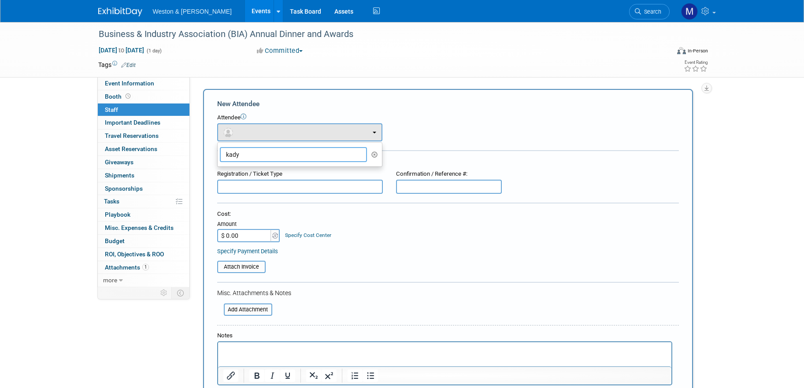
click at [181, 157] on div "Event Information Event Info Booth Booth 0 Staff 0 Staff Important Deadlines Im…" at bounding box center [402, 231] width 621 height 419
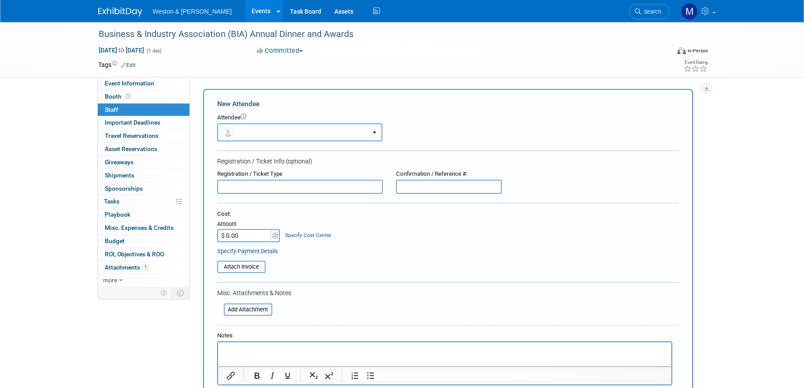
click at [341, 132] on button "button" at bounding box center [299, 132] width 165 height 18
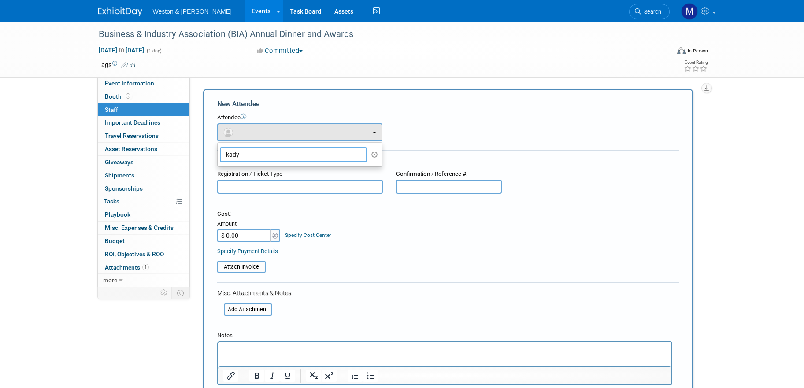
click at [265, 154] on input "kady" at bounding box center [294, 154] width 148 height 15
type input "k"
type input "o'malley"
drag, startPoint x: 374, startPoint y: 154, endPoint x: 354, endPoint y: 240, distance: 88.7
click at [374, 155] on icon "button" at bounding box center [374, 155] width 7 height 6
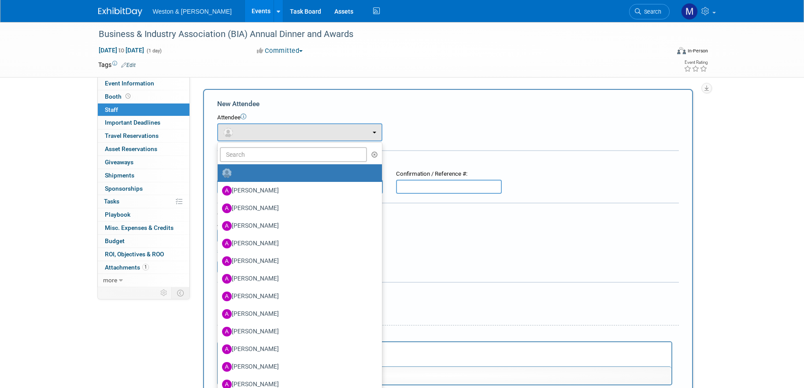
click at [495, 233] on div "Cost: Amount $ 0.00 Specify Cost Center Cost Center -- Not Specified --" at bounding box center [448, 226] width 462 height 32
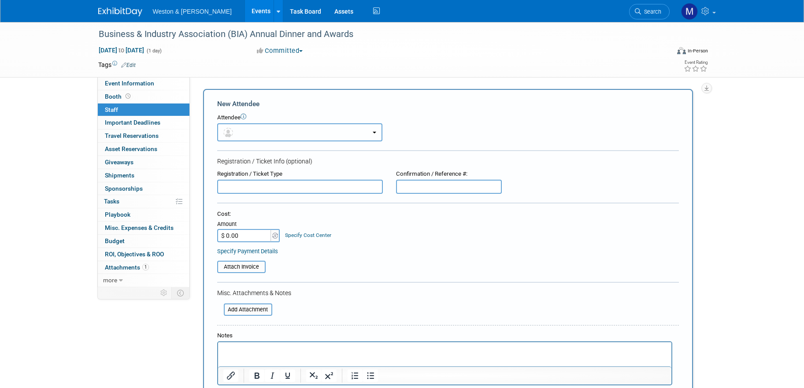
click at [253, 130] on button "button" at bounding box center [299, 132] width 165 height 18
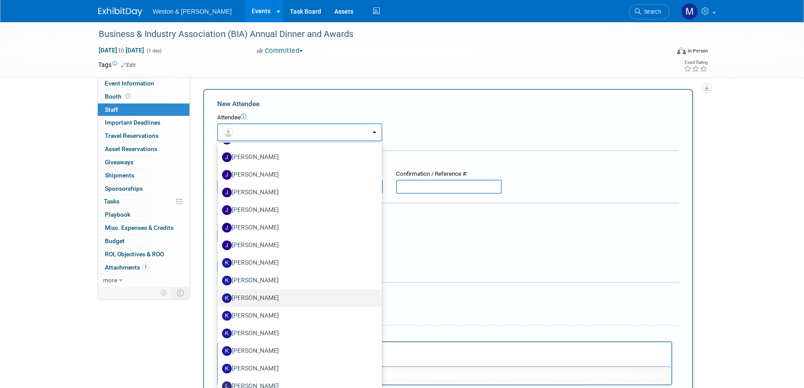
scroll to position [1302, 0]
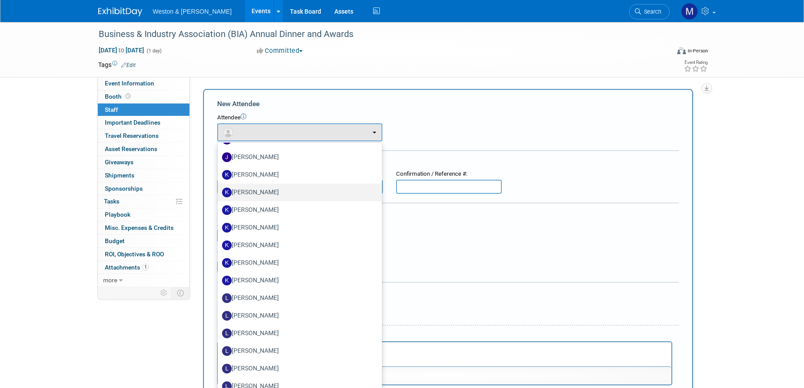
click at [252, 194] on label "[PERSON_NAME]" at bounding box center [297, 192] width 151 height 14
click at [219, 194] on input "[PERSON_NAME]" at bounding box center [216, 192] width 6 height 6
select select "ef041116-12c7-4001-9129-732de802f898"
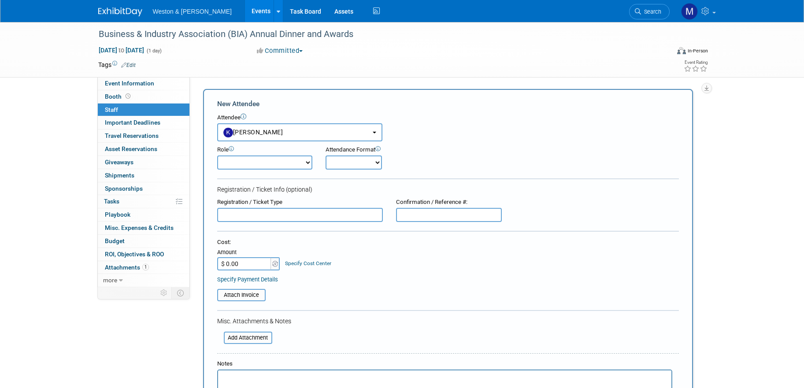
click at [401, 155] on div "Attendance Format Onsite Remote" at bounding box center [379, 158] width 106 height 24
click at [375, 164] on select "Onsite Remote" at bounding box center [354, 163] width 56 height 14
select select "1"
click at [326, 156] on select "Onsite Remote" at bounding box center [354, 163] width 56 height 14
click at [496, 246] on div "Cost:" at bounding box center [448, 242] width 462 height 8
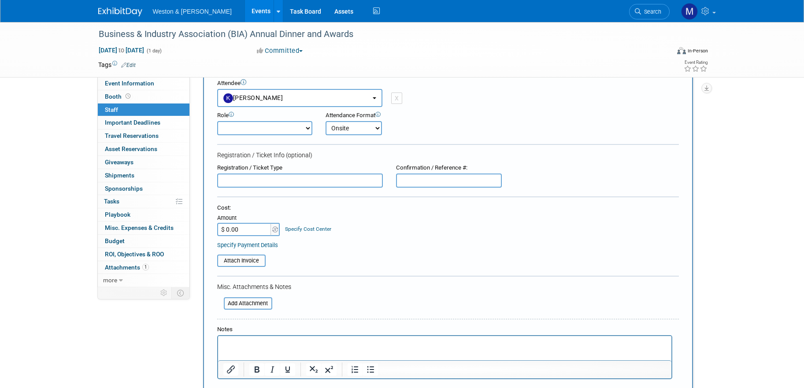
scroll to position [88, 0]
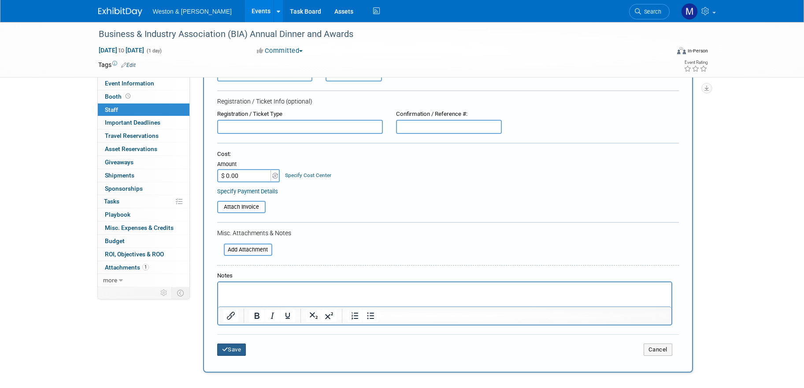
click at [231, 348] on button "Save" at bounding box center [231, 350] width 29 height 12
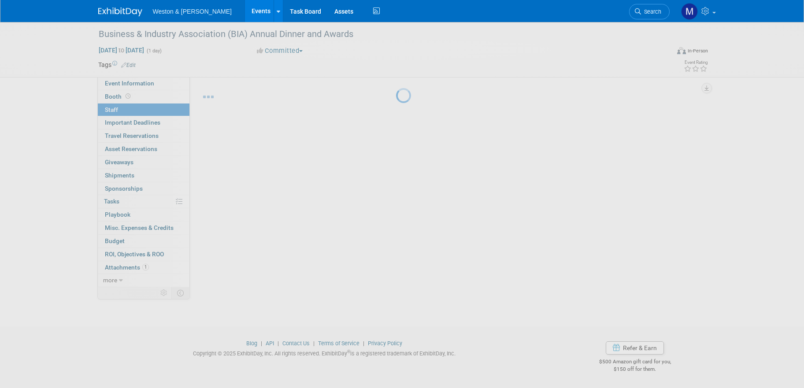
scroll to position [10, 0]
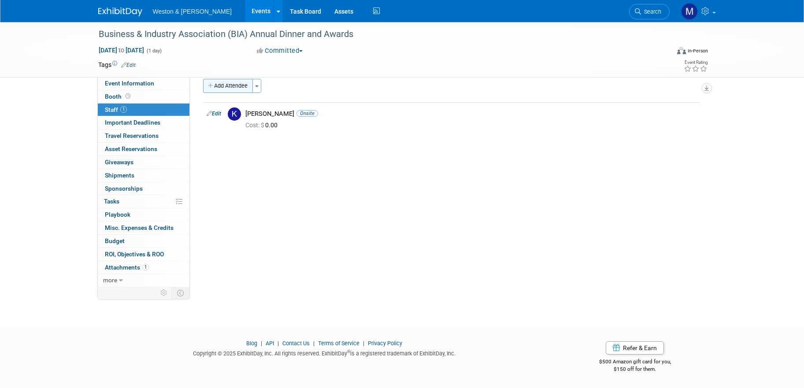
click at [234, 86] on button "Add Attendee" at bounding box center [228, 86] width 50 height 14
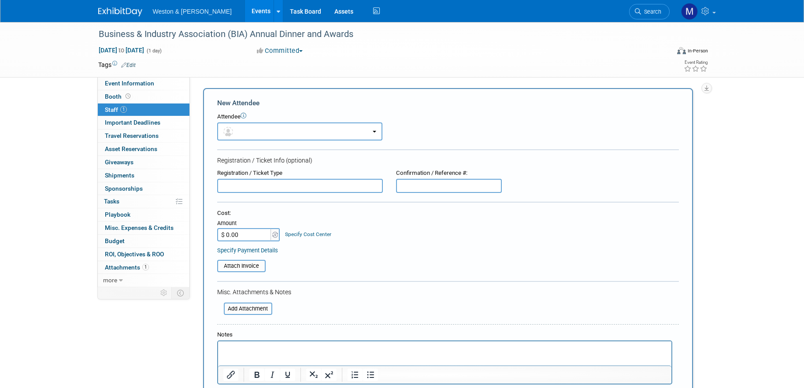
scroll to position [0, 0]
click at [710, 8] on icon at bounding box center [706, 11] width 10 height 8
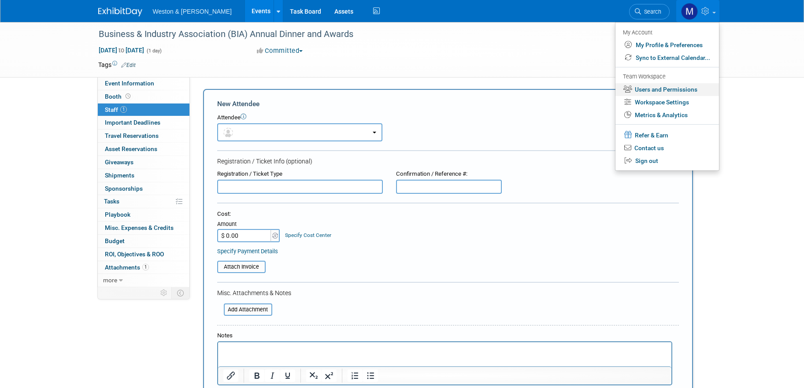
click at [666, 88] on link "Users and Permissions" at bounding box center [667, 89] width 104 height 13
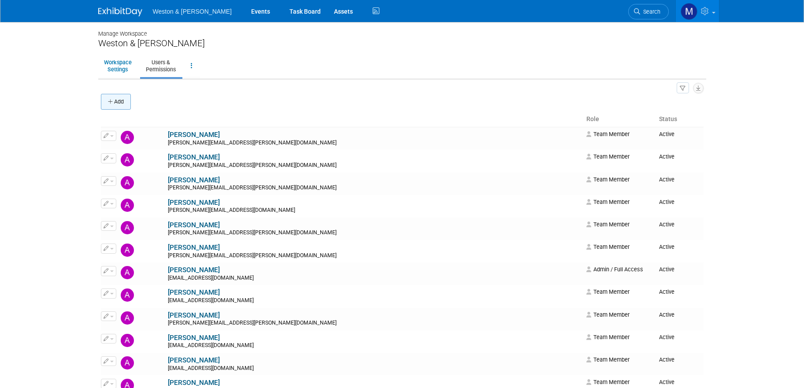
click at [118, 100] on button "Add" at bounding box center [116, 102] width 30 height 16
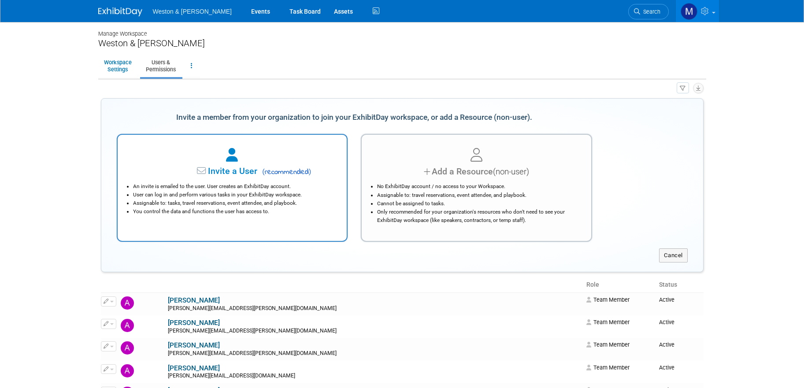
click at [256, 171] on span "Invite a User" at bounding box center [205, 171] width 104 height 10
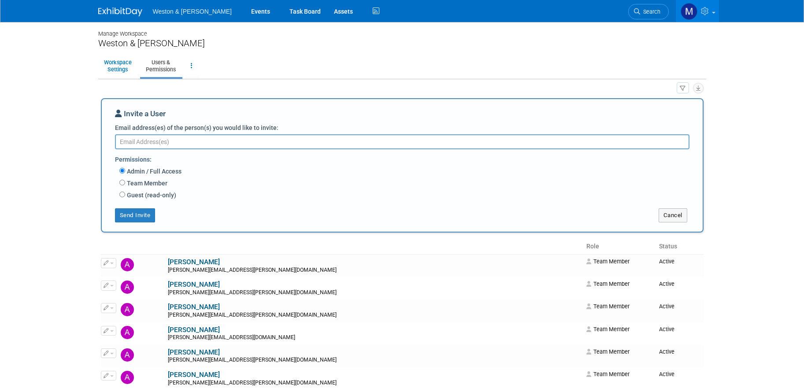
click at [211, 143] on textarea "Email address(es) of the person(s) you would like to invite:" at bounding box center [402, 141] width 574 height 15
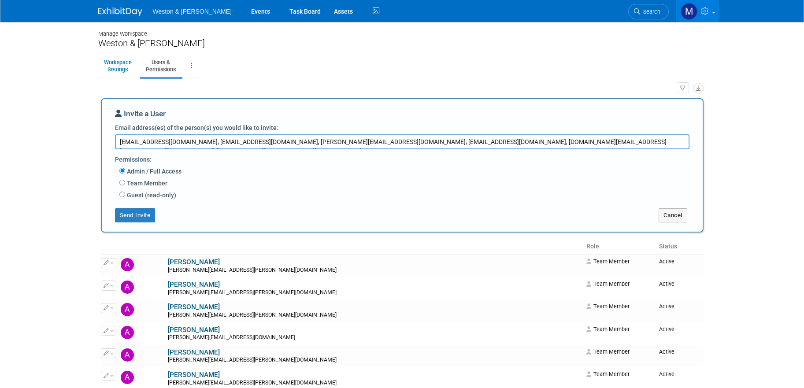
type textarea "hallj@wseinc.com, mauserr@wseinc.com, mcqueeney@wseinc.com, santacrucej@wseinc.…"
drag, startPoint x: 119, startPoint y: 183, endPoint x: 123, endPoint y: 183, distance: 4.4
click at [120, 183] on input "Team Member" at bounding box center [122, 183] width 6 height 6
radio input "true"
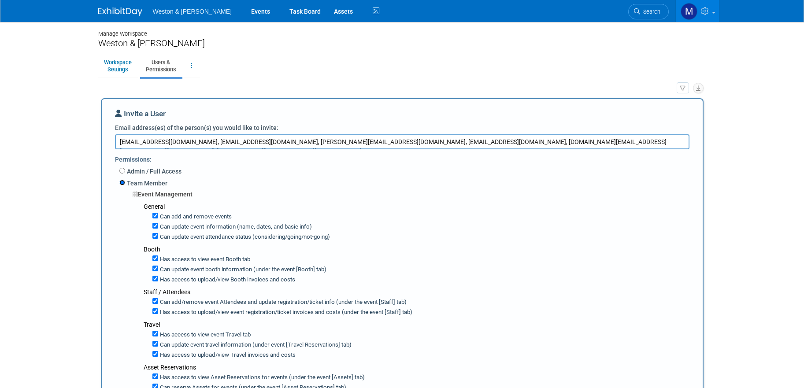
drag, startPoint x: 122, startPoint y: 183, endPoint x: 254, endPoint y: 185, distance: 132.6
click at [122, 183] on input "Team Member" at bounding box center [122, 183] width 6 height 6
drag, startPoint x: 565, startPoint y: 142, endPoint x: 97, endPoint y: 149, distance: 467.9
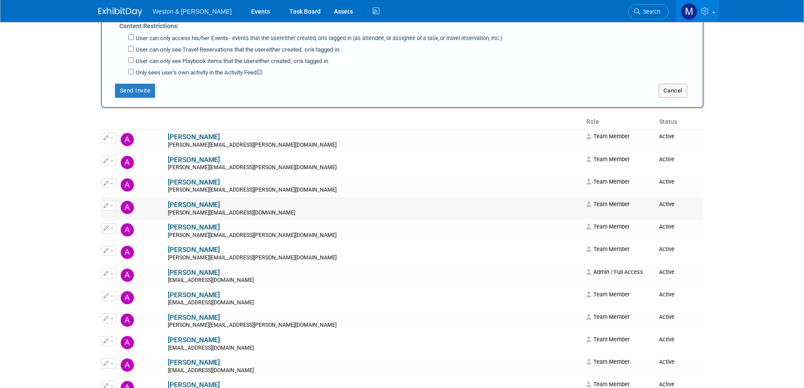
scroll to position [749, 0]
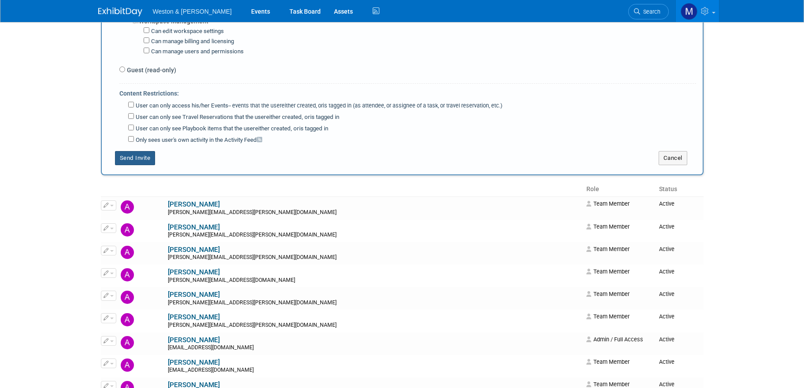
click at [133, 160] on button "Send Invite" at bounding box center [135, 158] width 41 height 14
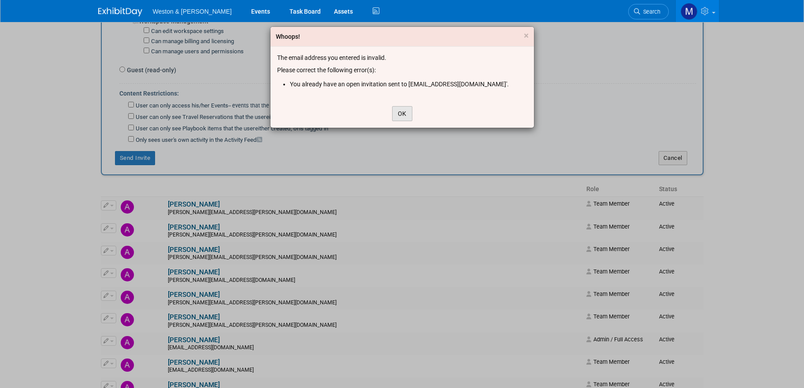
click at [406, 113] on button "OK" at bounding box center [402, 113] width 20 height 15
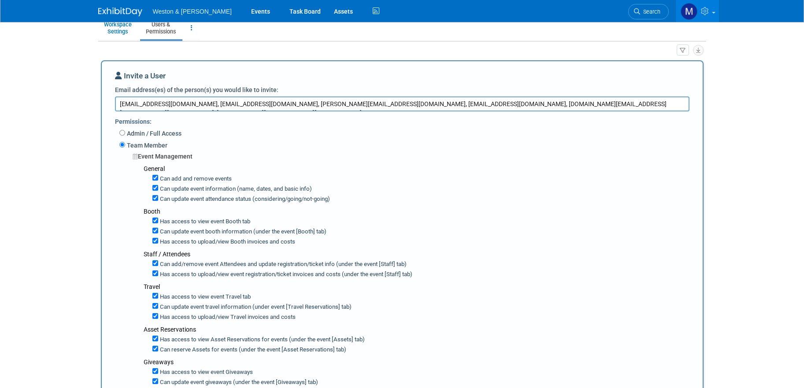
scroll to position [0, 0]
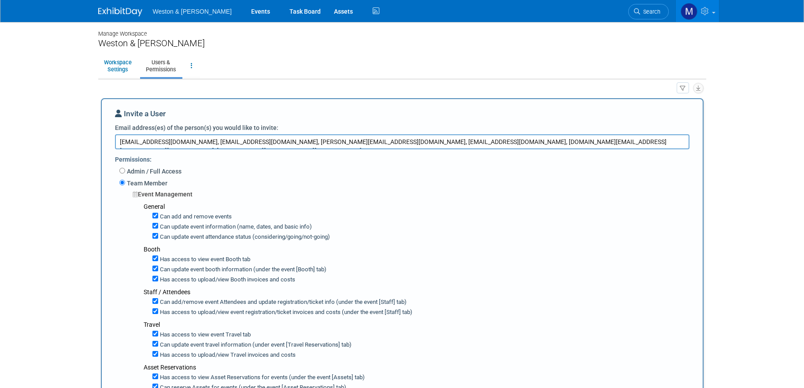
click at [167, 143] on textarea "hallj@wseinc.com, mauserr@wseinc.com, mcqueeney@wseinc.com, santacrucej@wseinc.…" at bounding box center [402, 141] width 574 height 15
click at [173, 140] on textarea "hallj@wseinc.com, mauserr@wseinc.com, mcqueeney@wseinc.com, santacrucej@wseinc.…" at bounding box center [402, 141] width 574 height 15
drag, startPoint x: 492, startPoint y: 144, endPoint x: 133, endPoint y: 134, distance: 359.2
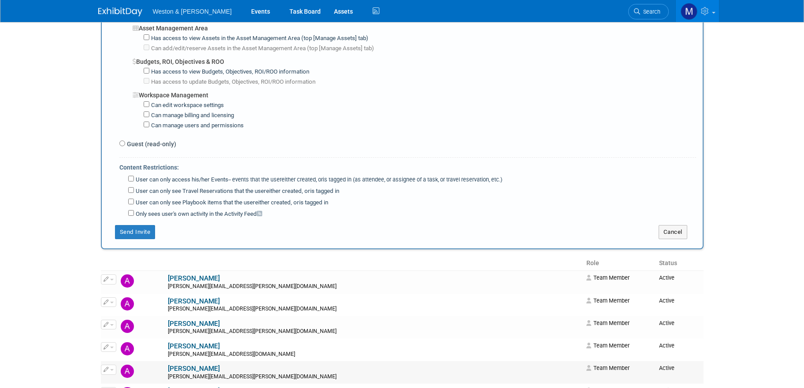
scroll to position [793, 0]
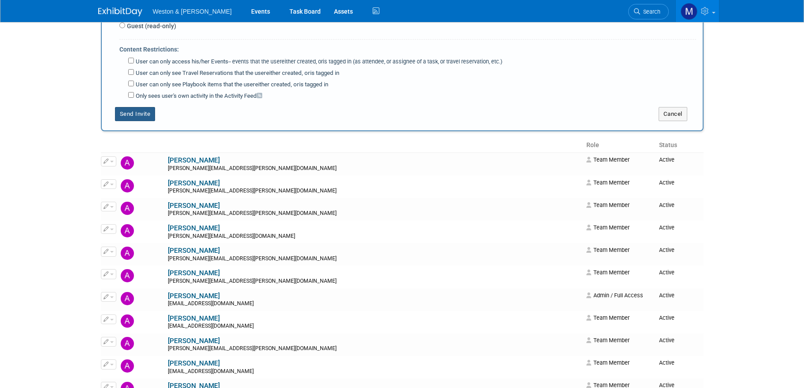
type textarea "mauserr@wseinc.com, mcqueeney@wseinc.com, santacrucej@wseinc.com, kady.jennifer…"
click at [123, 115] on button "Send Invite" at bounding box center [135, 114] width 41 height 14
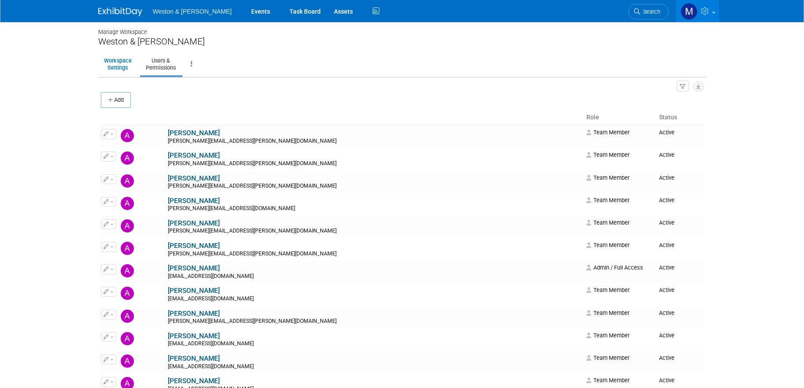
scroll to position [0, 0]
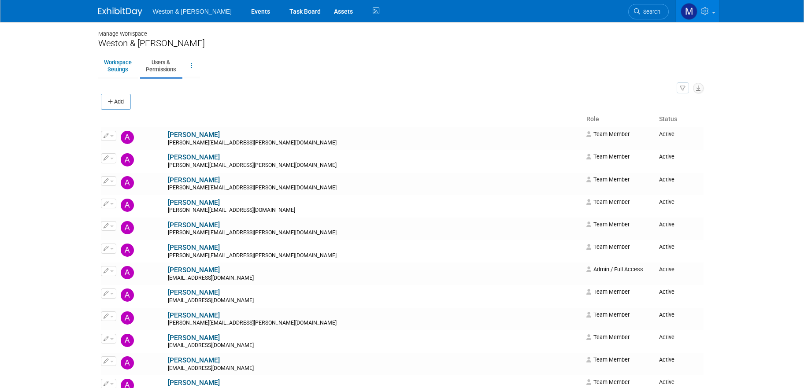
drag, startPoint x: 62, startPoint y: 151, endPoint x: 53, endPoint y: 142, distance: 12.5
click at [60, 149] on body "Weston & Sampson Events Task Board Assets Activity Feed" at bounding box center [402, 194] width 804 height 388
click at [245, 7] on link "Events" at bounding box center [261, 11] width 32 height 22
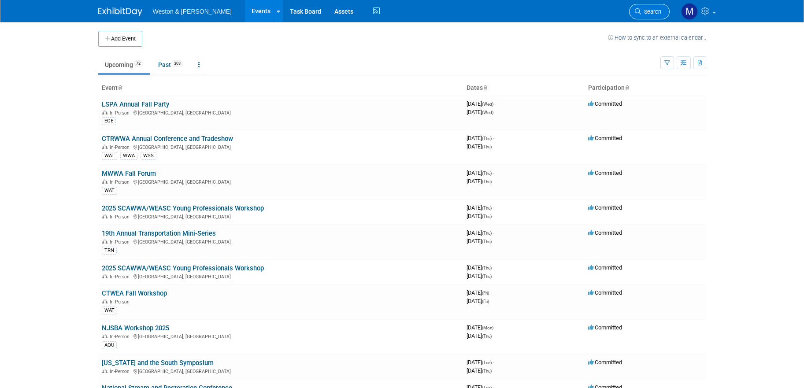
click at [649, 9] on span "Search" at bounding box center [651, 11] width 20 height 7
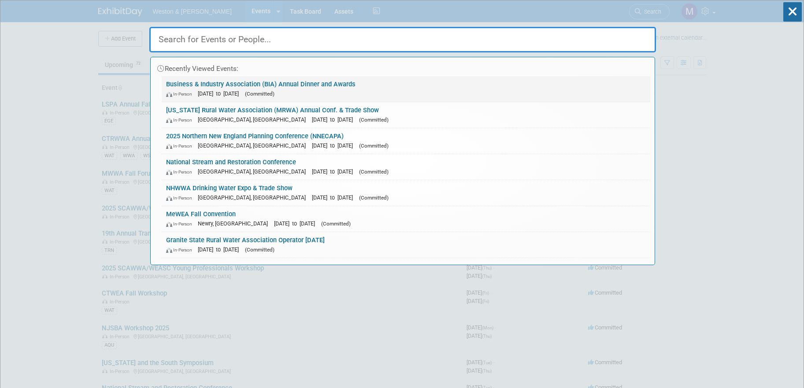
click at [259, 86] on link "Business & Industry Association (BIA) Annual Dinner and Awards In-Person [DATE]…" at bounding box center [406, 89] width 489 height 26
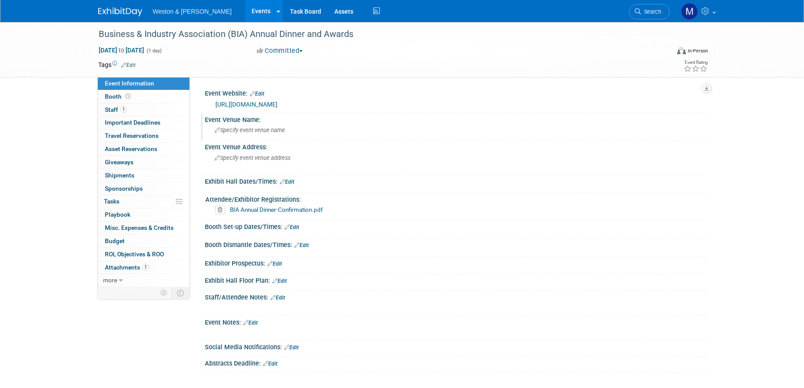
click at [250, 129] on span "Specify event venue name" at bounding box center [250, 130] width 70 height 7
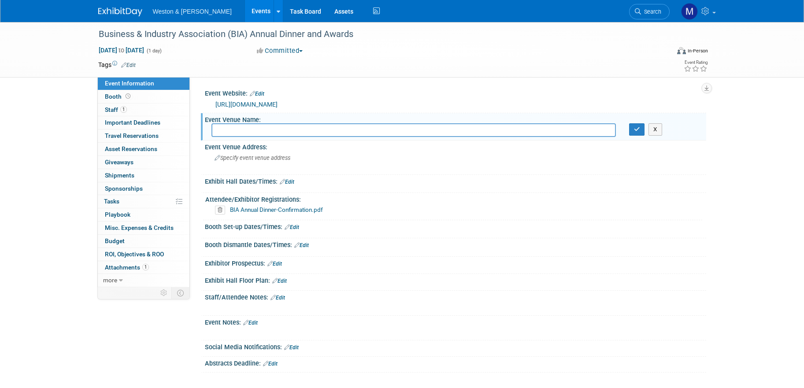
click at [246, 195] on div "Attendee/Exhibitor Registrations:" at bounding box center [453, 198] width 497 height 11
drag, startPoint x: 245, startPoint y: 126, endPoint x: 420, endPoint y: 145, distance: 176.4
click at [247, 127] on input "text" at bounding box center [413, 130] width 404 height 14
type input "Double Tree by [PERSON_NAME]"
click at [247, 155] on span "Specify event venue address" at bounding box center [253, 158] width 76 height 7
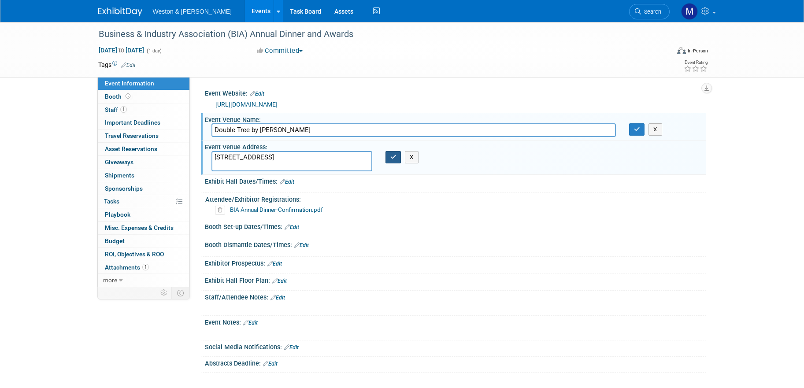
type textarea "[STREET_ADDRESS]"
click at [393, 159] on button "button" at bounding box center [393, 157] width 16 height 12
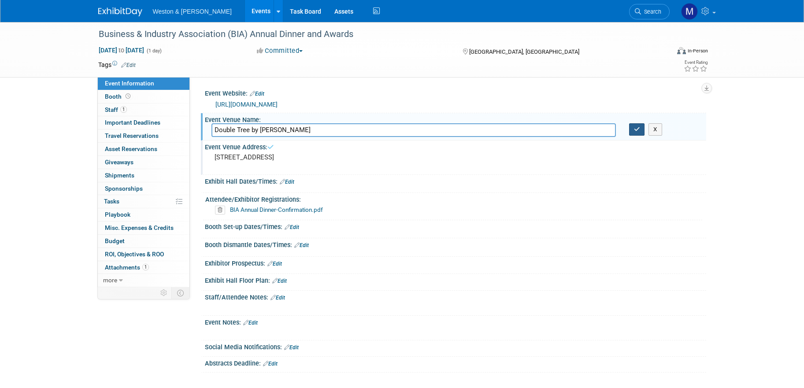
click at [636, 128] on icon "button" at bounding box center [637, 129] width 6 height 6
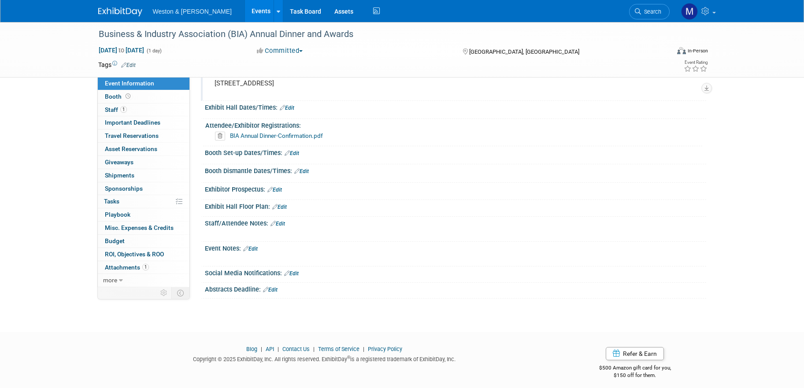
scroll to position [80, 0]
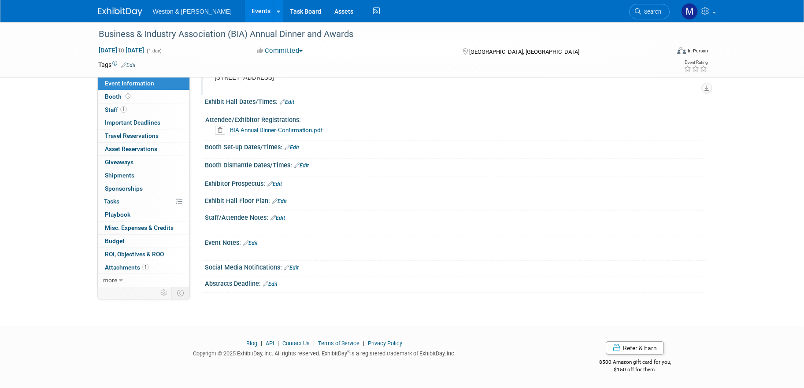
click at [282, 216] on link "Edit" at bounding box center [278, 218] width 15 height 6
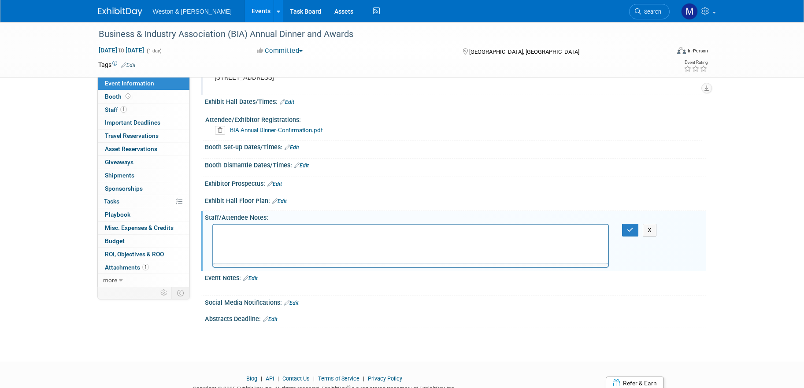
scroll to position [0, 0]
click at [282, 234] on p "Rich Text Area. Press ALT-0 for help." at bounding box center [410, 232] width 385 height 9
click at [257, 226] on html "[PERSON_NAME]," at bounding box center [410, 230] width 395 height 12
click at [245, 231] on p "[PERSON_NAME]," at bounding box center [410, 232] width 385 height 9
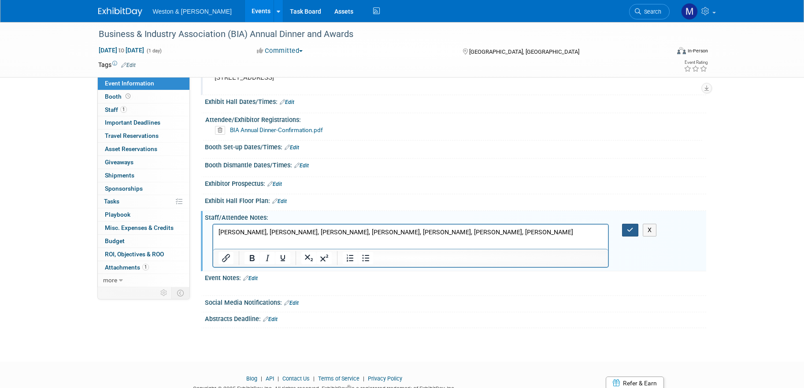
click at [631, 226] on button "button" at bounding box center [630, 230] width 16 height 13
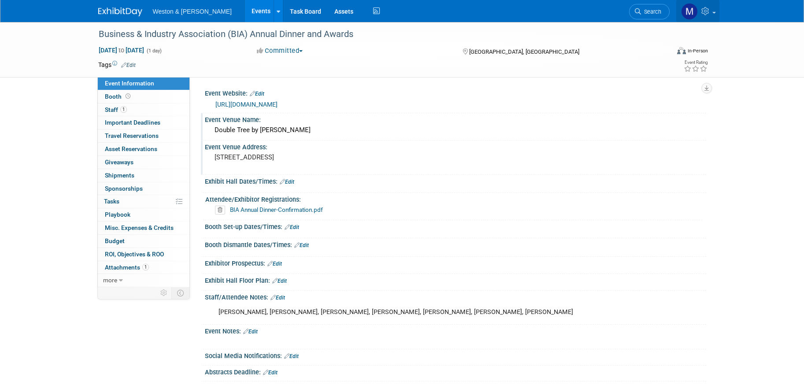
click at [708, 9] on icon at bounding box center [706, 11] width 10 height 8
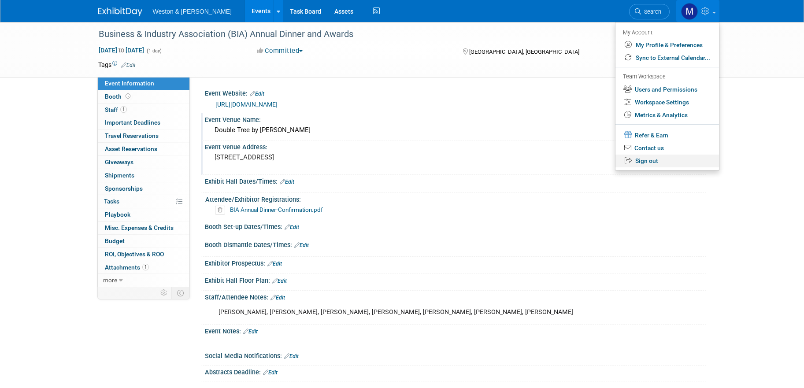
click at [655, 156] on link "Sign out" at bounding box center [667, 161] width 104 height 13
